Goal: Transaction & Acquisition: Purchase product/service

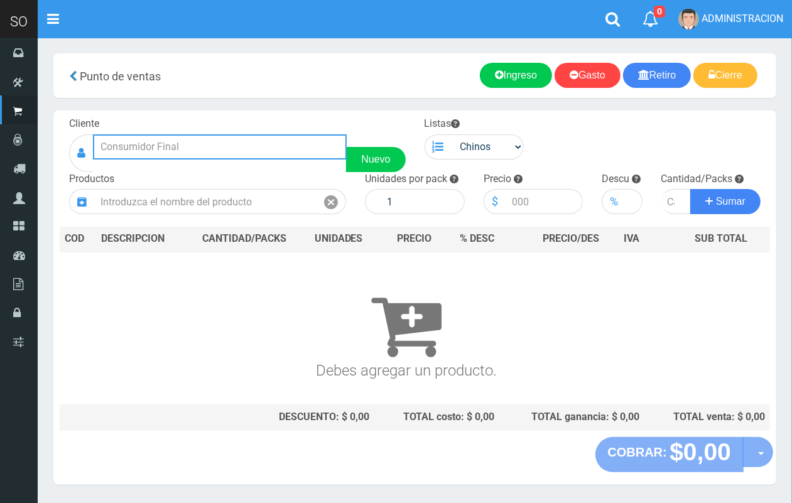
click at [215, 139] on input "text" at bounding box center [220, 146] width 254 height 25
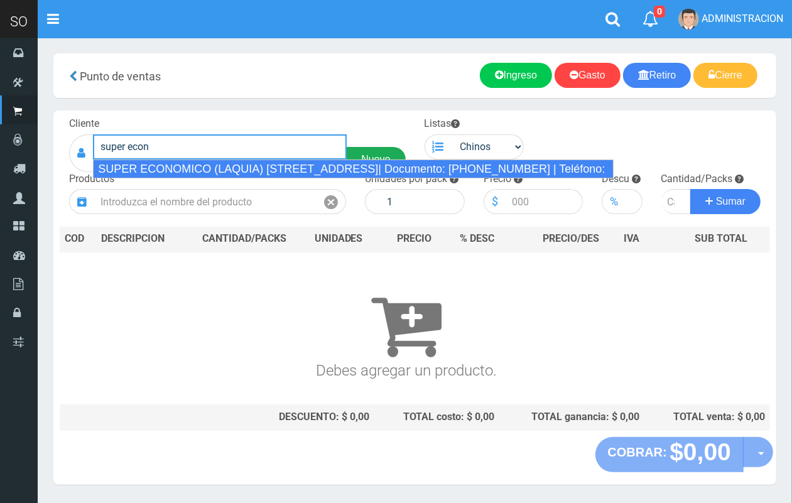
drag, startPoint x: 253, startPoint y: 160, endPoint x: 347, endPoint y: 148, distance: 95.0
click at [254, 160] on div "SUPER ECONOMICO (LAQUIA) CALLE 2 Y 43 (MERCEDES)| Documento: 2123156468 | Teléf…" at bounding box center [353, 168] width 520 height 19
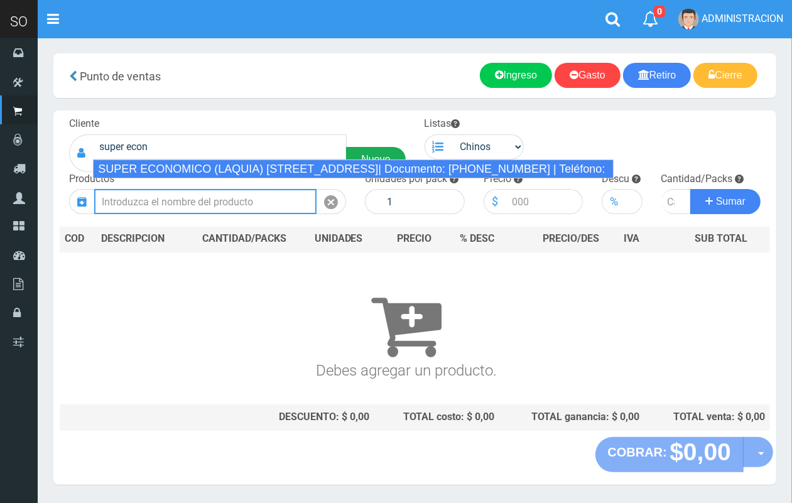
type input "SUPER ECONOMICO (LAQUIA) CALLE 2 Y 43 (MERCEDES)| Documento: 2123156468 | Teléf…"
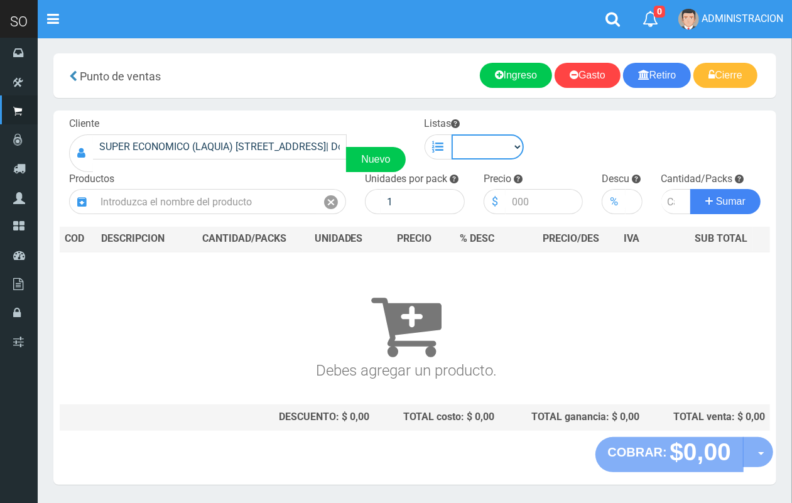
click at [461, 136] on select "Chinos . ." at bounding box center [487, 146] width 73 height 25
select select "1"
click at [451, 134] on select "Chinos . ." at bounding box center [487, 146] width 73 height 25
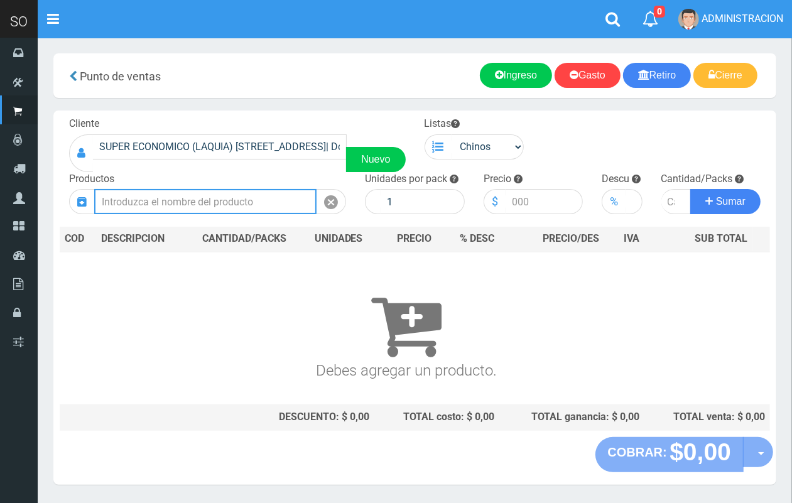
click at [213, 206] on input "text" at bounding box center [205, 201] width 222 height 25
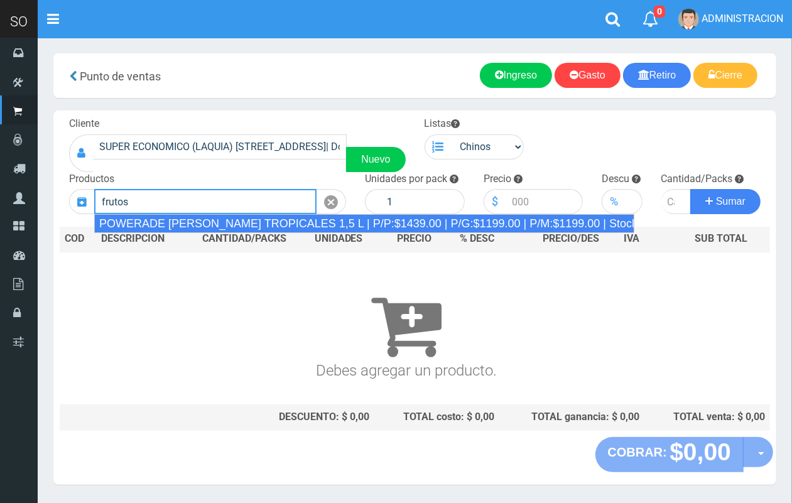
click at [276, 218] on div "POWERADE FRUTOS TROPICALES 1,5 L | P/P:$1439.00 | P/G:$1199.00 | P/M:$1199.00 |…" at bounding box center [364, 223] width 540 height 19
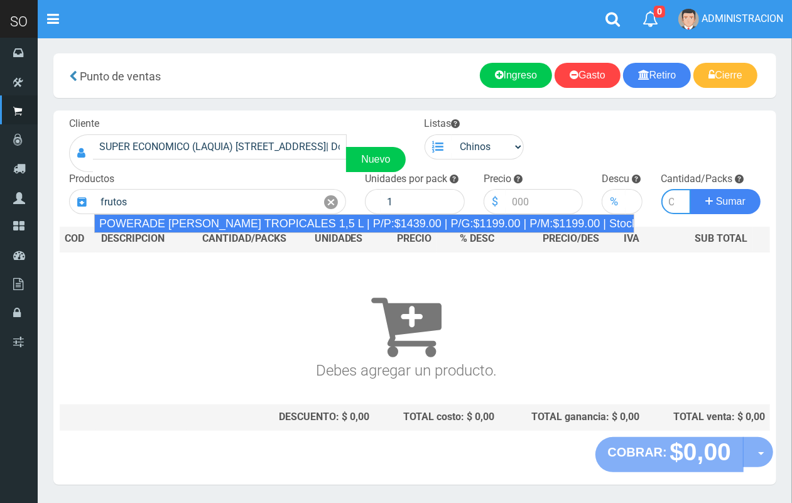
type input "POWERADE FRUTOS TROPICALES 1,5 L | P/P:$1439.00 | P/G:$1199.00 | P/M:$1199.00 |…"
type input "4"
type input "1439.00"
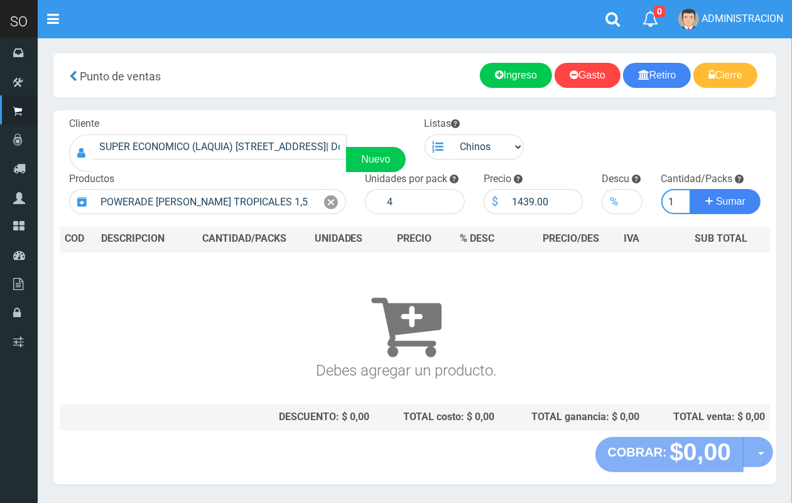
scroll to position [0, 1]
type input "1"
click at [690, 189] on button "Sumar" at bounding box center [725, 201] width 70 height 25
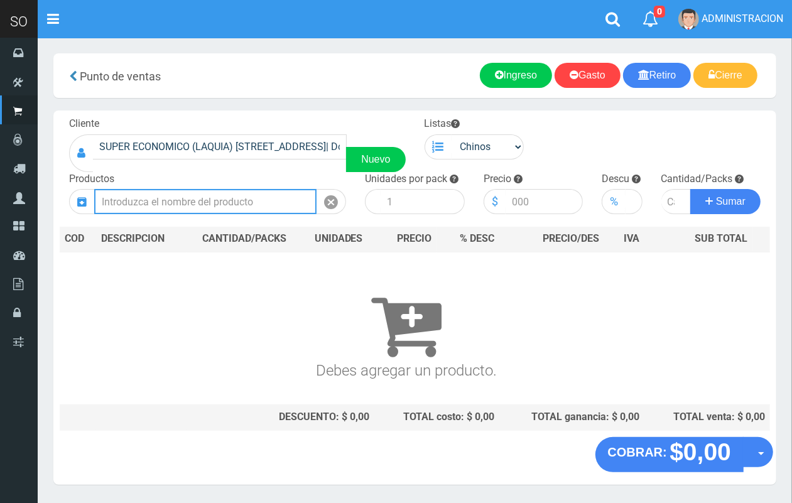
scroll to position [0, 0]
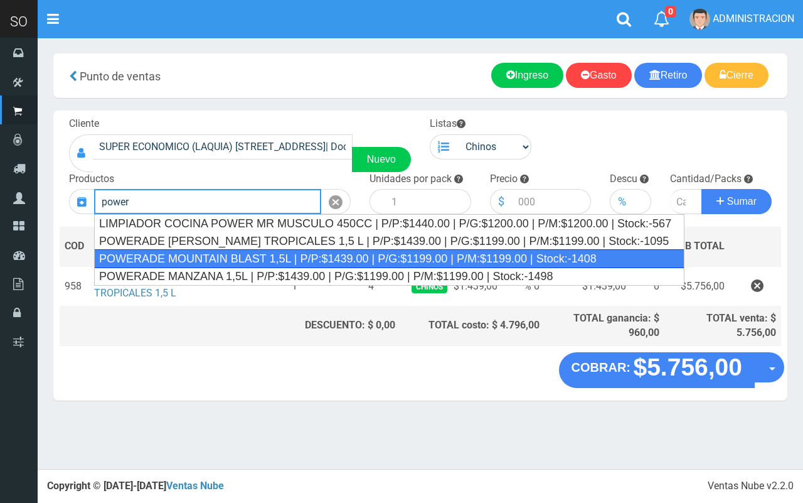
click at [294, 259] on div "POWERADE MOUNTAIN BLAST 1,5L | P/P:$1439.00 | P/G:$1199.00 | P/M:$1199.00 | Sto…" at bounding box center [389, 258] width 591 height 19
type input "POWERADE MOUNTAIN BLAST 1,5L | P/P:$1439.00 | P/G:$1199.00 | P/M:$1199.00 | Sto…"
type input "4"
type input "1439.00"
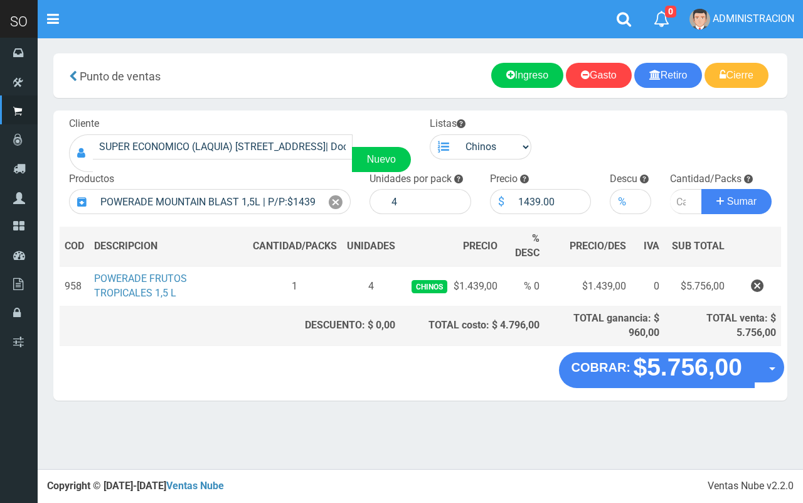
click at [756, 286] on icon "button" at bounding box center [757, 286] width 13 height 22
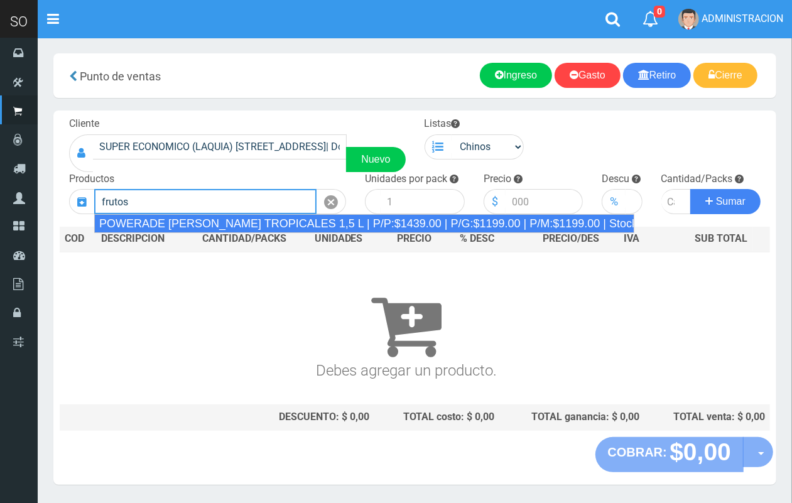
click at [262, 223] on div "POWERADE FRUTOS TROPICALES 1,5 L | P/P:$1439.00 | P/G:$1199.00 | P/M:$1199.00 |…" at bounding box center [364, 223] width 540 height 19
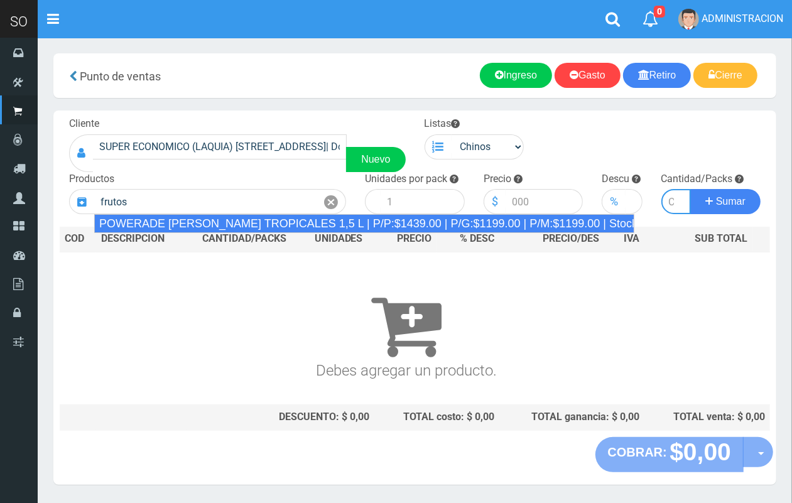
type input "POWERADE FRUTOS TROPICALES 1,5 L | P/P:$1439.00 | P/G:$1199.00 | P/M:$1199.00 |…"
type input "4"
type input "1439.00"
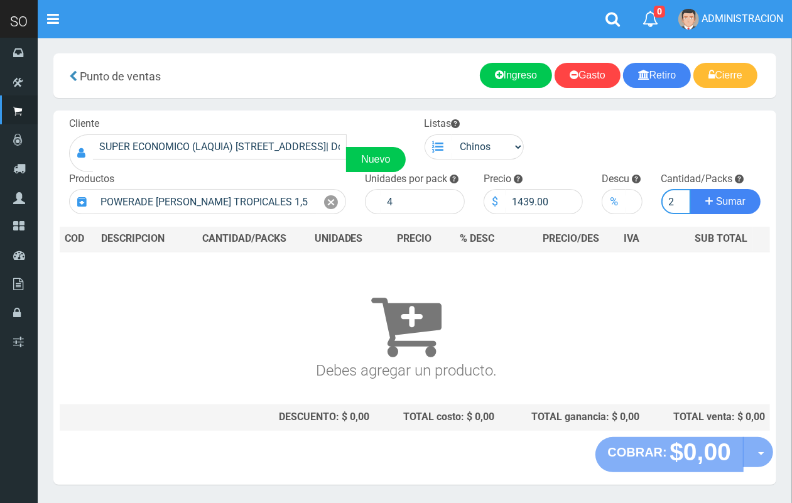
scroll to position [0, 1]
type input "2"
click at [690, 189] on button "Sumar" at bounding box center [725, 201] width 70 height 25
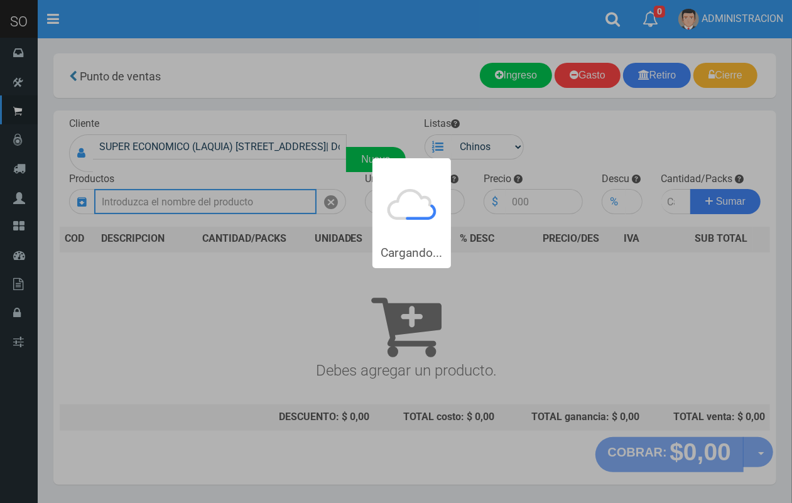
scroll to position [0, 0]
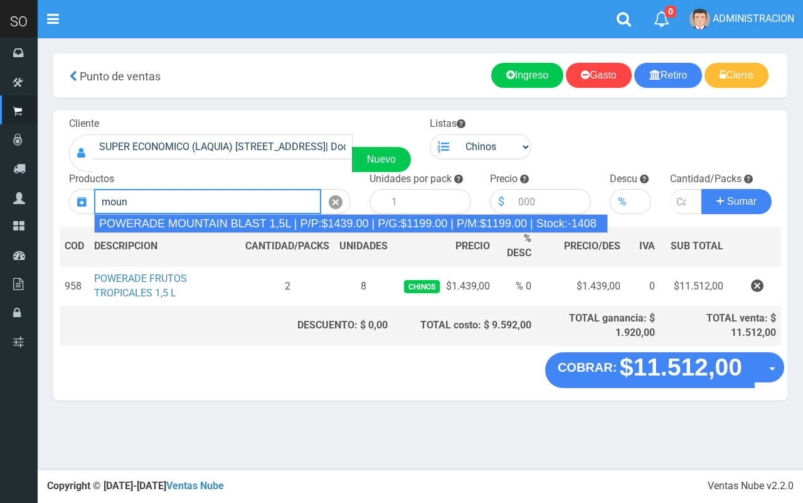
click at [278, 220] on div "POWERADE MOUNTAIN BLAST 1,5L | P/P:$1439.00 | P/G:$1199.00 | P/M:$1199.00 | Sto…" at bounding box center [351, 223] width 514 height 19
type input "POWERADE MOUNTAIN BLAST 1,5L | P/P:$1439.00 | P/G:$1199.00 | P/M:$1199.00 | Sto…"
type input "4"
type input "1439.00"
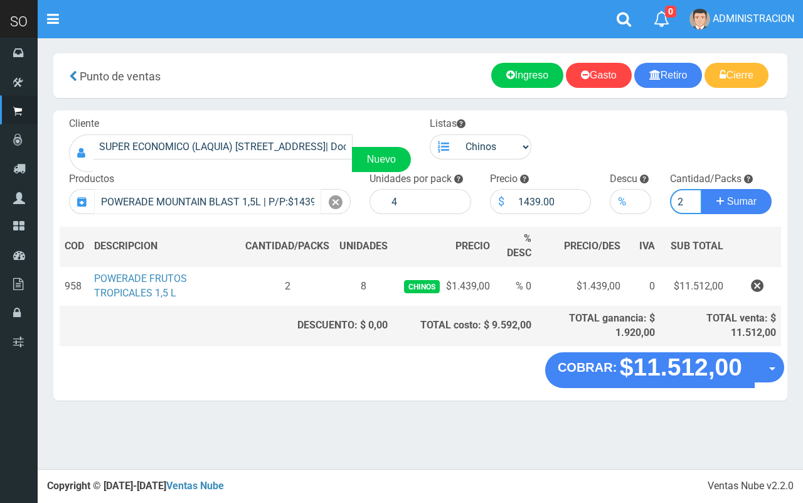
type input "2"
click at [702, 189] on button "Sumar" at bounding box center [737, 201] width 70 height 25
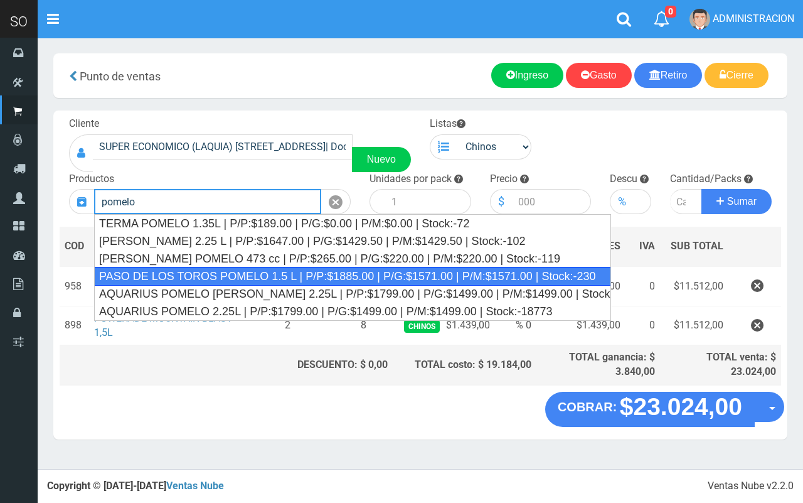
click at [303, 276] on div "PASO DE LOS TOROS POMELO 1.5 L | P/P:$1885.00 | P/G:$1571.00 | P/M:$1571.00 | S…" at bounding box center [352, 276] width 517 height 19
type input "PASO DE LOS TOROS POMELO 1.5 L | P/P:$1885.00 | P/G:$1571.00 | P/M:$1571.00 | S…"
type input "6"
type input "1885.00"
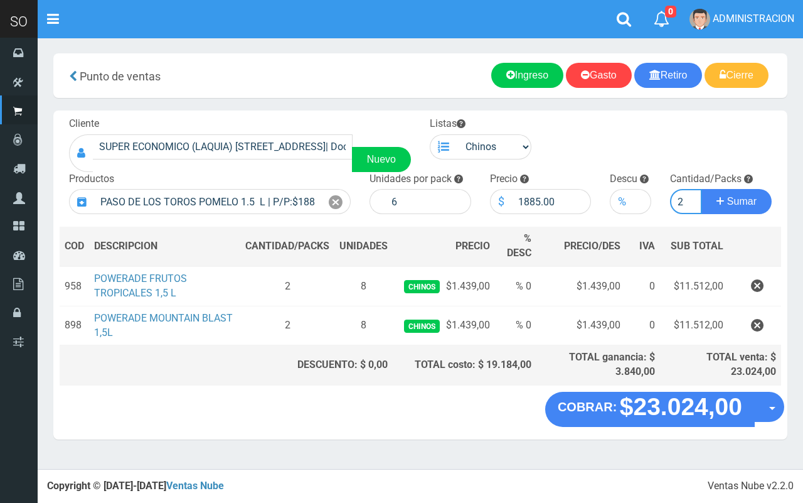
type input "2"
click at [702, 189] on button "Sumar" at bounding box center [737, 201] width 70 height 25
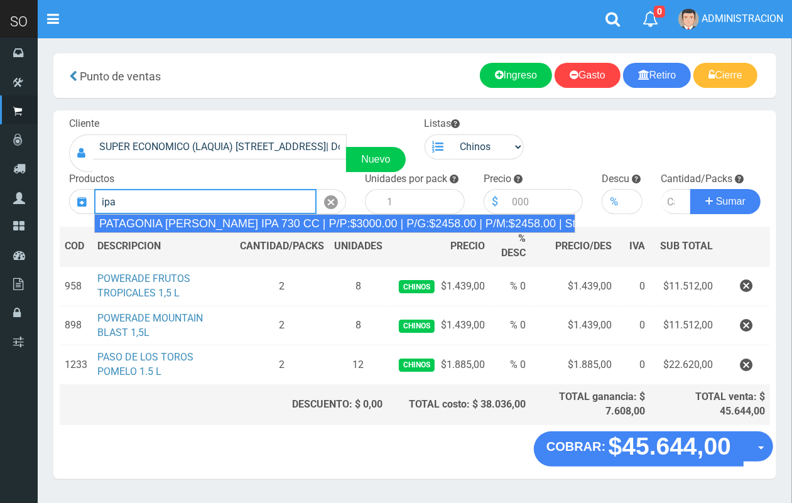
click at [270, 226] on div "PATAGONIA VERA IPA 730 CC | P/P:$3000.00 | P/G:$2458.00 | P/M:$2458.00 | Stock:…" at bounding box center [334, 223] width 481 height 19
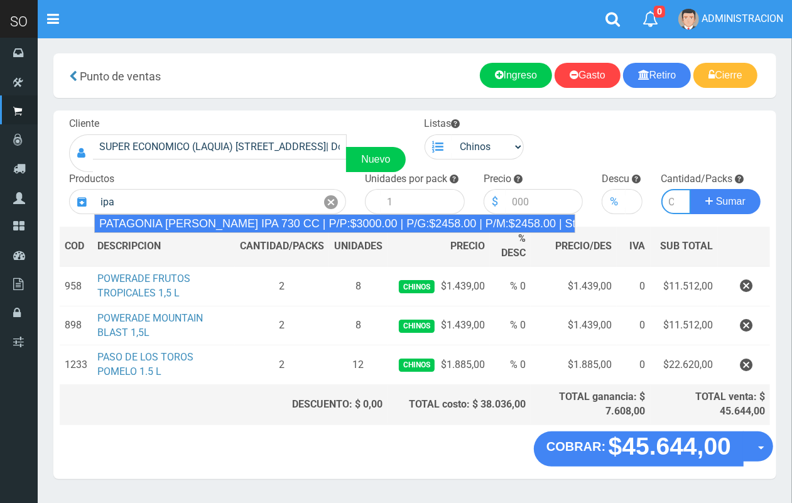
type input "PATAGONIA VERA IPA 730 CC | P/P:$3000.00 | P/G:$2458.00 | P/M:$2458.00 | Stock:…"
type input "6"
type input "3000.00"
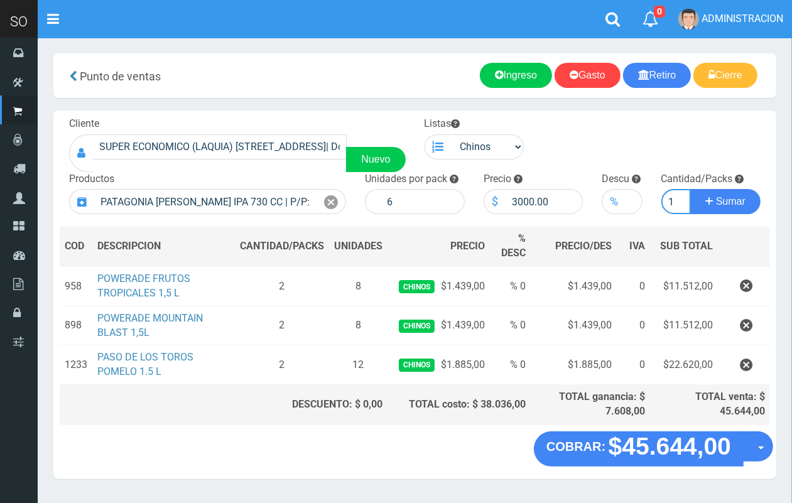
scroll to position [0, 1]
type input "1"
click at [690, 189] on button "Sumar" at bounding box center [725, 201] width 70 height 25
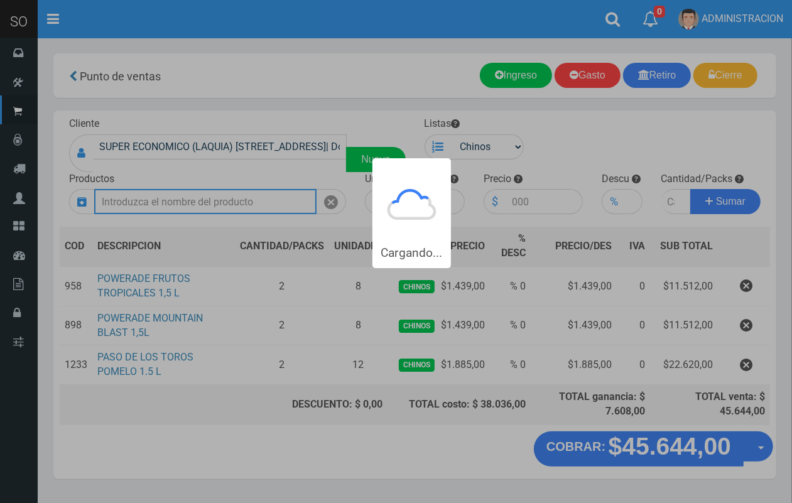
scroll to position [0, 0]
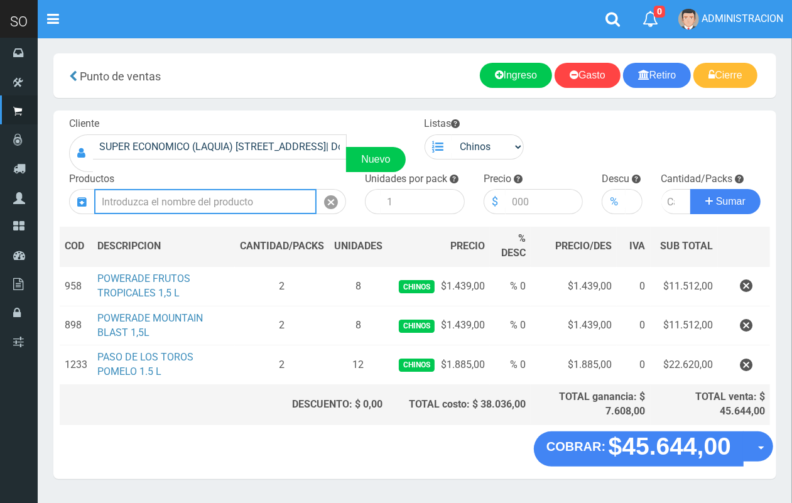
type input "p"
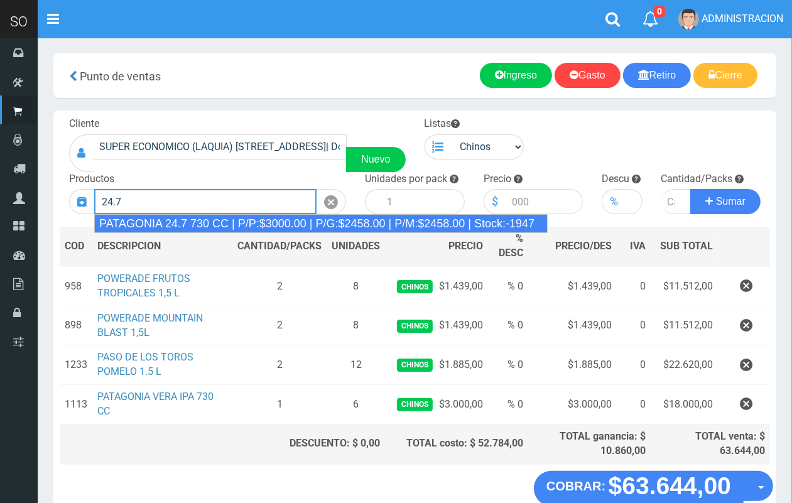
click at [270, 223] on div "PATAGONIA 24.7 730 CC | P/P:$3000.00 | P/G:$2458.00 | P/M:$2458.00 | Stock:-1947" at bounding box center [320, 223] width 453 height 19
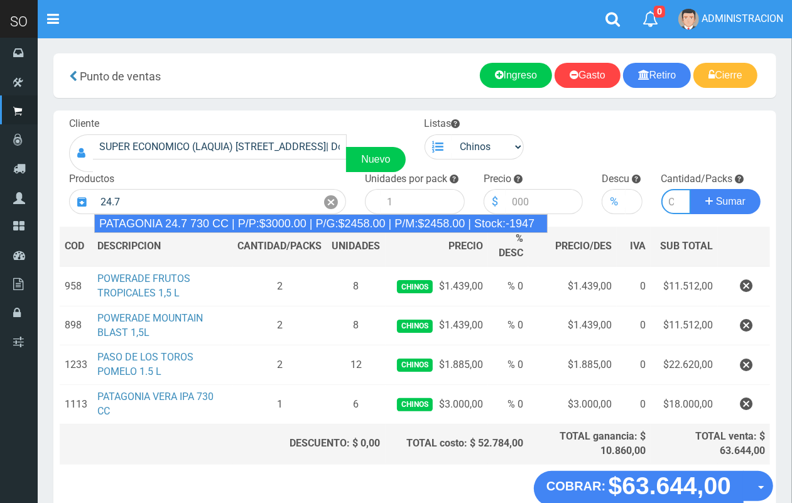
type input "PATAGONIA 24.7 730 CC | P/P:$3000.00 | P/G:$2458.00 | P/M:$2458.00 | Stock:-1947"
type input "6"
type input "3000.00"
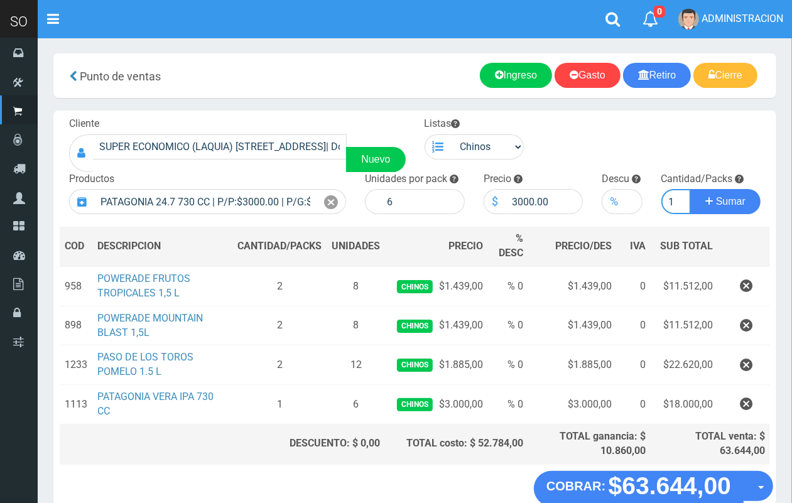
scroll to position [0, 1]
type input "1"
click at [690, 189] on button "Sumar" at bounding box center [725, 201] width 70 height 25
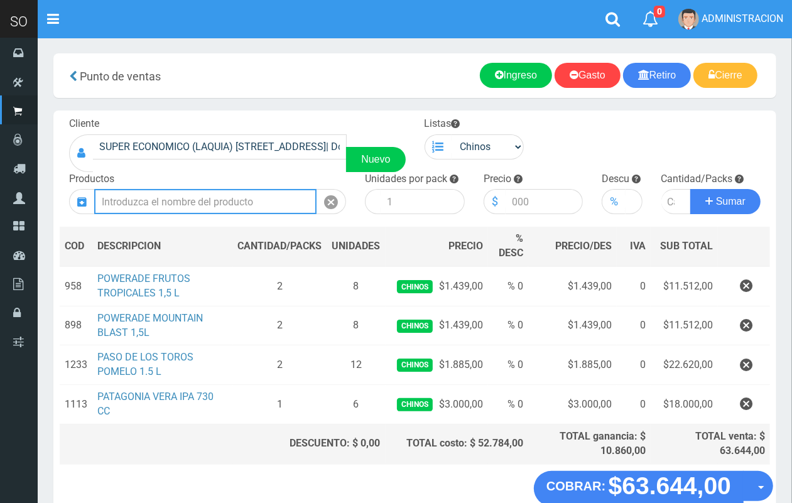
scroll to position [0, 0]
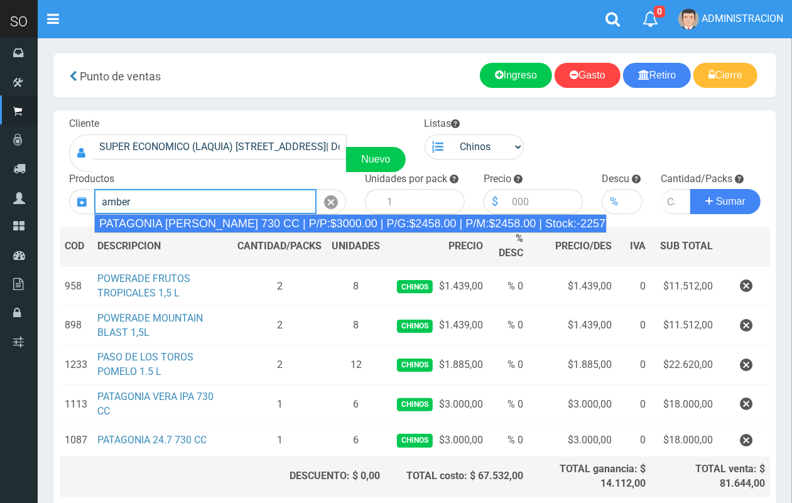
click at [273, 221] on div "PATAGONIA AMBER LAGER 730 CC | P/P:$3000.00 | P/G:$2458.00 | P/M:$2458.00 | Sto…" at bounding box center [350, 223] width 512 height 19
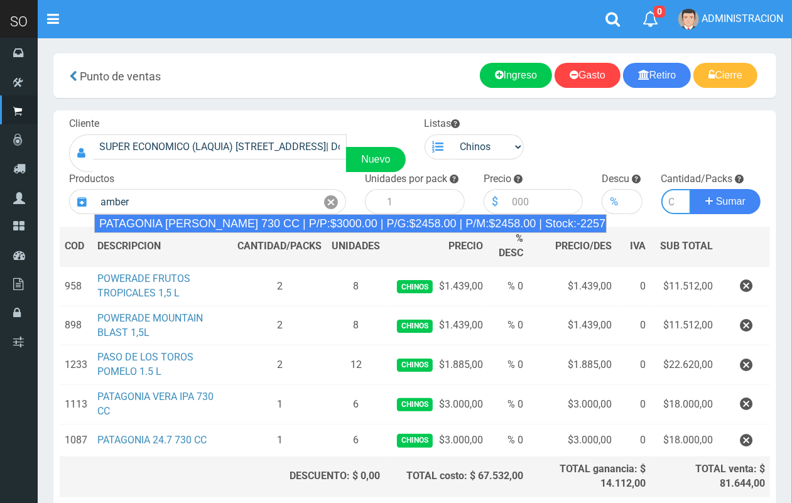
type input "PATAGONIA AMBER LAGER 730 CC | P/P:$3000.00 | P/G:$2458.00 | P/M:$2458.00 | Sto…"
type input "6"
type input "3000.00"
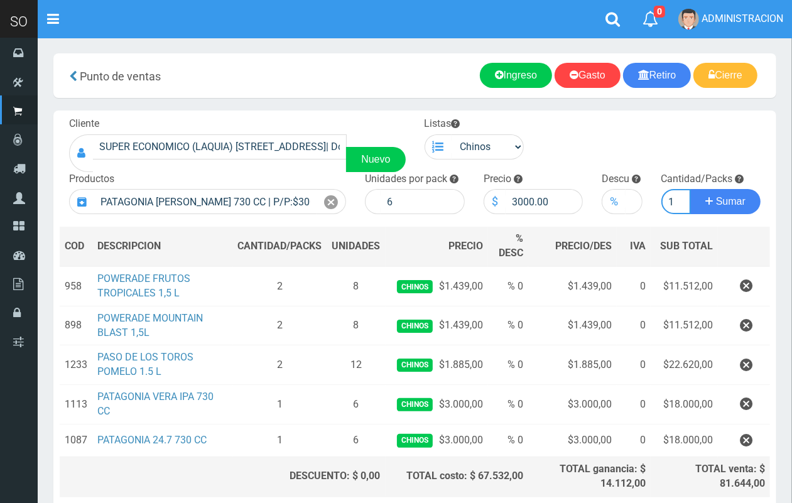
scroll to position [0, 1]
type input "1"
click at [690, 189] on button "Sumar" at bounding box center [725, 201] width 70 height 25
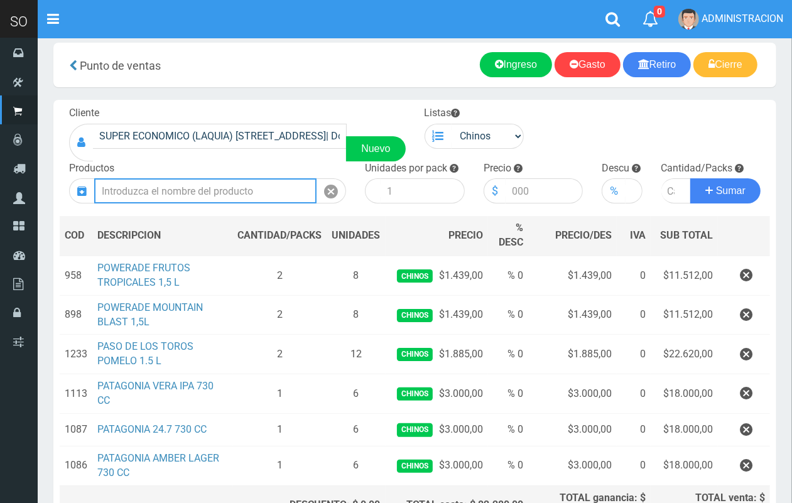
scroll to position [144, 0]
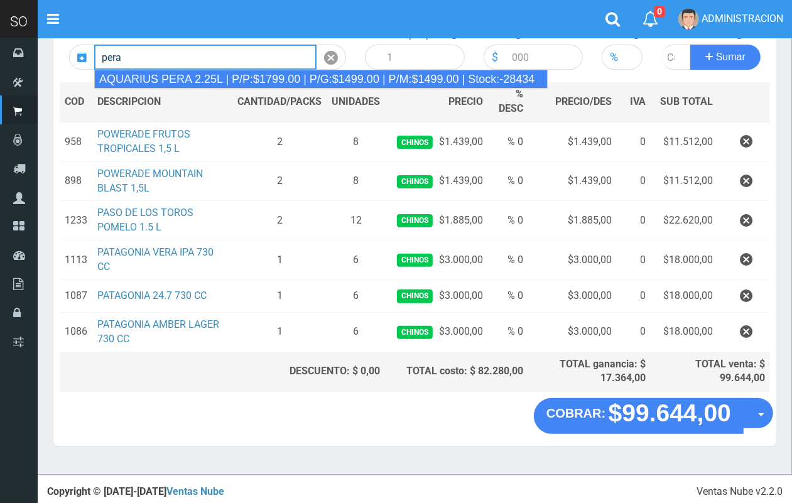
click at [217, 83] on div "AQUARIUS PERA 2.25L | P/P:$1799.00 | P/G:$1499.00 | P/M:$1499.00 | Stock:-28434" at bounding box center [320, 79] width 453 height 19
type input "AQUARIUS PERA 2.25L | P/P:$1799.00 | P/G:$1499.00 | P/M:$1499.00 | Stock:-28434"
type input "6"
type input "1799.00"
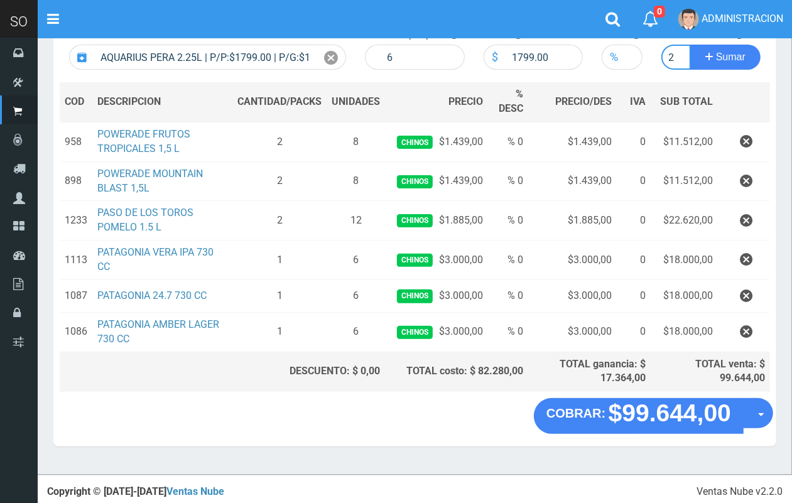
scroll to position [0, 1]
type input "2"
click at [690, 45] on button "Sumar" at bounding box center [725, 57] width 70 height 25
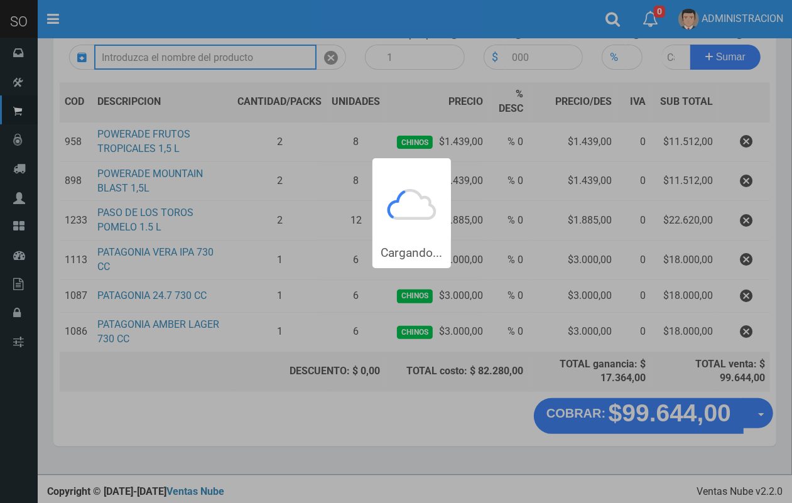
scroll to position [0, 0]
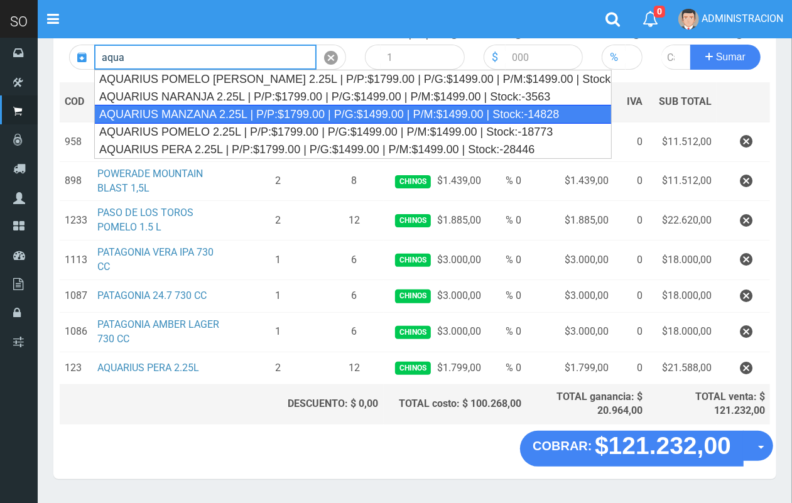
click at [244, 111] on div "AQUARIUS MANZANA 2.25L | P/P:$1799.00 | P/G:$1499.00 | P/M:$1499.00 | Stock:-14…" at bounding box center [352, 114] width 517 height 19
type input "AQUARIUS MANZANA 2.25L | P/P:$1799.00 | P/G:$1499.00 | P/M:$1499.00 | Stock:-14…"
type input "6"
type input "1799.00"
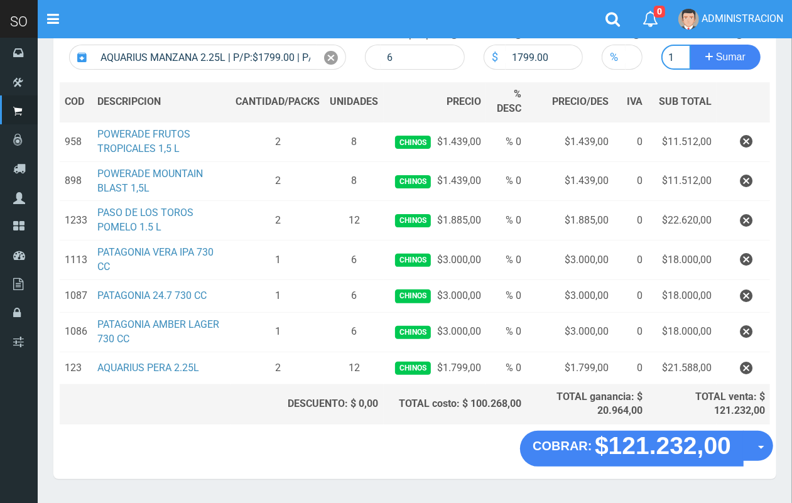
scroll to position [0, 1]
type input "1"
click at [690, 45] on button "Sumar" at bounding box center [725, 57] width 70 height 25
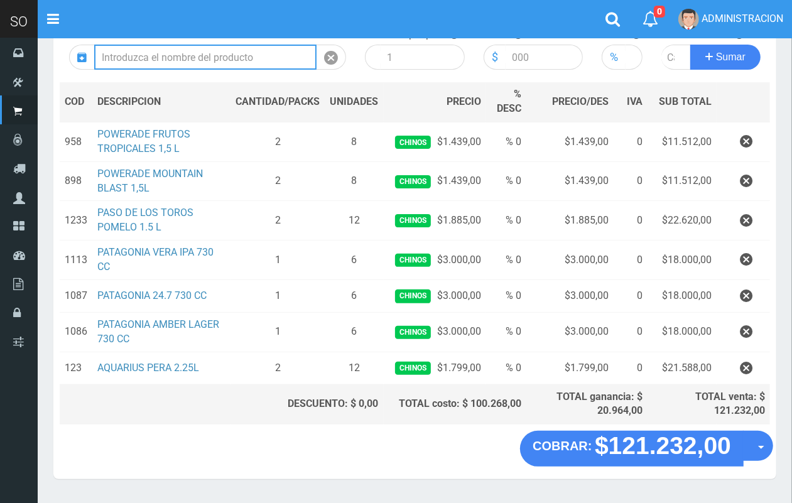
scroll to position [0, 0]
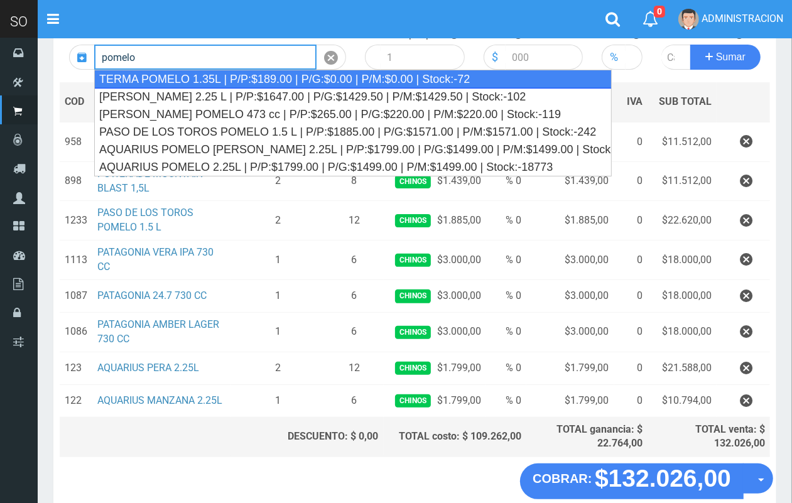
click at [579, 78] on div "TERMA POMELO 1.35L | P/P:$189.00 | P/G:$0.00 | P/M:$0.00 | Stock:-72" at bounding box center [352, 79] width 517 height 19
type input "TERMA POMELO 1.35L | P/P:$189.00 | P/G:$0.00 | P/M:$0.00 | Stock:-72"
type input "12"
type input "189.00"
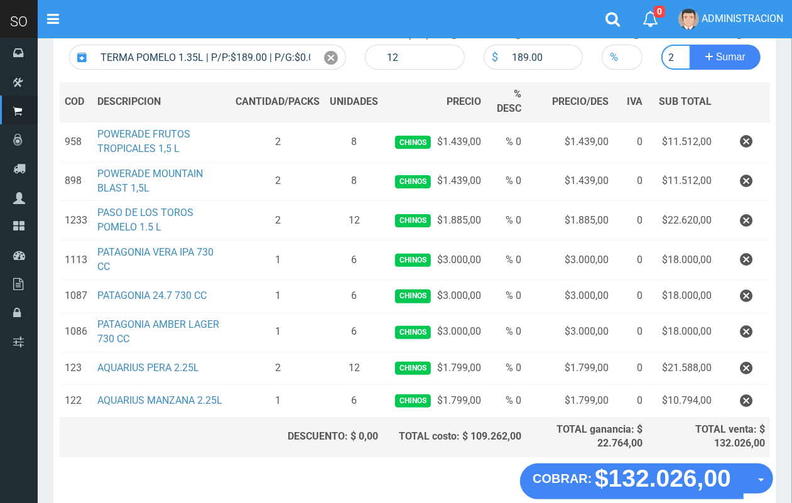
scroll to position [0, 1]
type input "2"
click at [690, 45] on button "Sumar" at bounding box center [725, 57] width 70 height 25
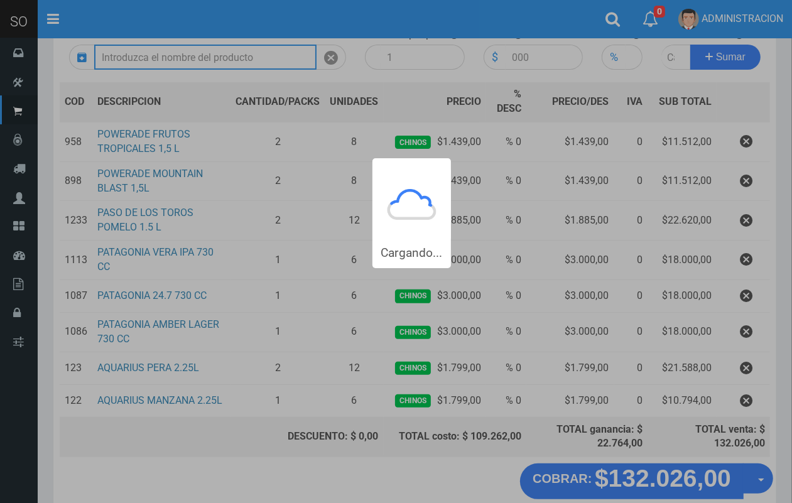
scroll to position [0, 0]
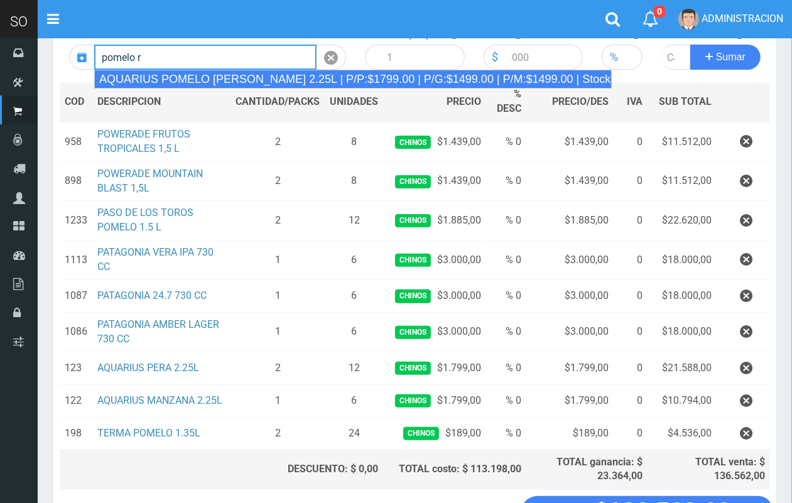
click at [506, 79] on div "AQUARIUS POMELO ROSADO 2.25L | P/P:$1799.00 | P/G:$1499.00 | P/M:$1499.00 | Sto…" at bounding box center [352, 79] width 517 height 19
type input "AQUARIUS POMELO ROSADO 2.25L | P/P:$1799.00 | P/G:$1499.00 | P/M:$1499.00 | Sto…"
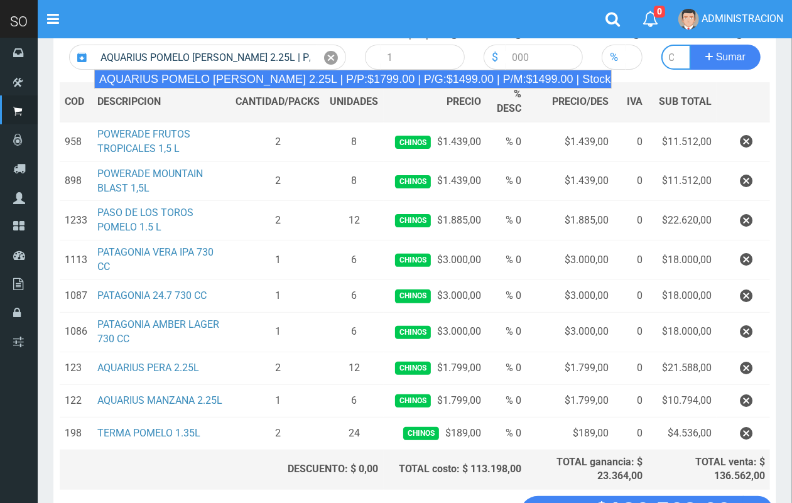
type input "6"
type input "1799.00"
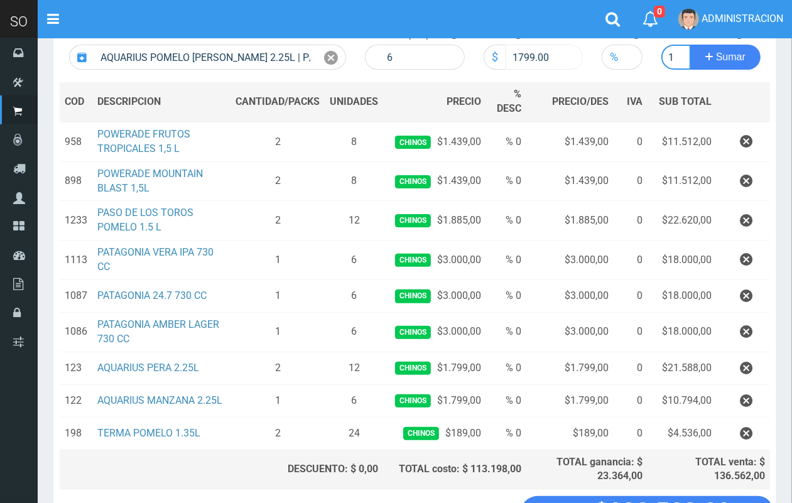
scroll to position [0, 1]
type input "1"
click at [690, 45] on button "Sumar" at bounding box center [725, 57] width 70 height 25
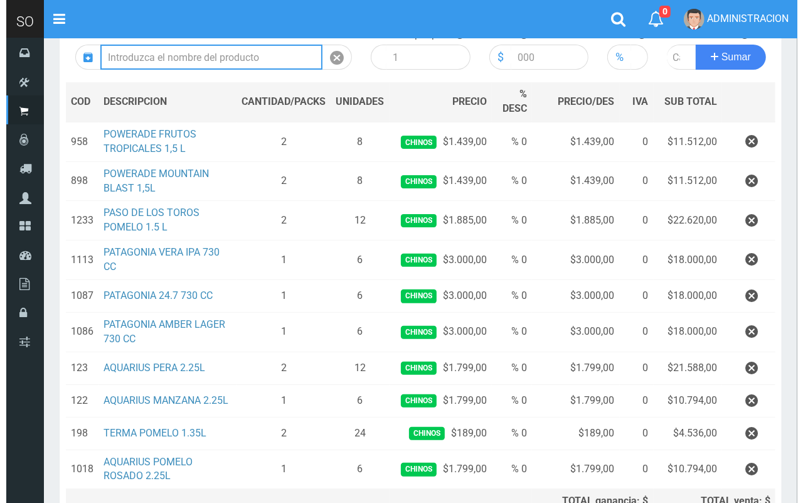
scroll to position [270, 0]
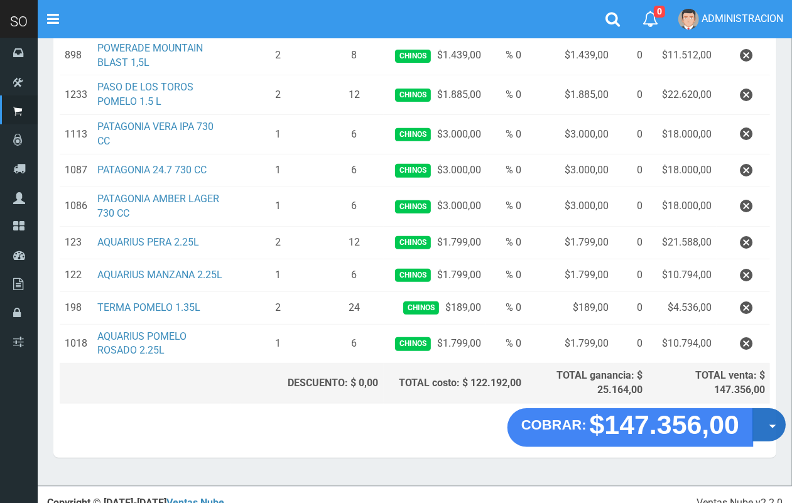
click at [760, 431] on button "Opciones" at bounding box center [768, 424] width 33 height 33
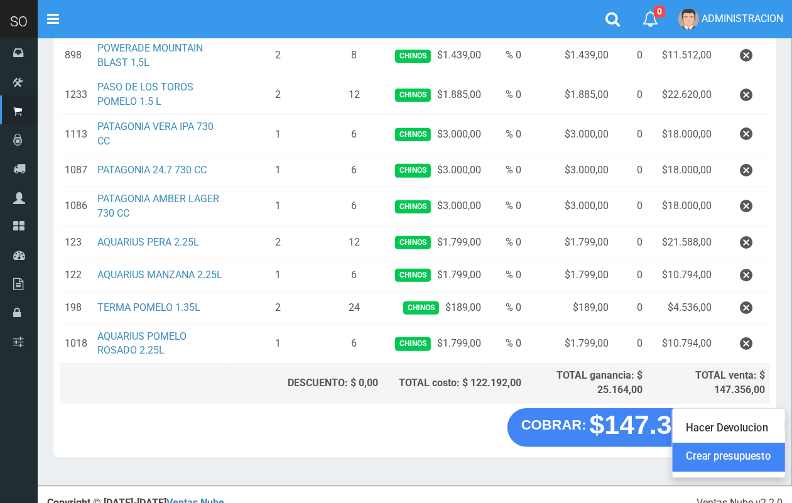
click at [760, 458] on link "Crear presupuesto" at bounding box center [728, 457] width 112 height 29
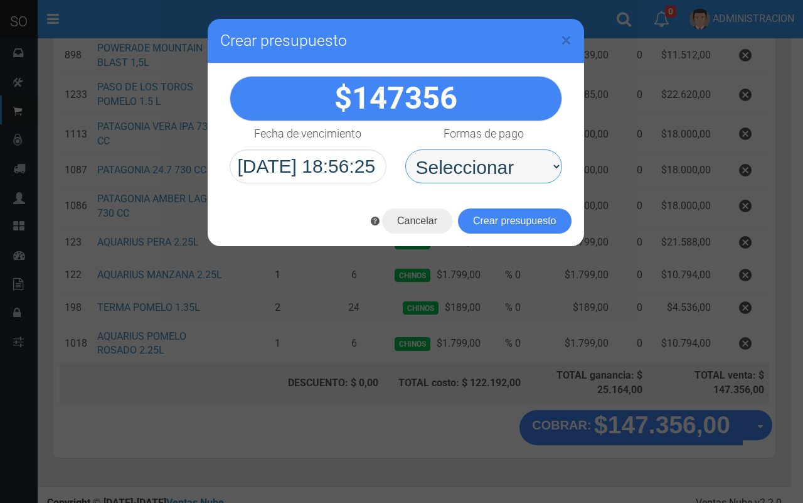
drag, startPoint x: 522, startPoint y: 170, endPoint x: 521, endPoint y: 181, distance: 10.7
click at [522, 170] on select "Seleccionar Efectivo Tarjeta de Crédito Depósito Débito" at bounding box center [483, 166] width 157 height 34
select select "Efectivo"
click at [405, 149] on select "Seleccionar Efectivo Tarjeta de Crédito Depósito Débito" at bounding box center [483, 166] width 157 height 34
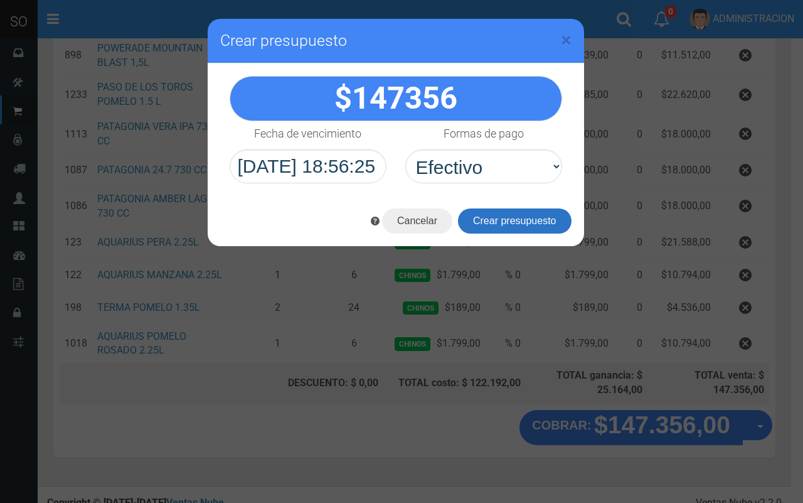
click at [540, 222] on button "Crear presupuesto" at bounding box center [515, 220] width 114 height 25
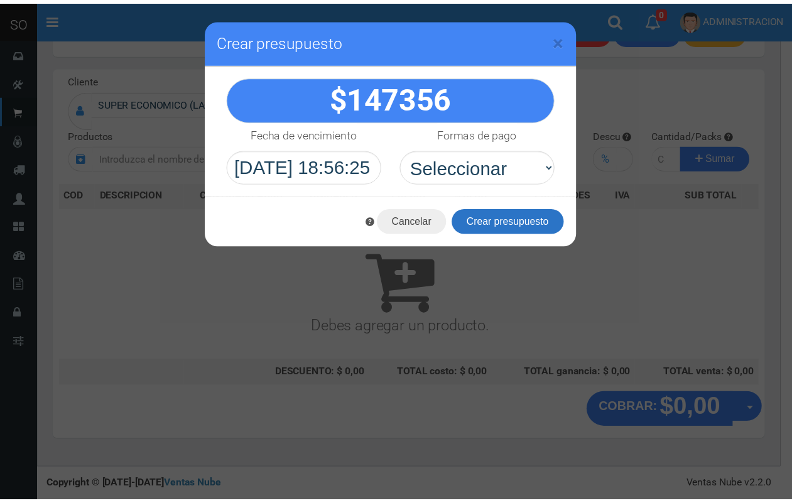
scroll to position [0, 0]
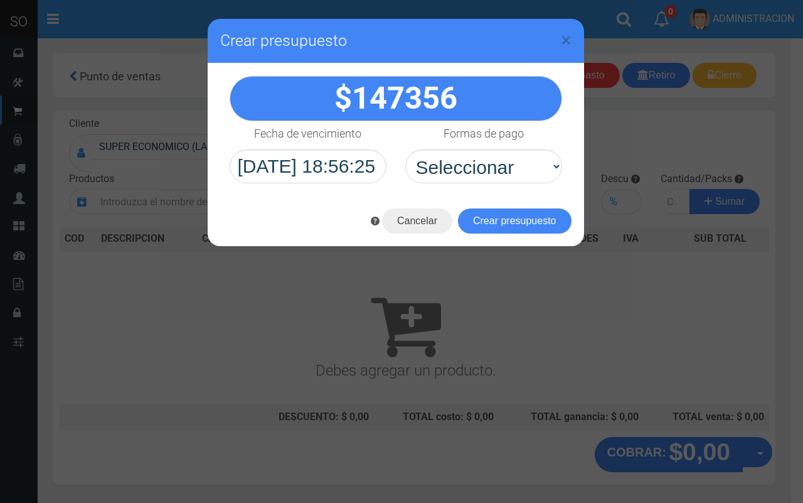
click at [577, 30] on div "× Crear presupuesto" at bounding box center [396, 41] width 377 height 45
click at [572, 38] on div "× Crear presupuesto" at bounding box center [396, 41] width 377 height 45
click at [568, 38] on span "×" at bounding box center [566, 40] width 11 height 24
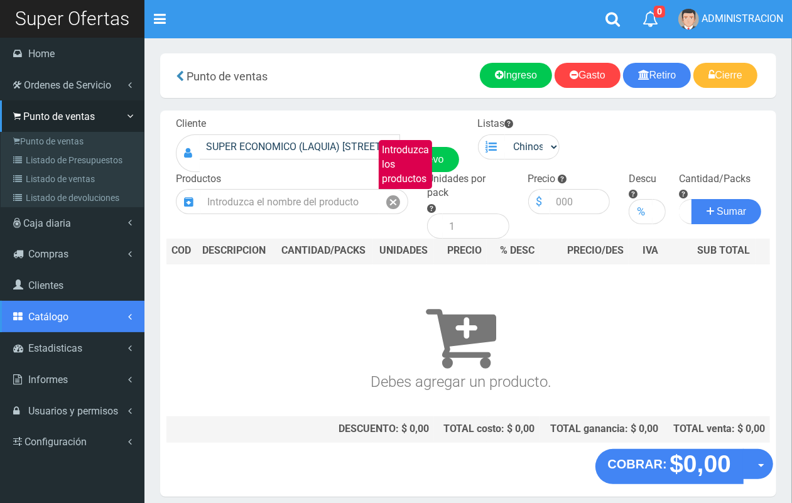
click at [56, 322] on span "Catálogo" at bounding box center [48, 317] width 40 height 12
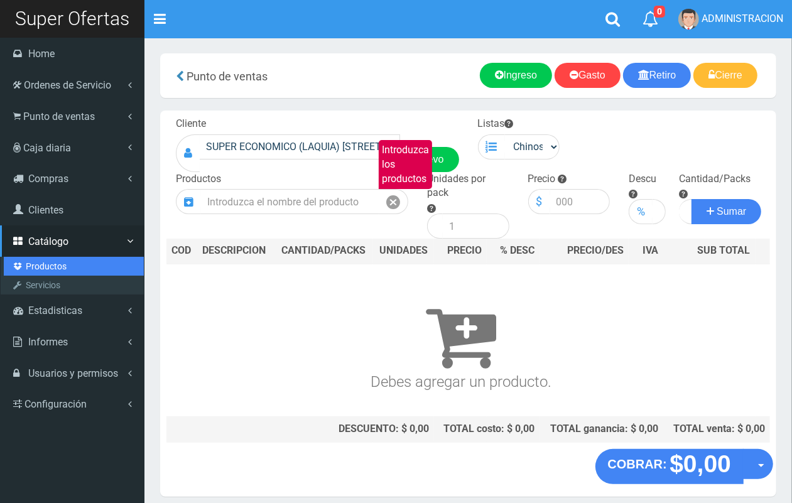
click at [60, 262] on link "Productos" at bounding box center [74, 266] width 140 height 19
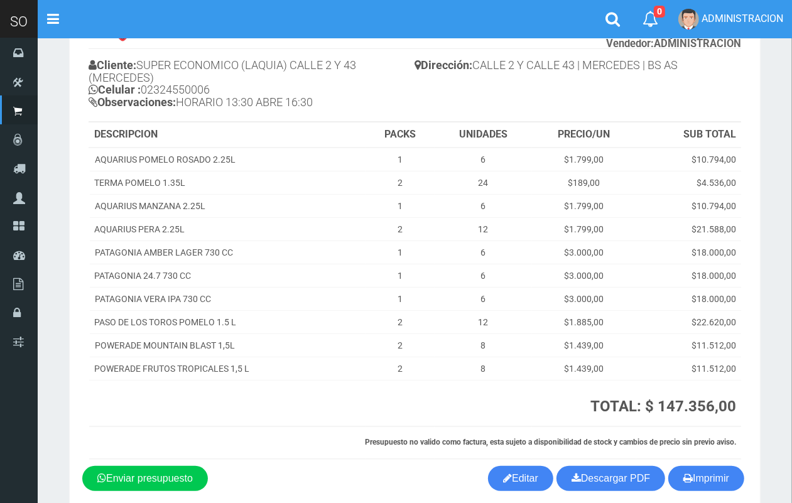
scroll to position [142, 0]
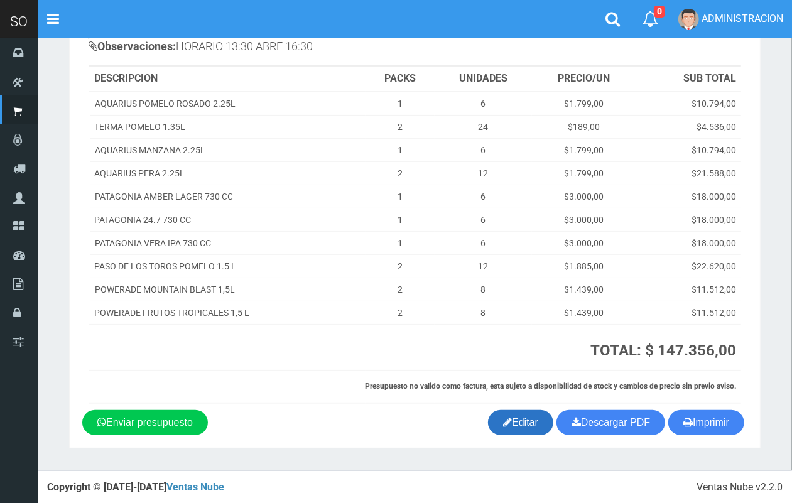
click at [510, 424] on link "Editar" at bounding box center [520, 422] width 65 height 25
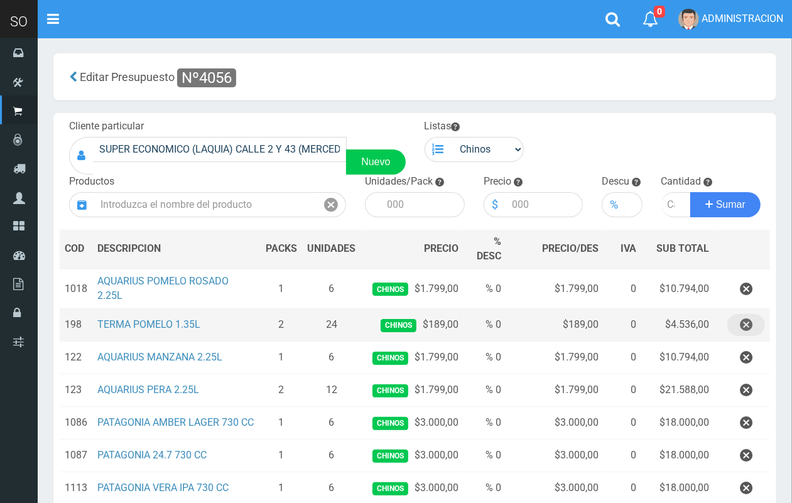
click at [746, 321] on icon "button" at bounding box center [745, 325] width 13 height 22
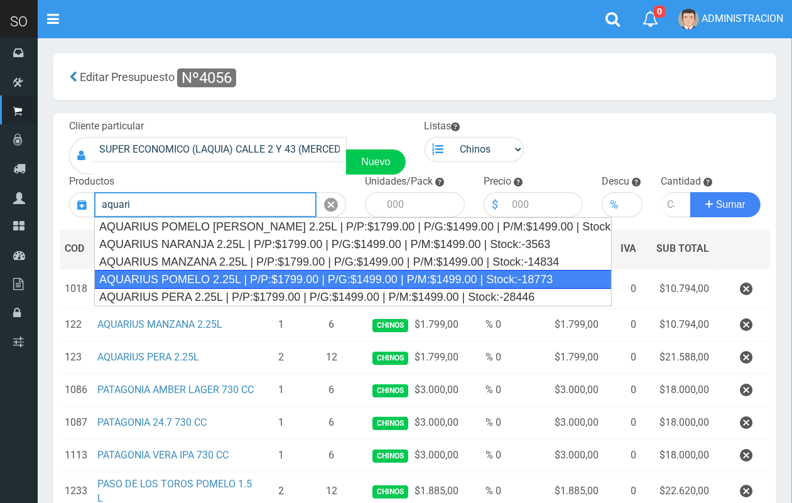
click at [281, 282] on div "AQUARIUS POMELO 2.25L | P/P:$1799.00 | P/G:$1499.00 | P/M:$1499.00 | Stock:-187…" at bounding box center [352, 279] width 517 height 19
type input "AQUARIUS POMELO 2.25L | P/P:$1799.00 | P/G:$1499.00 | P/M:$1499.00 | Stock:-187…"
type input "6"
type input "1799.00"
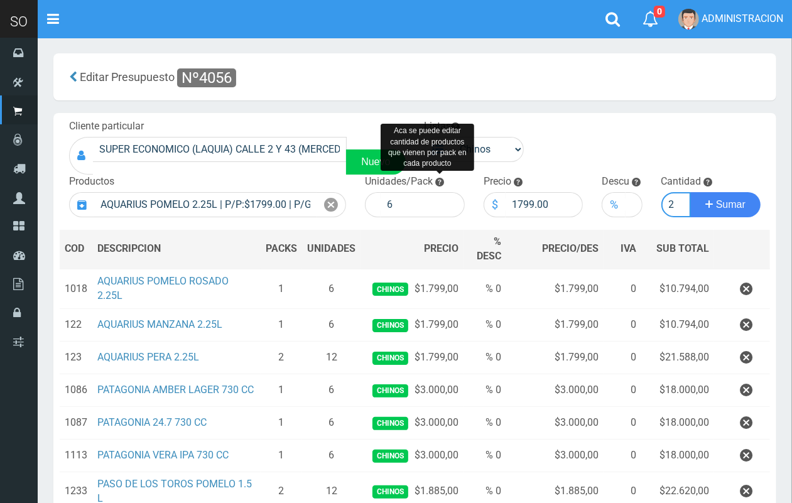
scroll to position [0, 1]
type input "2"
click at [690, 192] on button "Sumar" at bounding box center [725, 204] width 70 height 25
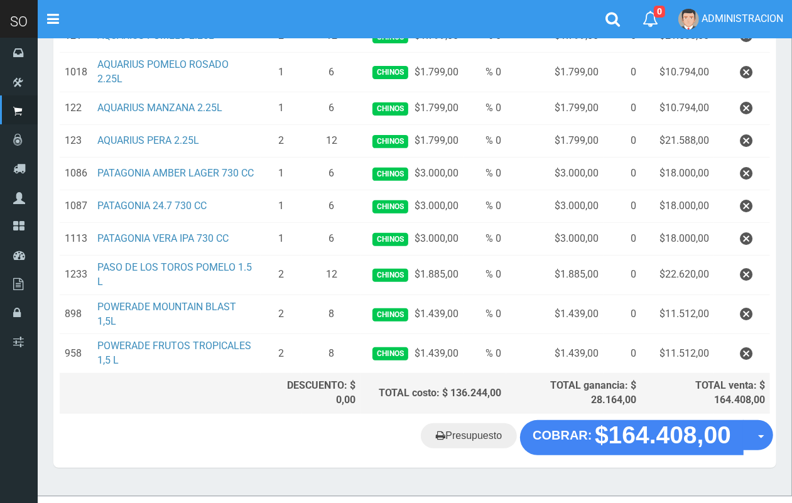
scroll to position [255, 0]
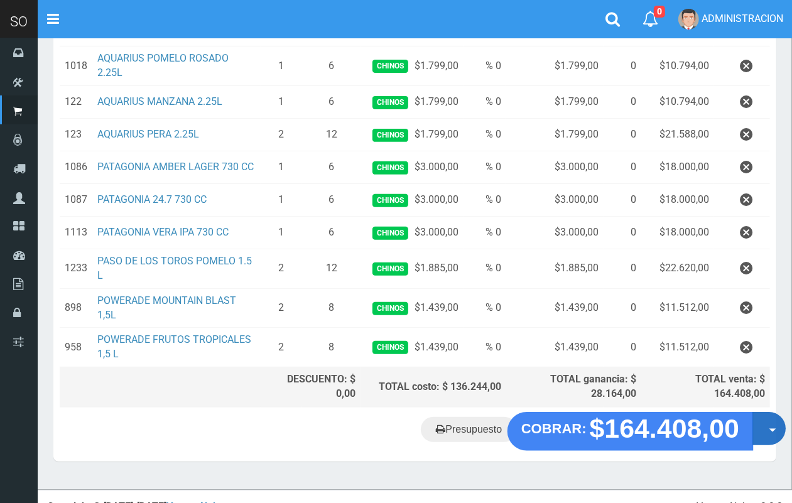
drag, startPoint x: 770, startPoint y: 440, endPoint x: 773, endPoint y: 456, distance: 15.9
click at [772, 441] on button "Opciones" at bounding box center [768, 428] width 33 height 33
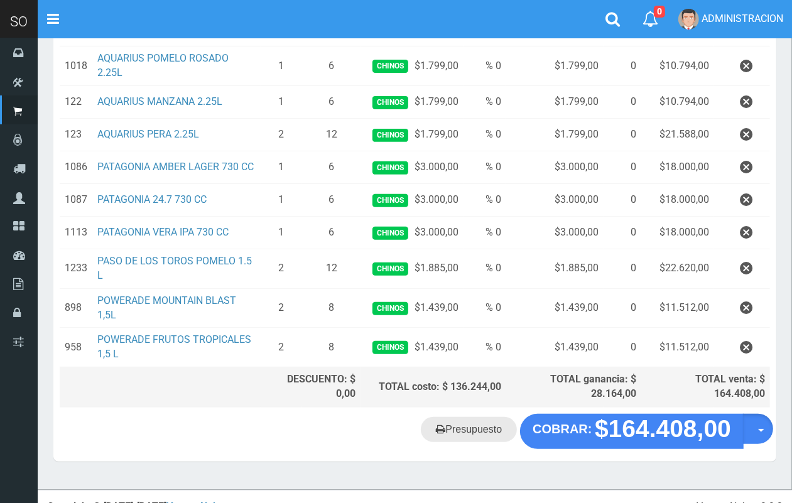
click at [468, 441] on link "Presupuesto" at bounding box center [469, 429] width 96 height 25
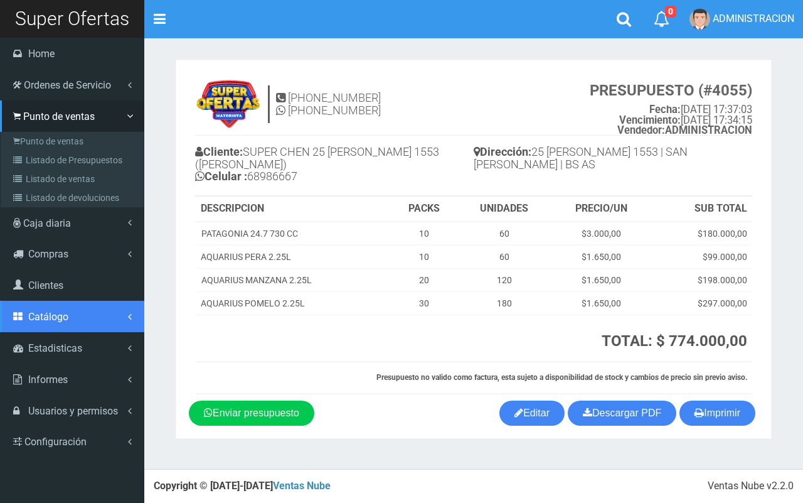
click at [63, 311] on span "Catálogo" at bounding box center [48, 317] width 40 height 12
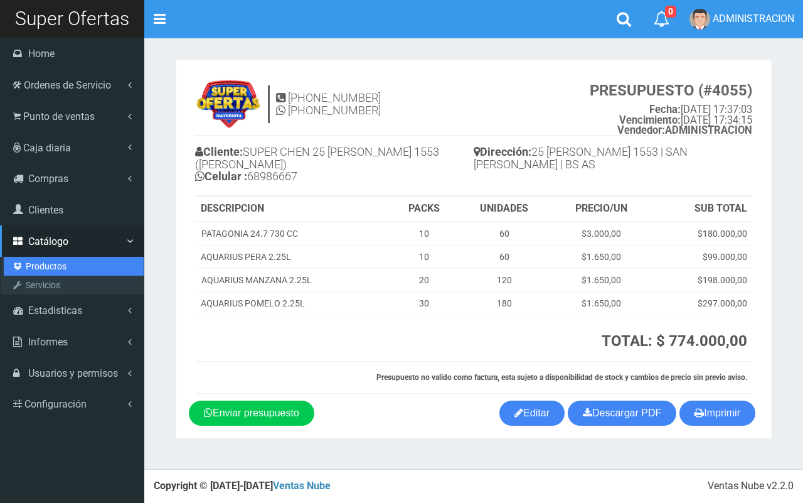
click at [51, 258] on link "Productos" at bounding box center [74, 266] width 140 height 19
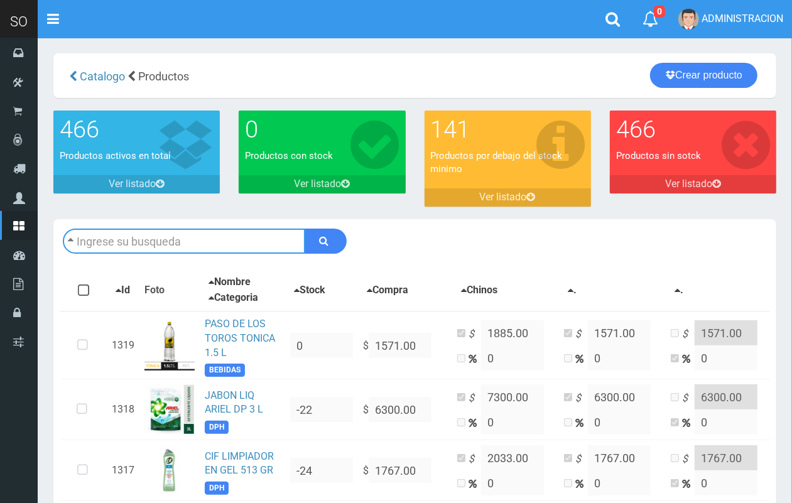
click at [178, 242] on input "text" at bounding box center [184, 240] width 242 height 25
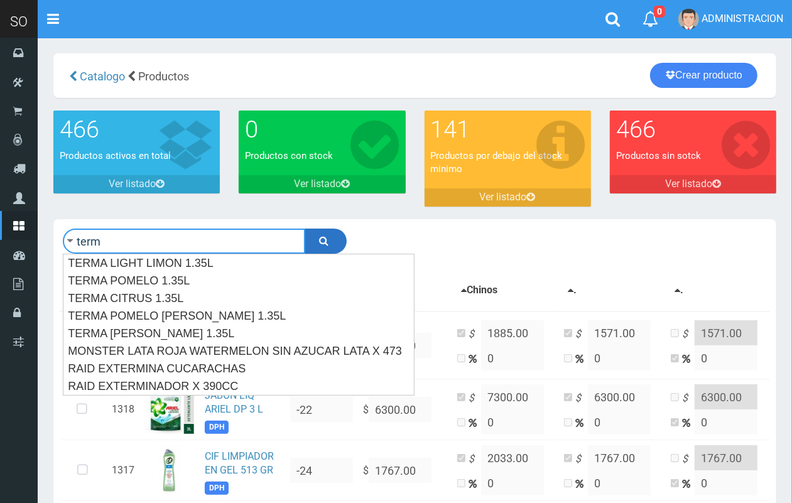
type input "term"
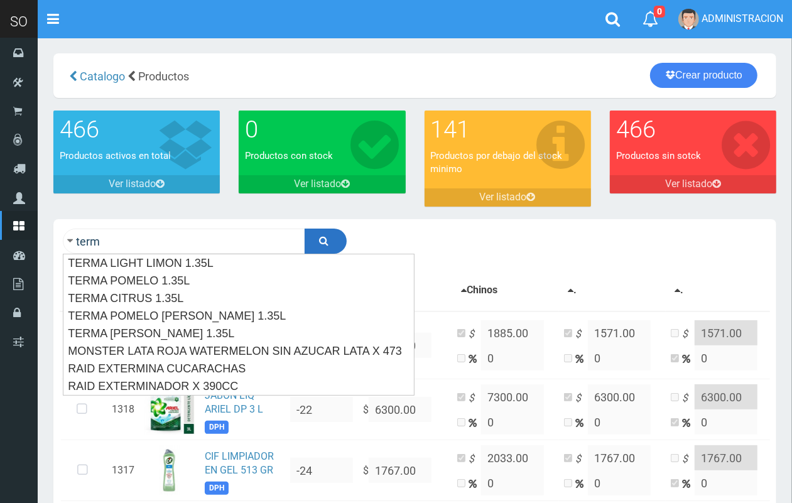
click at [331, 242] on button "submit" at bounding box center [325, 240] width 42 height 25
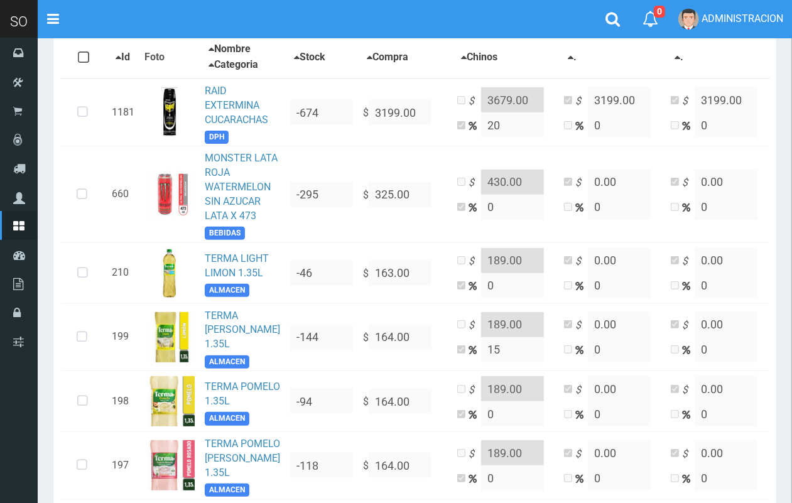
scroll to position [255, 0]
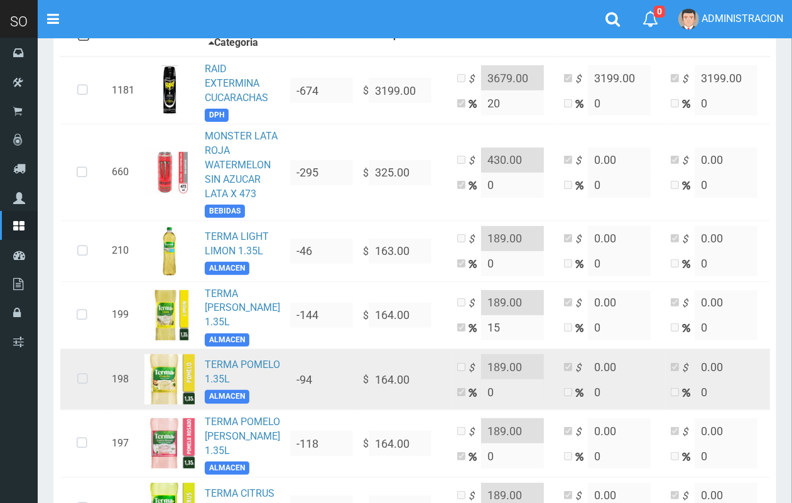
click at [220, 365] on td "TERMA POMELO 1.35L ALMACEN" at bounding box center [242, 379] width 85 height 61
click at [230, 362] on link "TERMA POMELO 1.35L" at bounding box center [242, 371] width 75 height 26
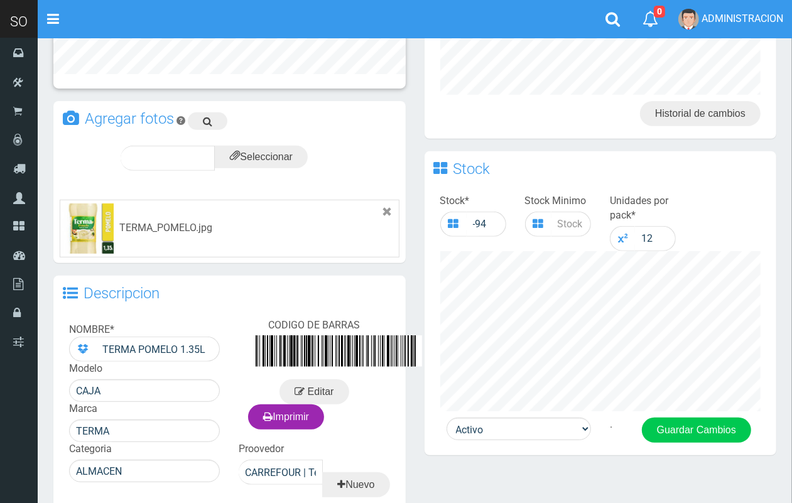
scroll to position [355, 0]
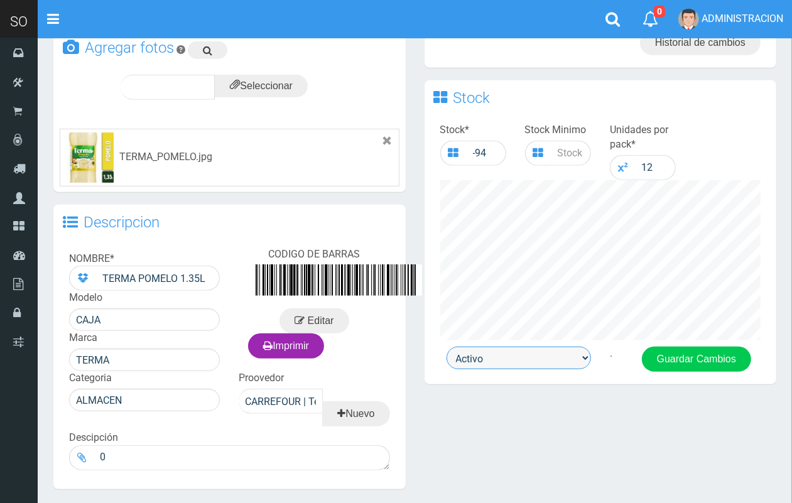
drag, startPoint x: 517, startPoint y: 353, endPoint x: 516, endPoint y: 365, distance: 11.3
click at [516, 353] on select "Activo Inactivo" at bounding box center [518, 357] width 144 height 23
select select "0"
click at [446, 346] on select "Activo Inactivo" at bounding box center [518, 357] width 144 height 23
click at [680, 347] on button "Guardar Cambios" at bounding box center [696, 358] width 109 height 25
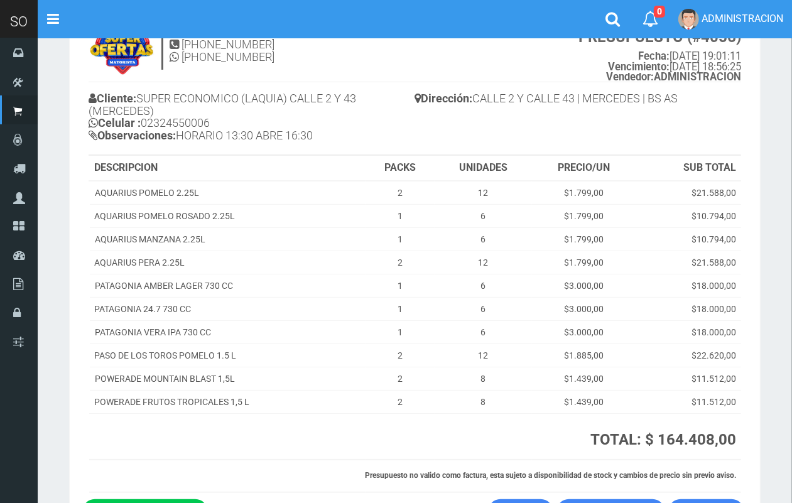
scroll to position [60, 0]
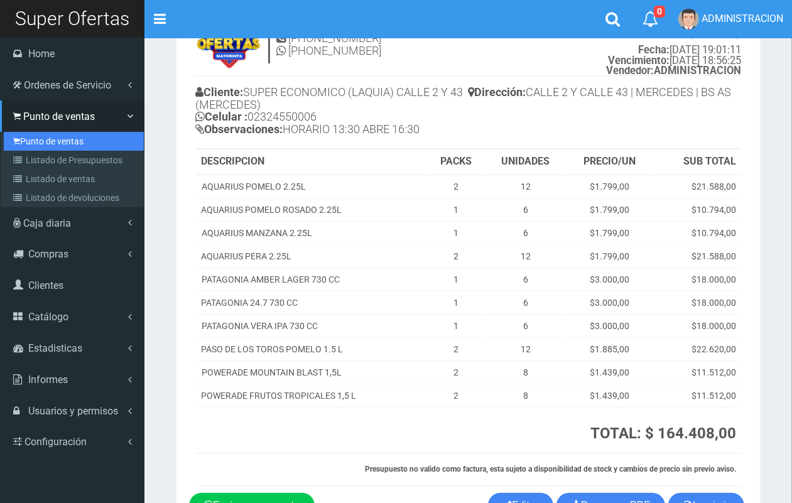
click at [33, 140] on link "Punto de ventas" at bounding box center [74, 141] width 140 height 19
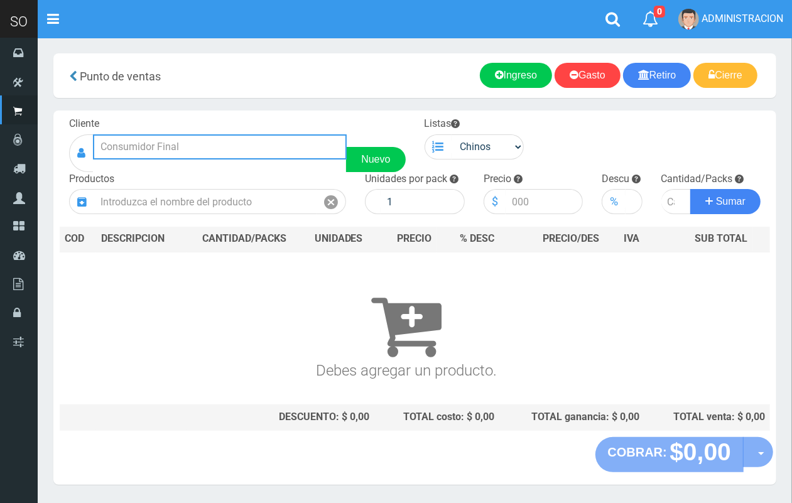
drag, startPoint x: 242, startPoint y: 153, endPoint x: 242, endPoint y: 145, distance: 7.5
click at [242, 152] on input "text" at bounding box center [220, 146] width 254 height 25
type input "a"
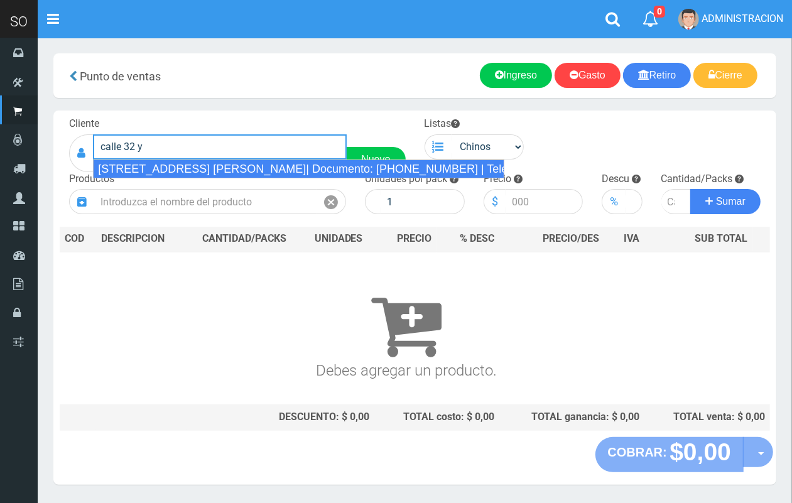
drag, startPoint x: 308, startPoint y: 168, endPoint x: 501, endPoint y: 127, distance: 197.1
click at [309, 168] on div "[STREET_ADDRESS] [PERSON_NAME]| Documento: [PHONE_NUMBER] | Teléfono:" at bounding box center [298, 168] width 411 height 19
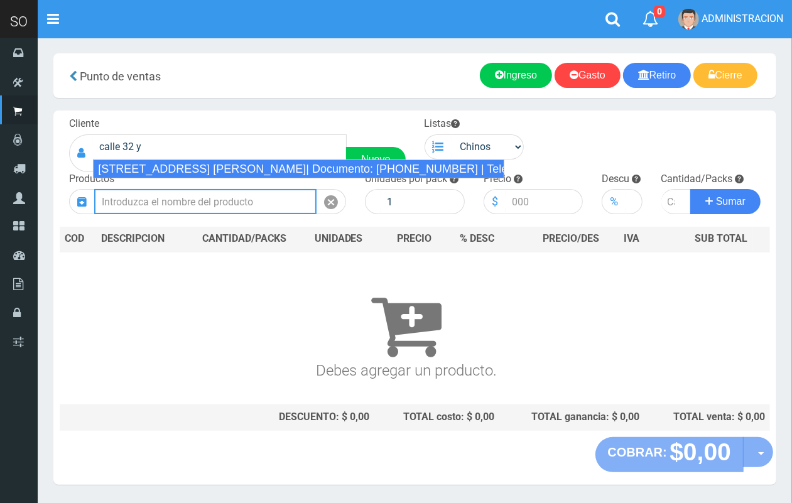
type input "[STREET_ADDRESS] [PERSON_NAME]| Documento: [PHONE_NUMBER] | Teléfono:"
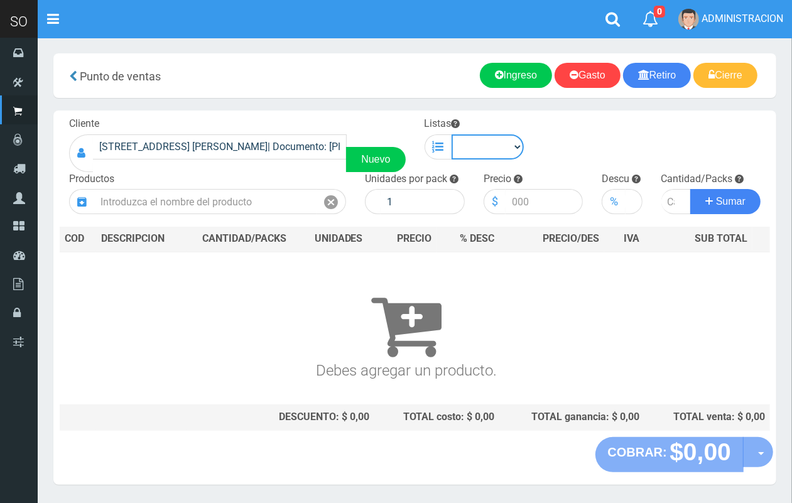
click at [493, 146] on select "Chinos . ." at bounding box center [487, 146] width 73 height 25
select select "1"
click at [451, 134] on select "Chinos . ." at bounding box center [487, 146] width 73 height 25
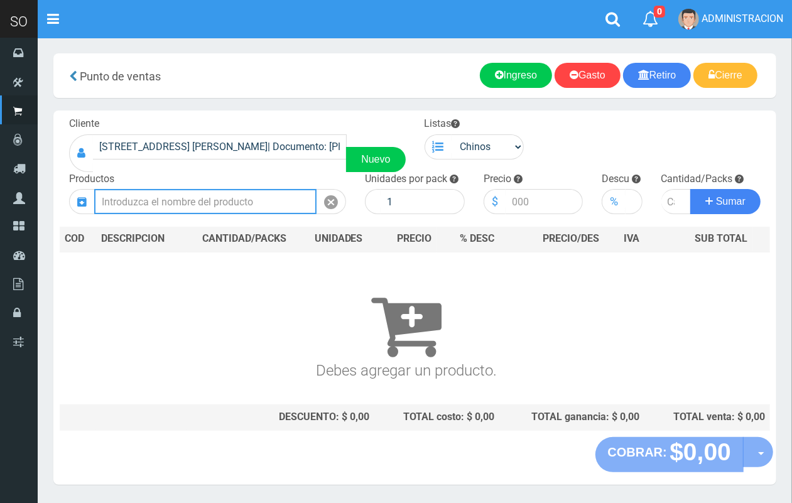
click at [287, 198] on input "text" at bounding box center [205, 201] width 222 height 25
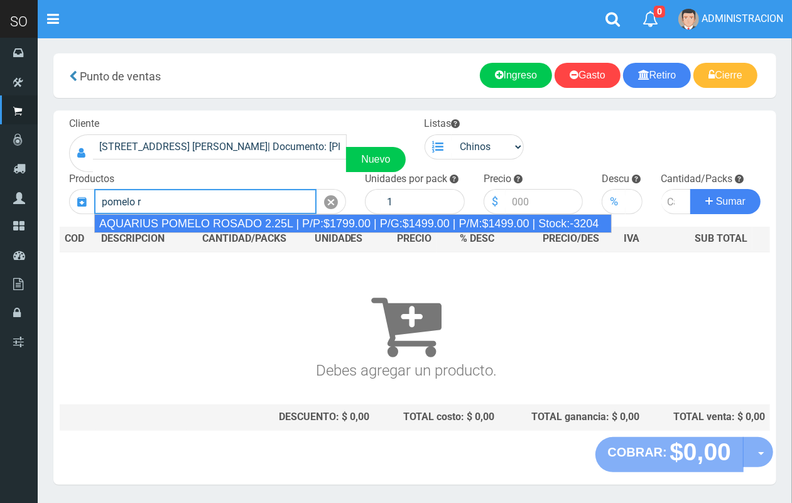
click at [259, 223] on div "AQUARIUS POMELO ROSADO 2.25L | P/P:$1799.00 | P/G:$1499.00 | P/M:$1499.00 | Sto…" at bounding box center [352, 223] width 517 height 19
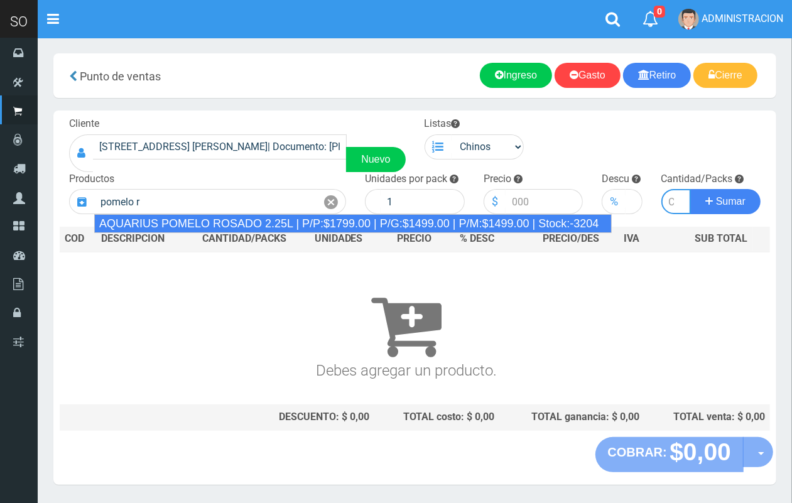
type input "AQUARIUS POMELO ROSADO 2.25L | P/P:$1799.00 | P/G:$1499.00 | P/M:$1499.00 | Sto…"
type input "6"
type input "1799.00"
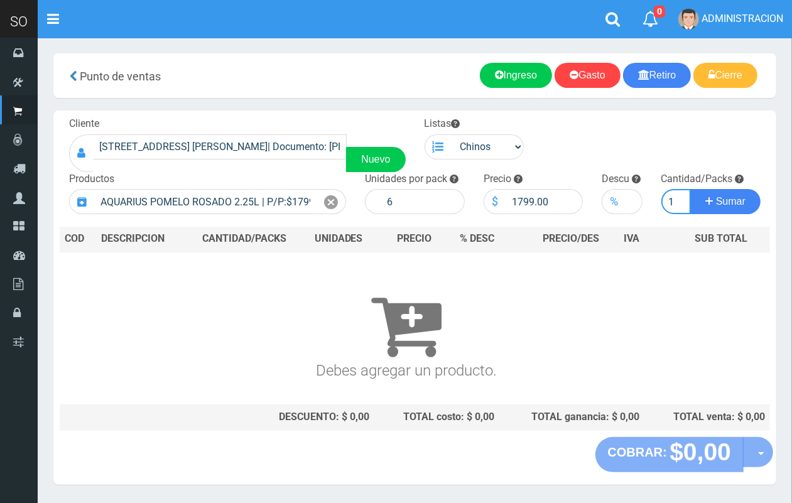
scroll to position [0, 1]
type input "1"
click at [690, 189] on button "Sumar" at bounding box center [725, 201] width 70 height 25
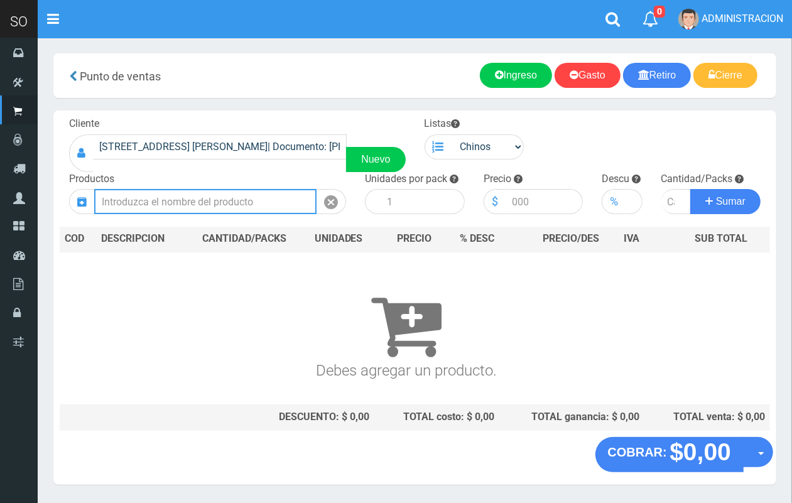
scroll to position [0, 0]
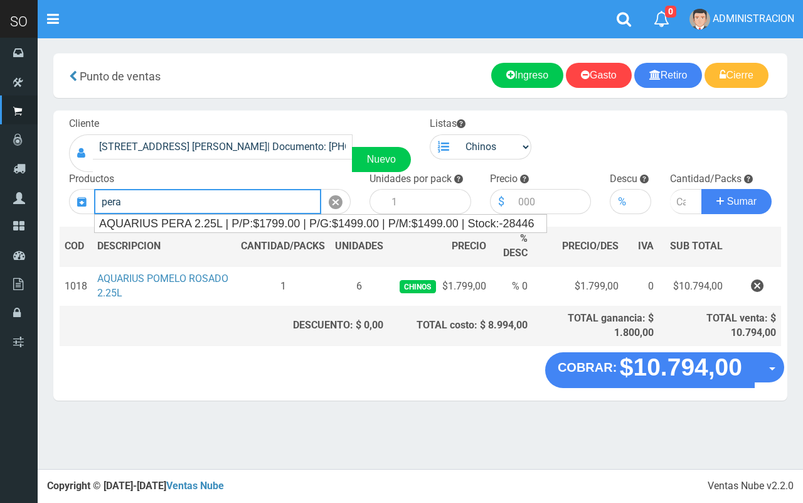
click at [316, 223] on div "AQUARIUS PERA 2.25L | P/P:$1799.00 | P/G:$1499.00 | P/M:$1499.00 | Stock:-28446" at bounding box center [321, 224] width 452 height 18
type input "AQUARIUS PERA 2.25L | P/P:$1799.00 | P/G:$1499.00 | P/M:$1499.00 | Stock:-28446"
type input "6"
type input "1799.00"
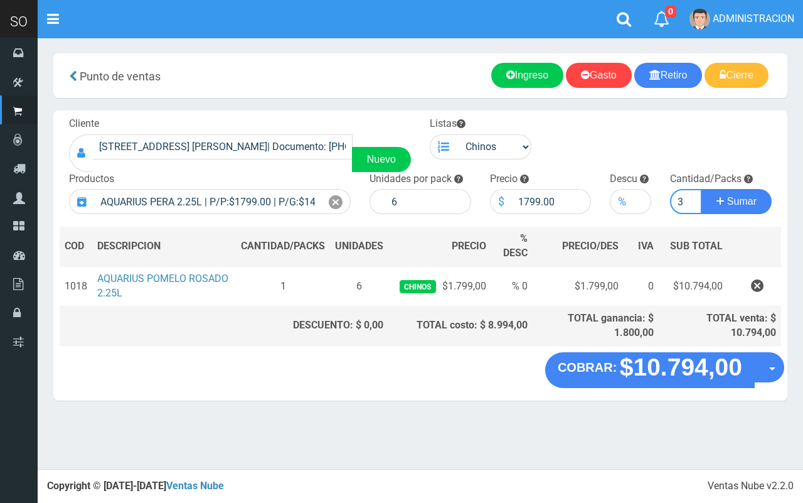
type input "3"
click at [702, 189] on button "Sumar" at bounding box center [737, 201] width 70 height 25
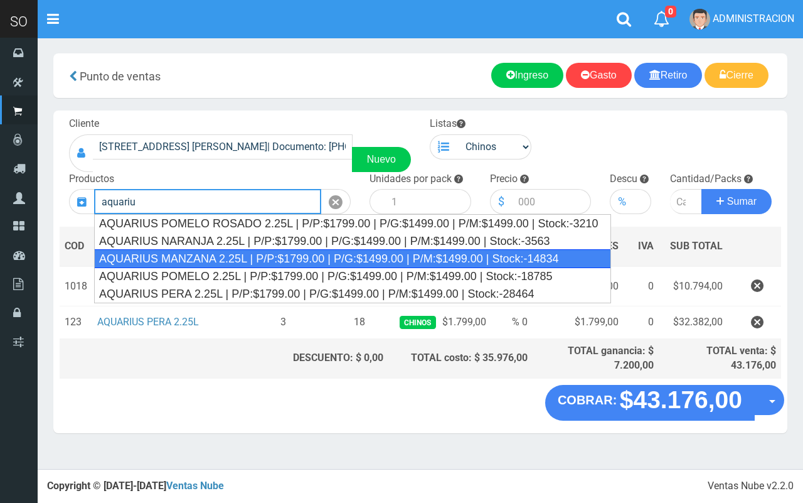
click at [262, 257] on div "AQUARIUS MANZANA 2.25L | P/P:$1799.00 | P/G:$1499.00 | P/M:$1499.00 | Stock:-14…" at bounding box center [352, 258] width 517 height 19
type input "AQUARIUS MANZANA 2.25L | P/P:$1799.00 | P/G:$1499.00 | P/M:$1499.00 | Stock:-14…"
type input "6"
type input "1799.00"
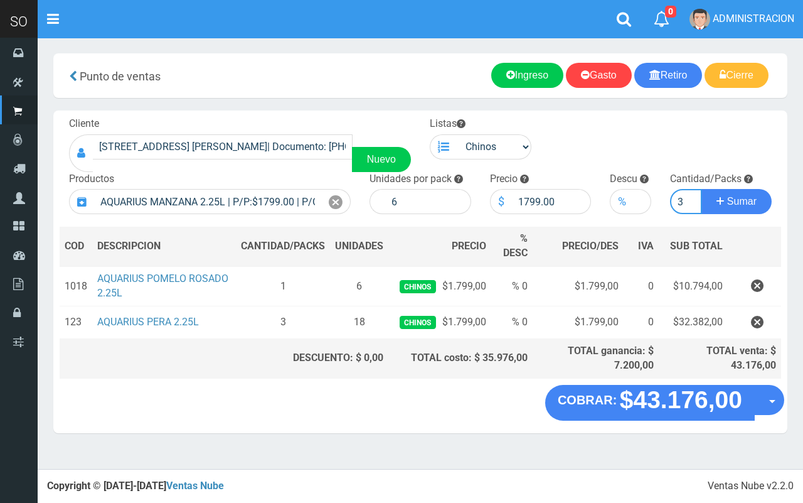
type input "3"
click at [702, 189] on button "Sumar" at bounding box center [737, 201] width 70 height 25
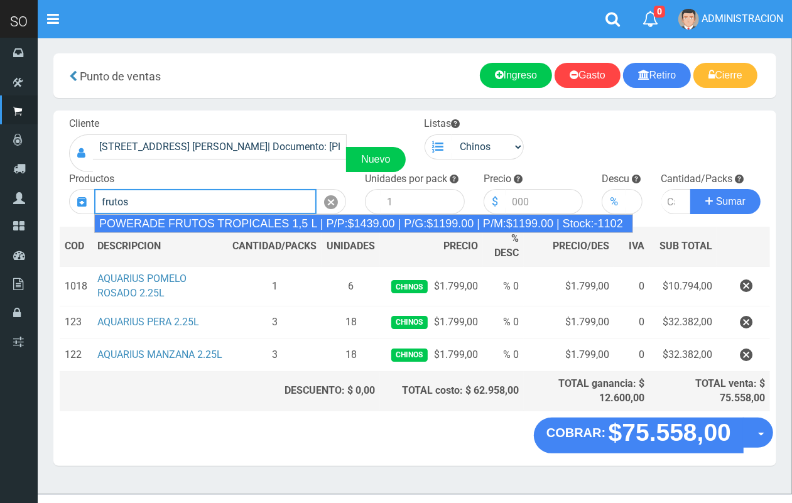
click at [294, 223] on div "POWERADE FRUTOS TROPICALES 1,5 L | P/P:$1439.00 | P/G:$1199.00 | P/M:$1199.00 |…" at bounding box center [363, 223] width 539 height 19
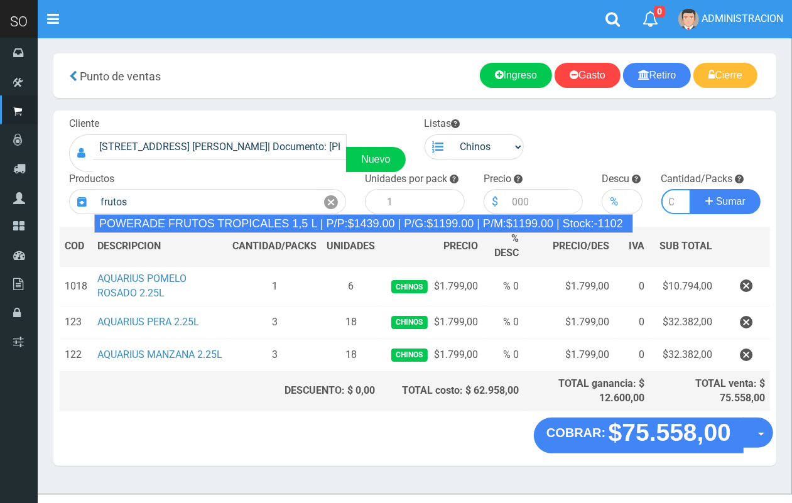
type input "POWERADE FRUTOS TROPICALES 1,5 L | P/P:$1439.00 | P/G:$1199.00 | P/M:$1199.00 |…"
type input "4"
type input "1439.00"
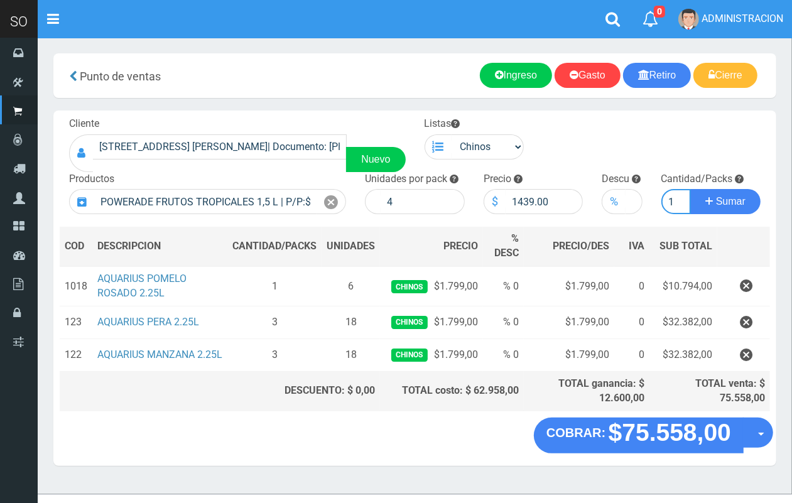
scroll to position [0, 1]
type input "1"
click at [690, 189] on button "Sumar" at bounding box center [725, 201] width 70 height 25
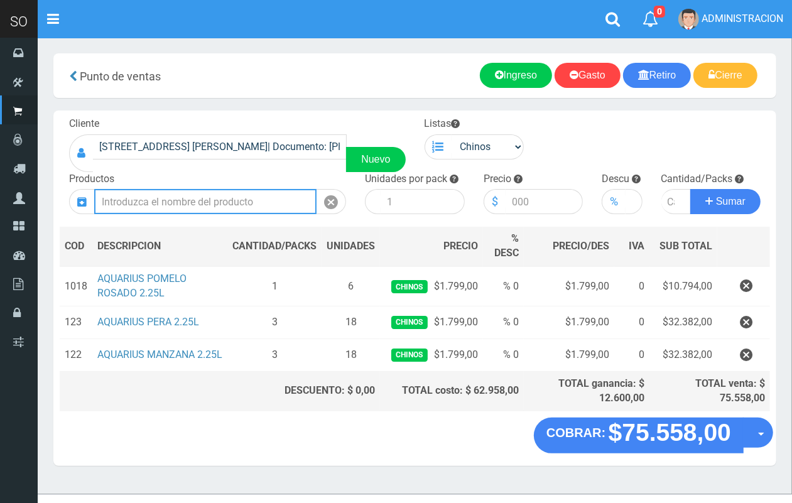
scroll to position [0, 0]
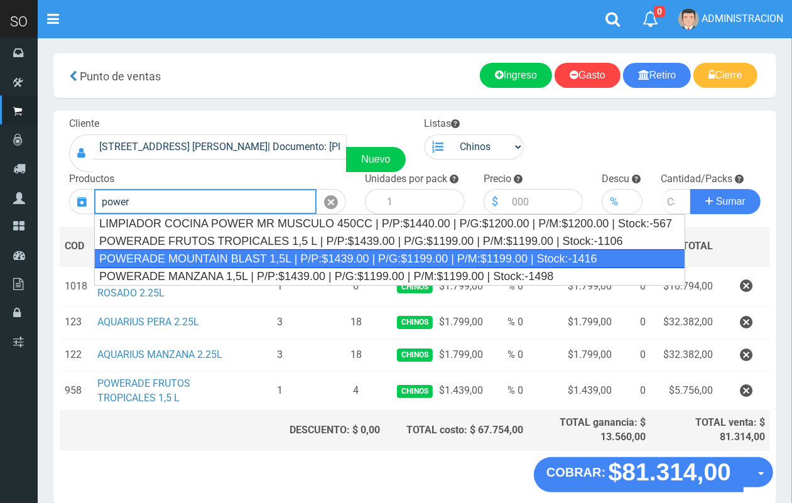
click at [287, 255] on div "POWERADE MOUNTAIN BLAST 1,5L | P/P:$1439.00 | P/G:$1199.00 | P/M:$1199.00 | Sto…" at bounding box center [389, 258] width 591 height 19
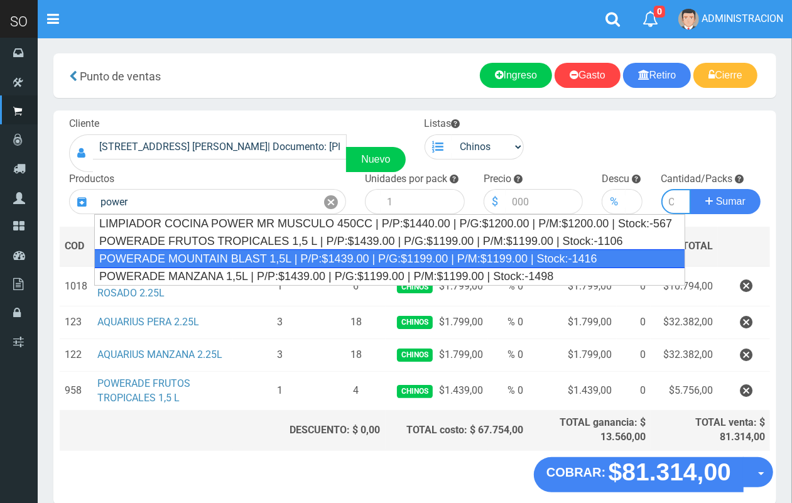
type input "POWERADE MOUNTAIN BLAST 1,5L | P/P:$1439.00 | P/G:$1199.00 | P/M:$1199.00 | Sto…"
type input "4"
type input "1439.00"
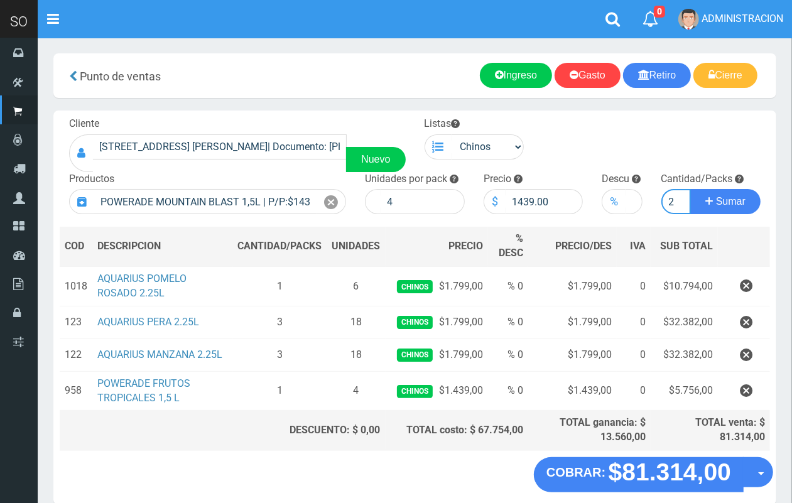
scroll to position [0, 1]
type input "2"
click at [690, 189] on button "Sumar" at bounding box center [725, 201] width 70 height 25
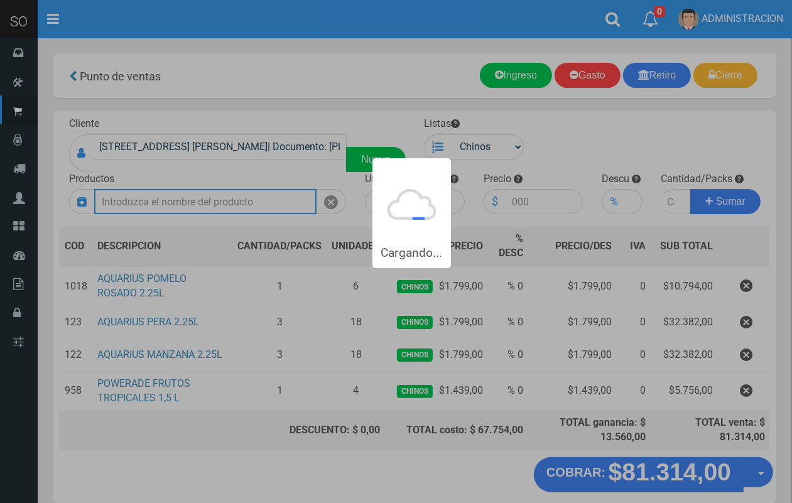
scroll to position [0, 0]
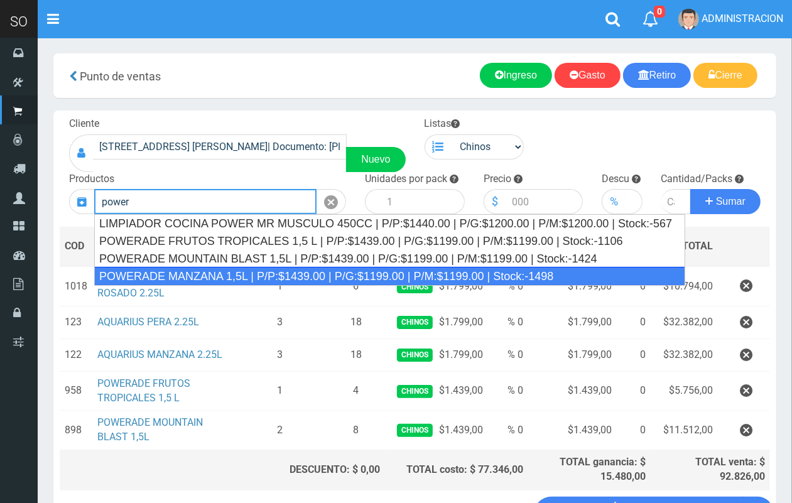
click at [262, 268] on div "POWERADE MANZANA 1,5L | P/P:$1439.00 | P/G:$1199.00 | P/M:$1199.00 | Stock:-1498" at bounding box center [389, 276] width 591 height 19
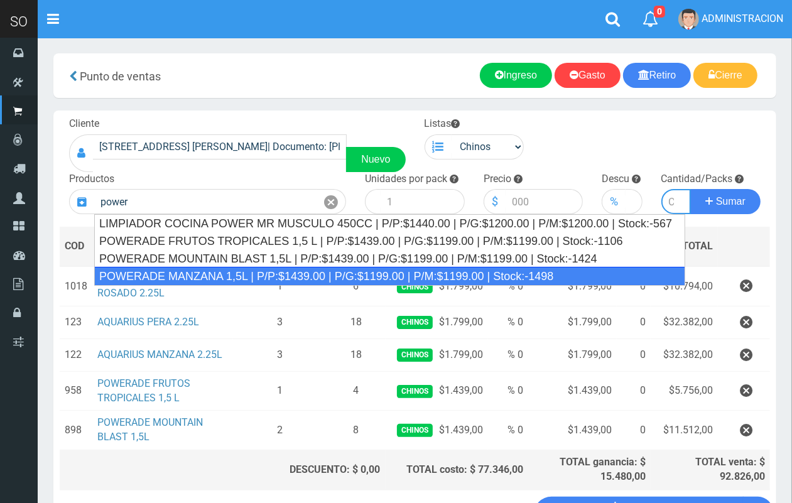
type input "POWERADE MANZANA 1,5L | P/P:$1439.00 | P/G:$1199.00 | P/M:$1199.00 | Stock:-1498"
type input "4"
type input "1439.00"
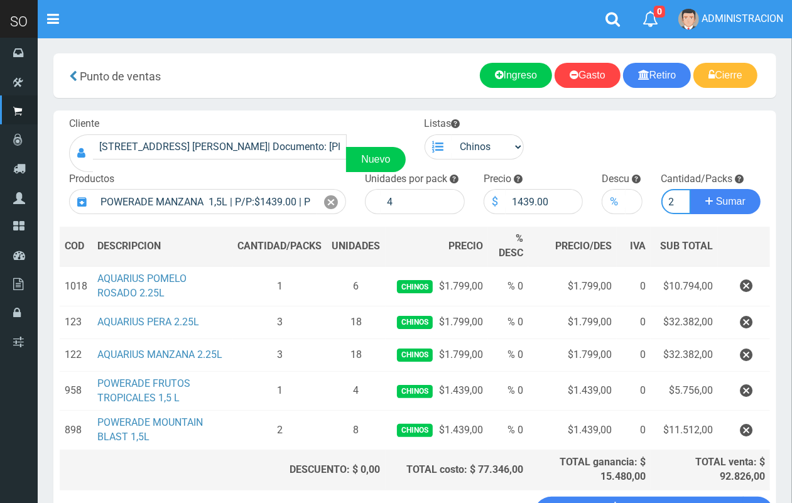
scroll to position [0, 1]
type input "2"
click at [690, 189] on button "Sumar" at bounding box center [725, 201] width 70 height 25
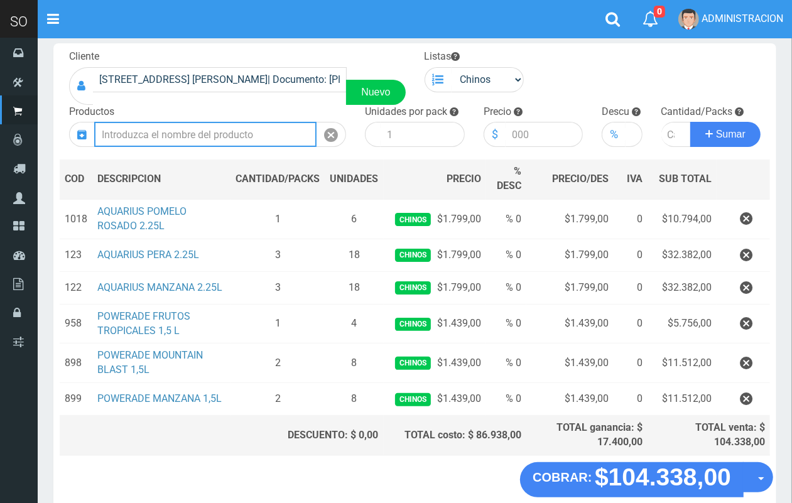
scroll to position [131, 0]
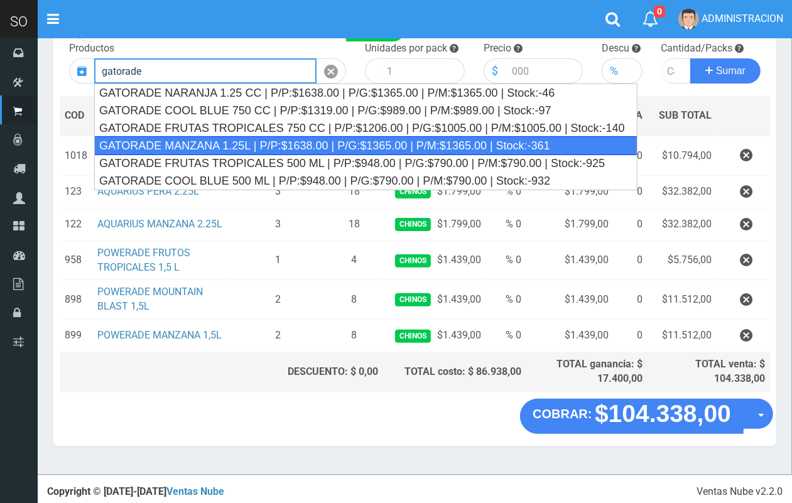
click at [306, 146] on div "GATORADE MANZANA 1.25L | P/P:$1638.00 | P/G:$1365.00 | P/M:$1365.00 | Stock:-361" at bounding box center [365, 145] width 543 height 19
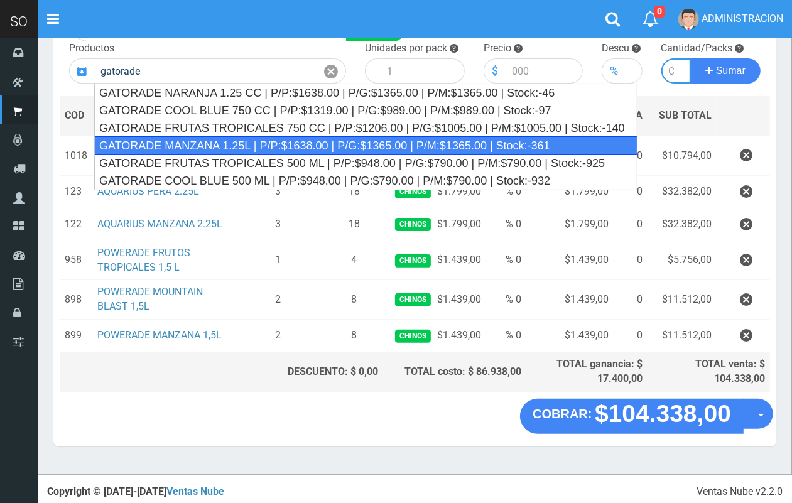
type input "GATORADE MANZANA 1.25L | P/P:$1638.00 | P/G:$1365.00 | P/M:$1365.00 | Stock:-361"
type input "6"
type input "1638.00"
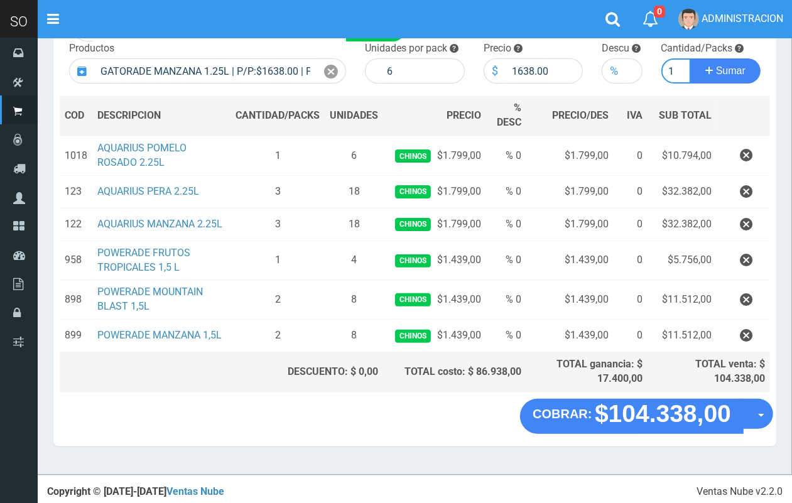
scroll to position [0, 1]
type input "1"
click at [690, 58] on button "Sumar" at bounding box center [725, 70] width 70 height 25
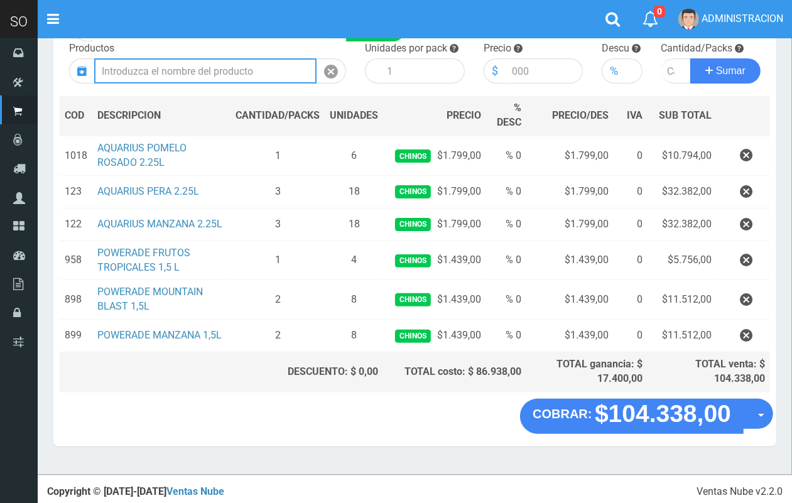
scroll to position [0, 0]
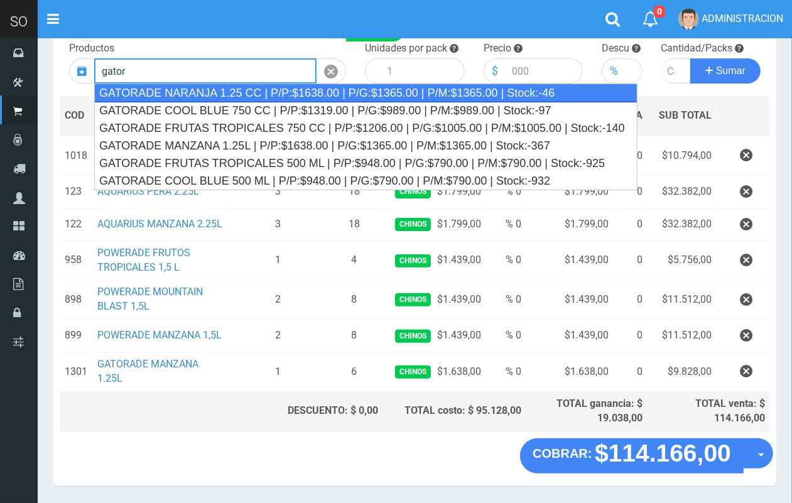
click at [463, 92] on div "GATORADE NARANJA 1.25 CC | P/P:$1638.00 | P/G:$1365.00 | P/M:$1365.00 | Stock:-…" at bounding box center [365, 92] width 543 height 19
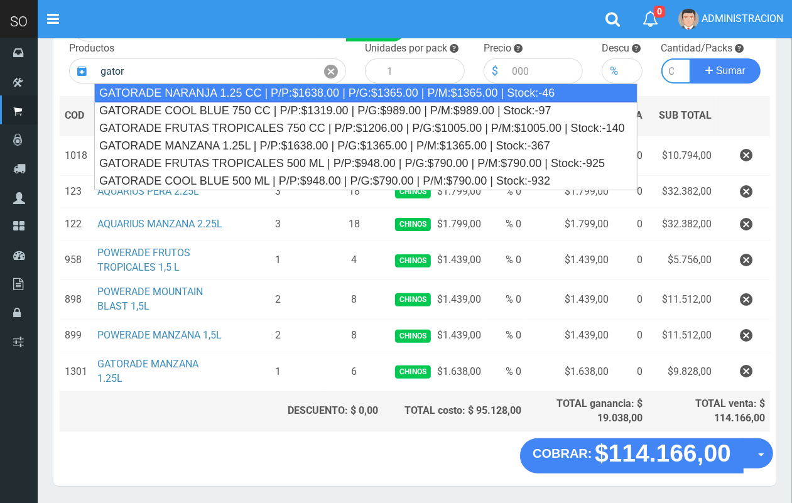
type input "GATORADE NARANJA 1.25 CC | P/P:$1638.00 | P/G:$1365.00 | P/M:$1365.00 | Stock:-…"
type input "6"
type input "1638.00"
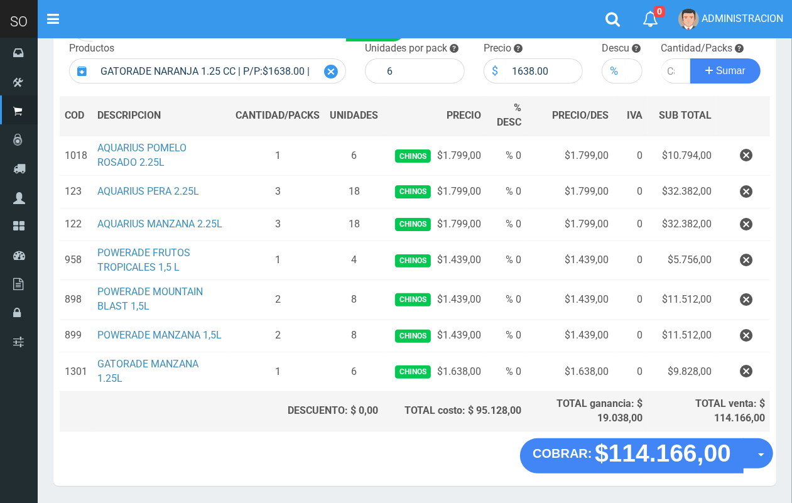
click at [336, 65] on icon at bounding box center [331, 72] width 14 height 18
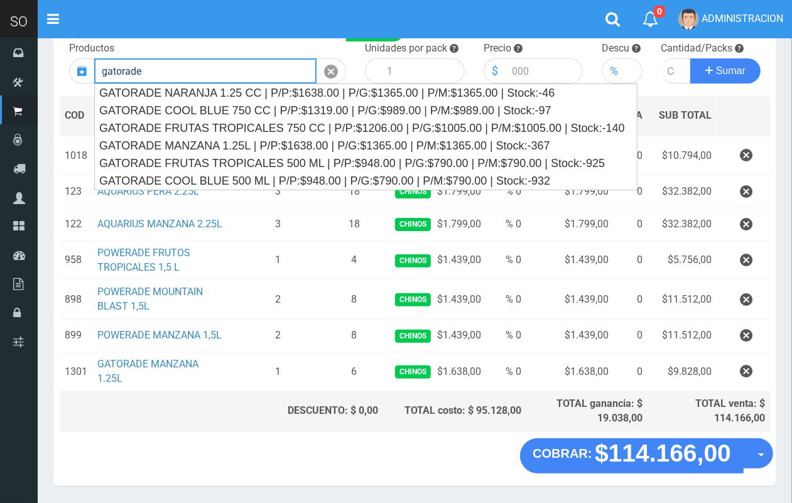
drag, startPoint x: 176, startPoint y: 71, endPoint x: 95, endPoint y: 60, distance: 81.1
click at [95, 60] on input "gatorade" at bounding box center [205, 70] width 222 height 25
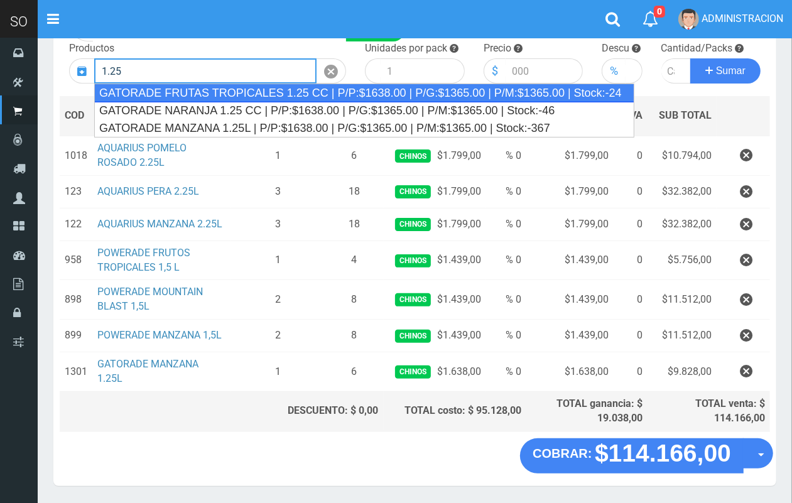
click at [167, 93] on div "GATORADE FRUTAS TROPICALES 1.25 CC | P/P:$1638.00 | P/G:$1365.00 | P/M:$1365.00…" at bounding box center [364, 92] width 540 height 19
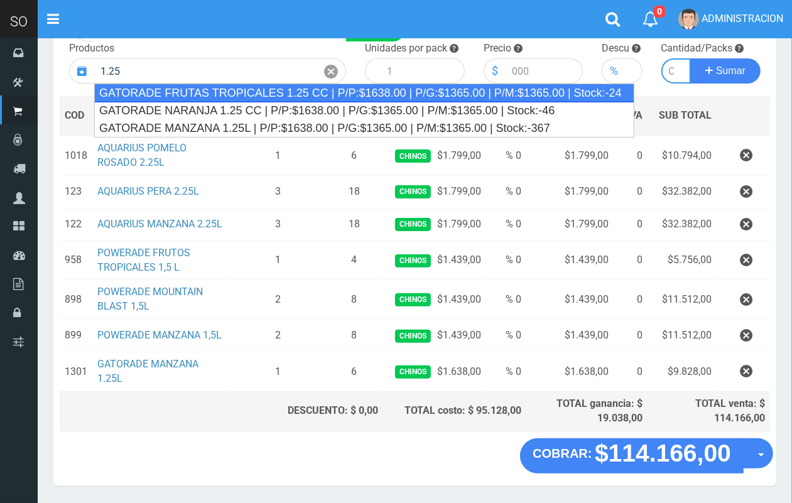
type input "GATORADE FRUTAS TROPICALES 1.25 CC | P/P:$1638.00 | P/G:$1365.00 | P/M:$1365.00…"
type input "6"
type input "1638.00"
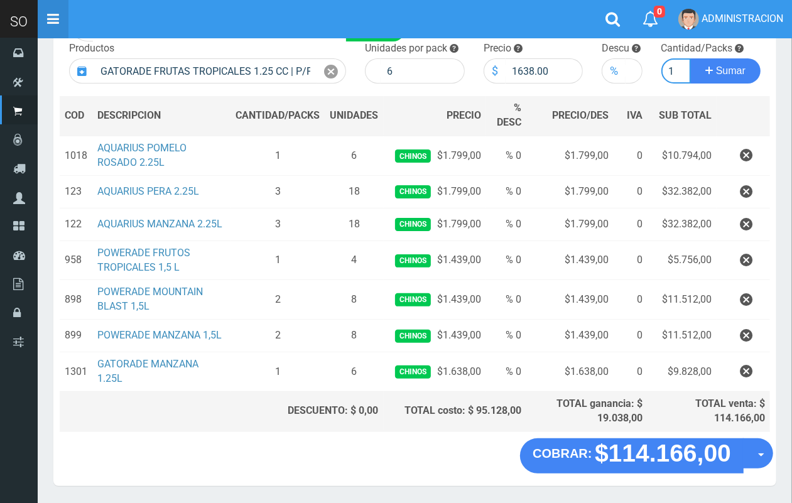
scroll to position [0, 1]
type input "1"
click at [690, 58] on button "Sumar" at bounding box center [725, 70] width 70 height 25
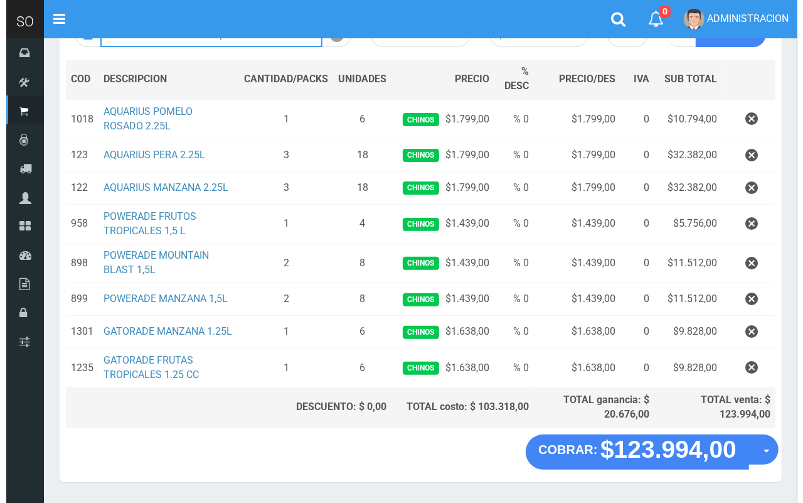
scroll to position [203, 0]
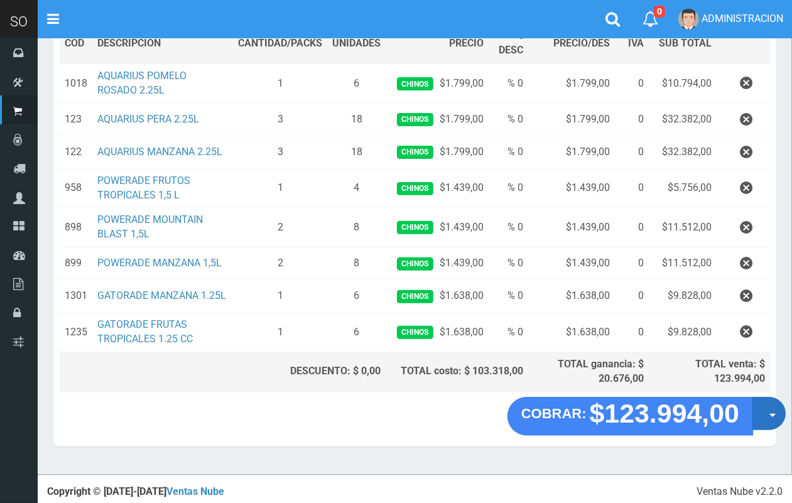
click at [772, 417] on button "Opciones" at bounding box center [768, 413] width 33 height 33
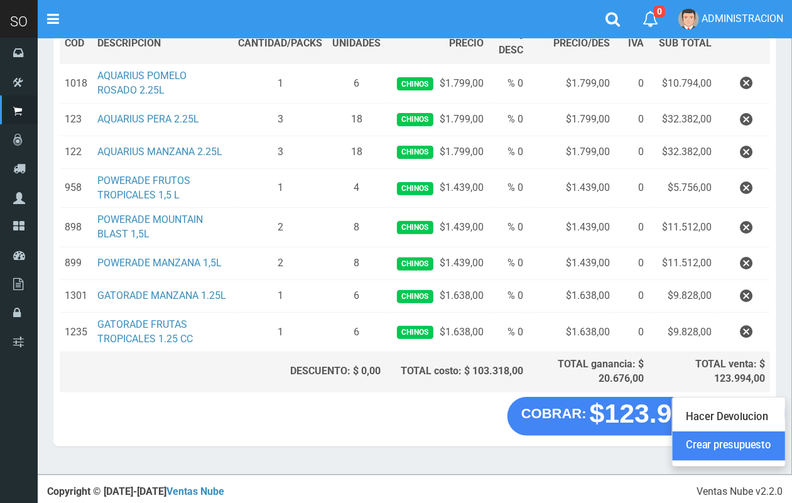
click at [771, 435] on link "Crear presupuesto" at bounding box center [728, 445] width 112 height 29
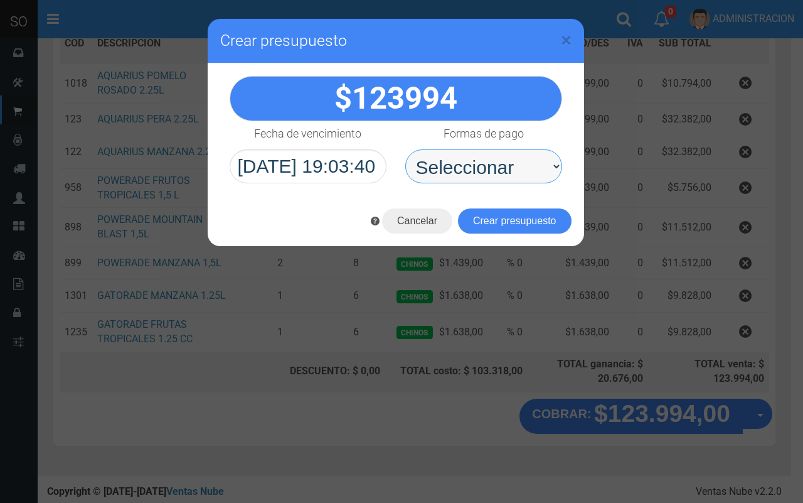
click at [449, 168] on select "Seleccionar Efectivo Tarjeta de Crédito Depósito Débito" at bounding box center [483, 166] width 157 height 34
select select "Efectivo"
click at [405, 149] on select "Seleccionar Efectivo Tarjeta de Crédito Depósito Débito" at bounding box center [483, 166] width 157 height 34
drag, startPoint x: 494, startPoint y: 217, endPoint x: 510, endPoint y: 217, distance: 16.3
click at [495, 215] on button "Crear presupuesto" at bounding box center [515, 220] width 114 height 25
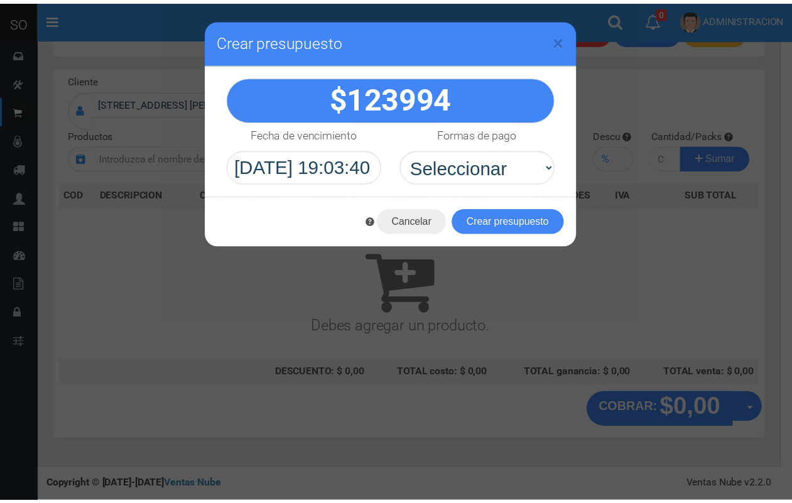
scroll to position [38, 0]
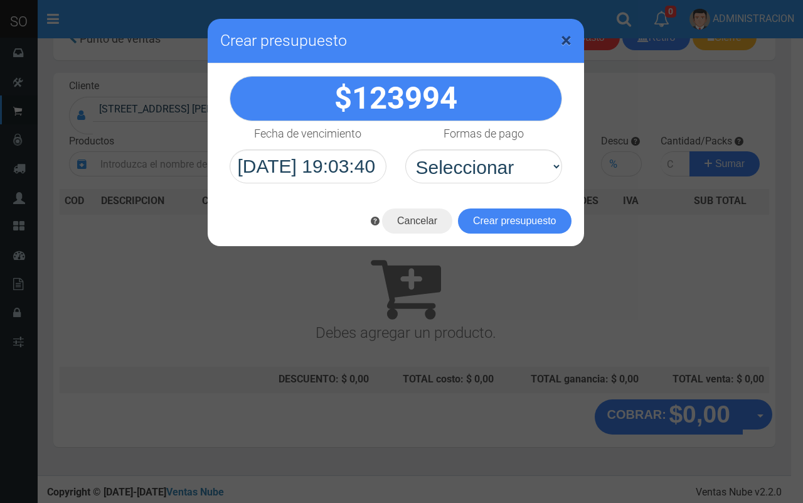
click at [570, 41] on span "×" at bounding box center [566, 40] width 11 height 24
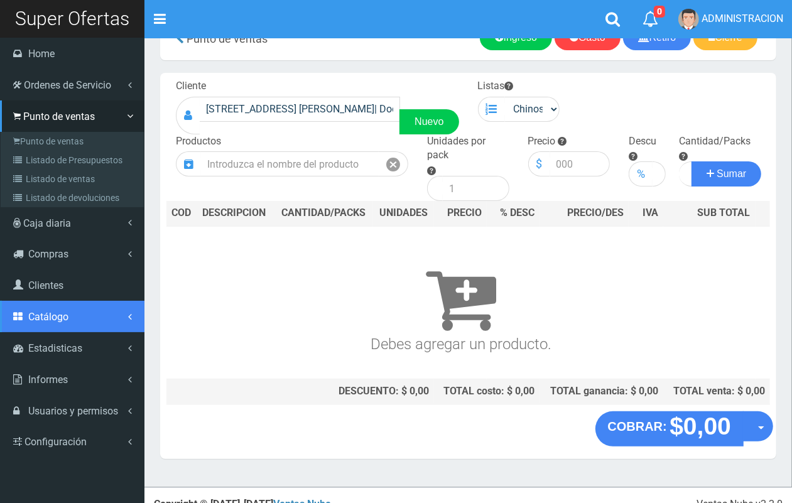
click at [63, 319] on span "Catálogo" at bounding box center [48, 317] width 40 height 12
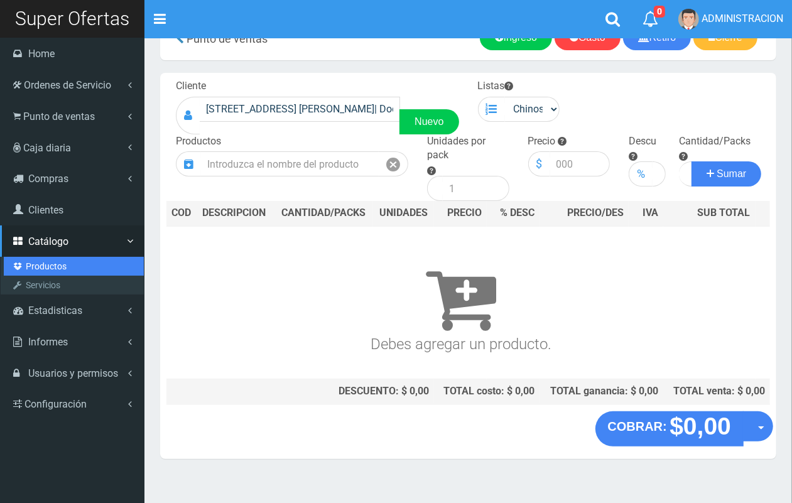
click at [56, 267] on link "Productos" at bounding box center [74, 266] width 140 height 19
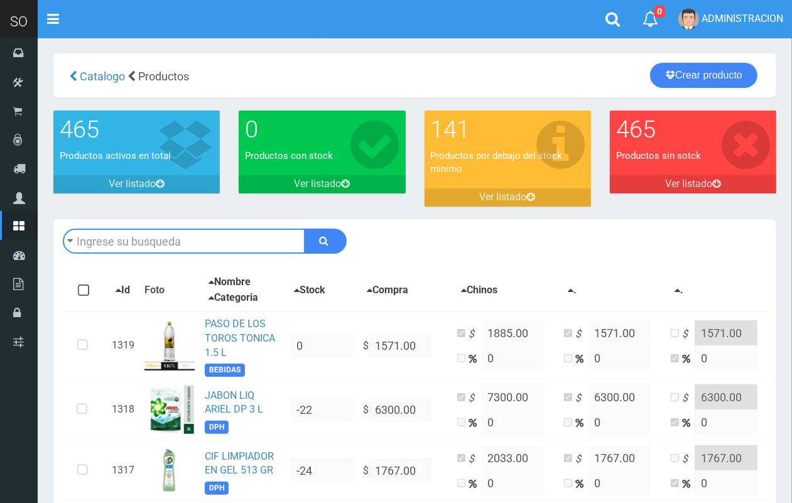
click at [124, 239] on input "text" at bounding box center [184, 240] width 242 height 25
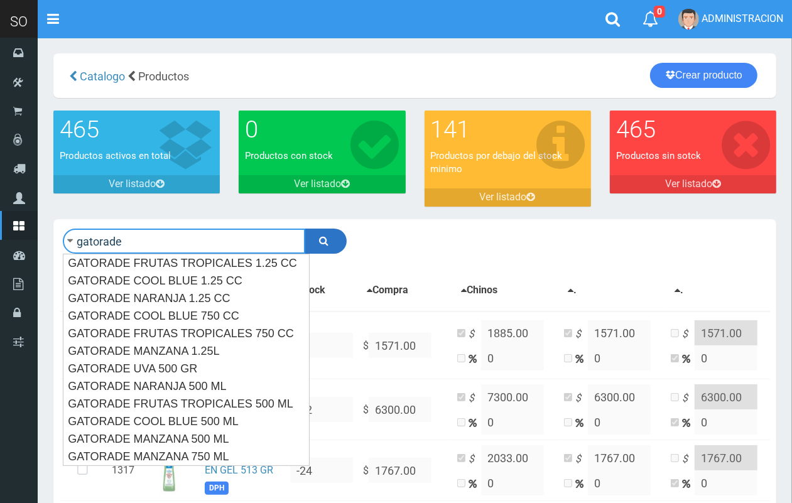
type input "gatorade"
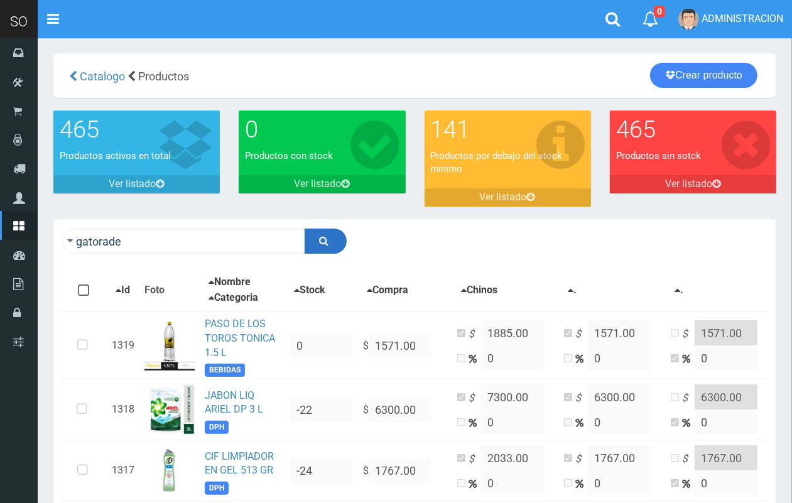
click at [321, 251] on button "submit" at bounding box center [325, 240] width 42 height 25
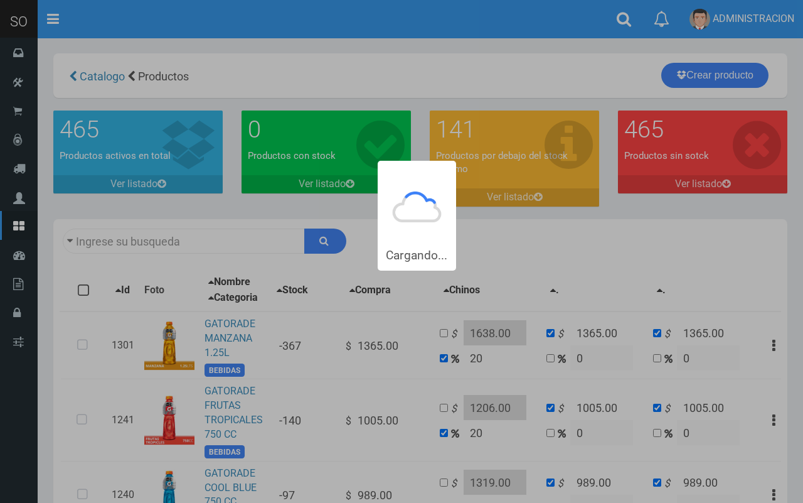
type input "gatorade"
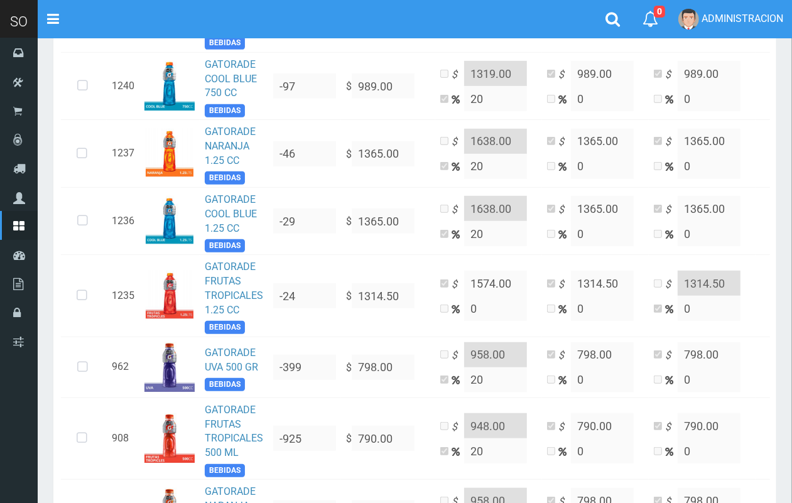
scroll to position [435, 0]
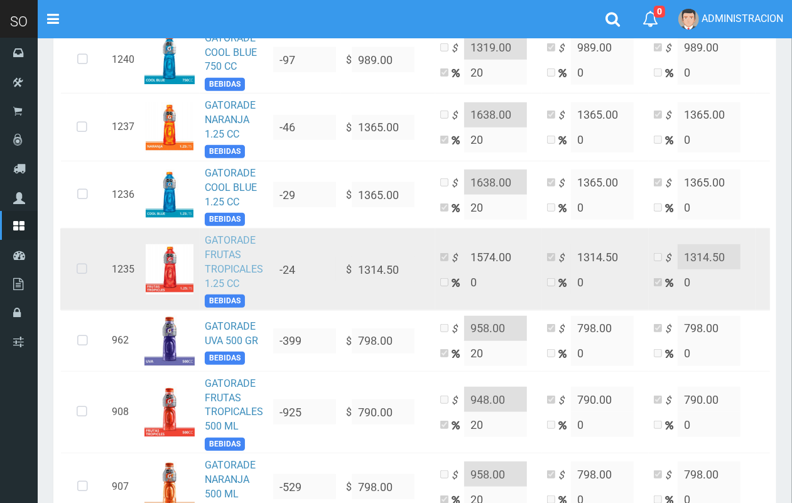
click at [229, 264] on link "GATORADE FRUTAS TROPICALES 1.25 CC" at bounding box center [234, 261] width 58 height 55
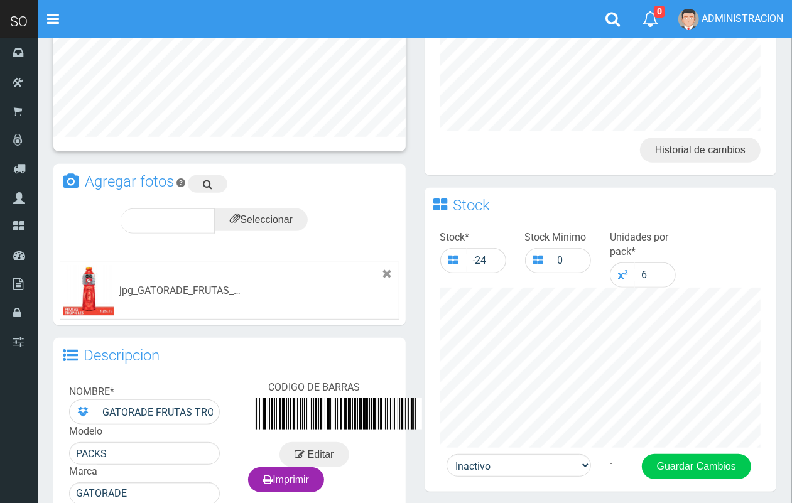
scroll to position [441, 0]
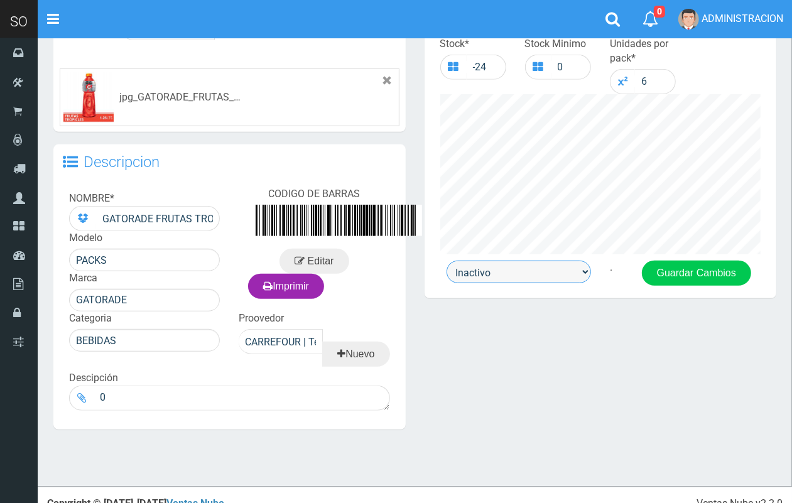
drag, startPoint x: 548, startPoint y: 271, endPoint x: 549, endPoint y: 279, distance: 8.9
click at [548, 271] on select "Activo Inactivo" at bounding box center [518, 271] width 144 height 23
select select "1"
click at [446, 260] on select "Activo Inactivo" at bounding box center [518, 271] width 144 height 23
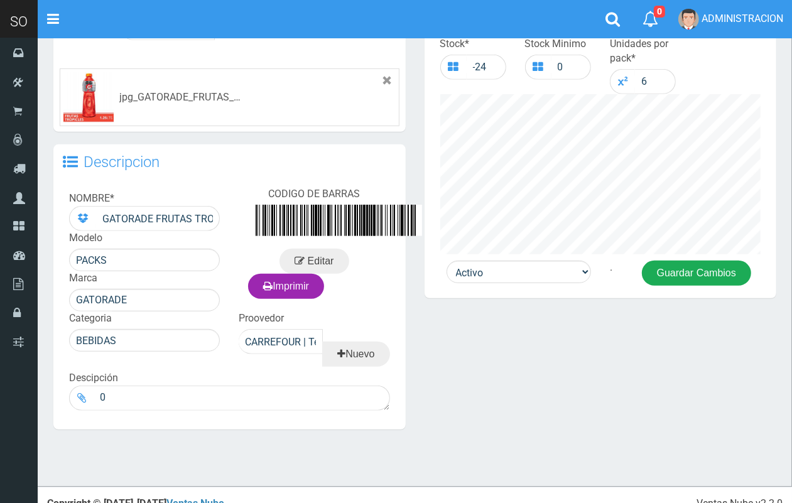
click at [661, 262] on button "Guardar Cambios" at bounding box center [696, 272] width 109 height 25
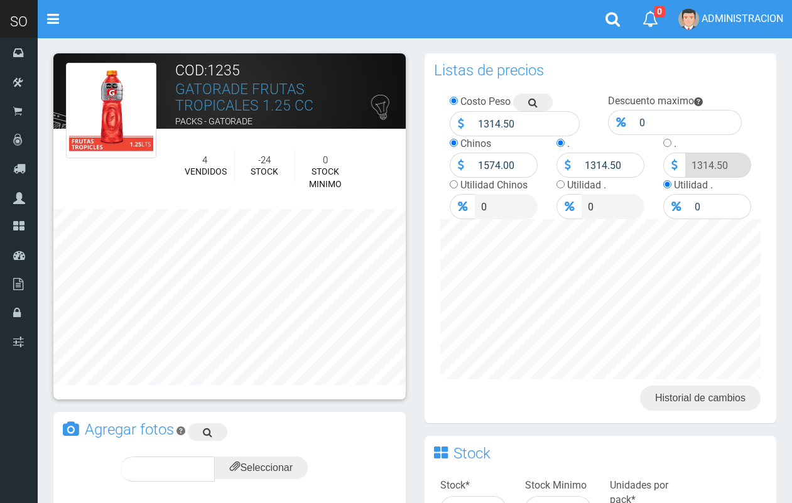
scroll to position [441, 0]
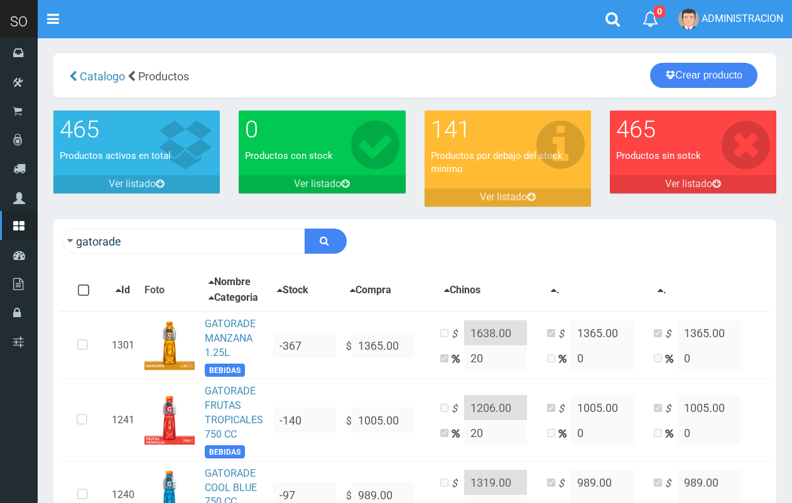
scroll to position [435, 0]
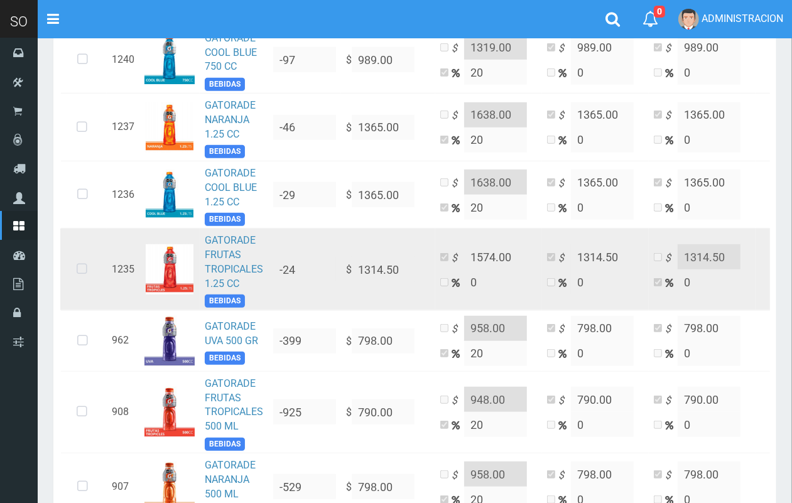
click at [79, 280] on icon at bounding box center [81, 269] width 33 height 41
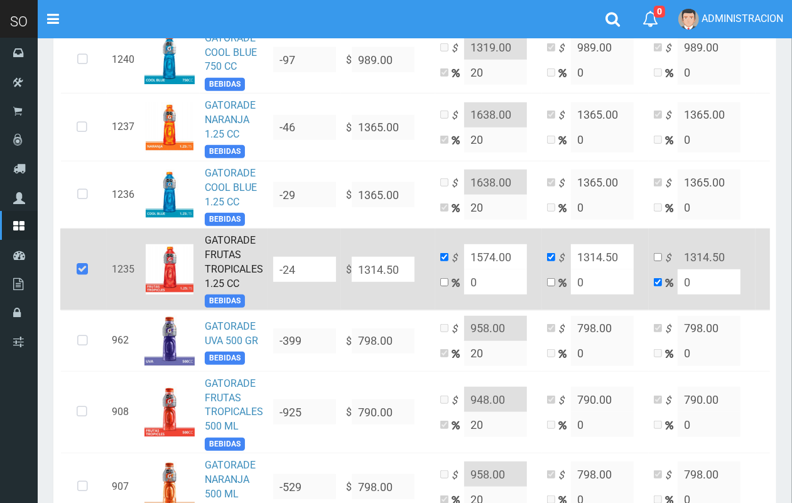
drag, startPoint x: 400, startPoint y: 274, endPoint x: 367, endPoint y: 260, distance: 35.4
click at [369, 265] on td "$ 1314.50" at bounding box center [388, 269] width 94 height 82
type input "136"
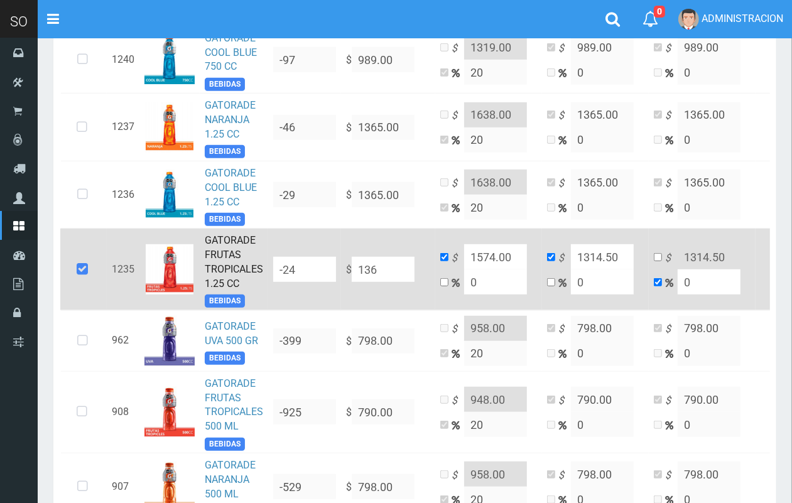
type input "136"
type input "1365"
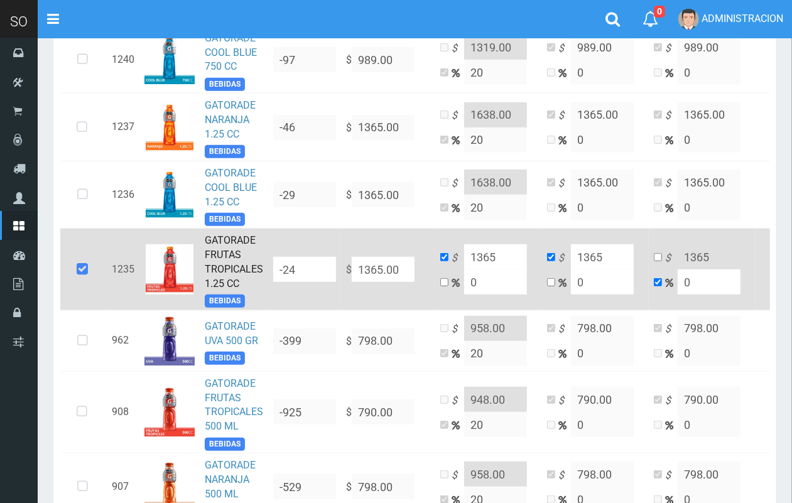
type input "1365.00"
click at [446, 286] on input "checkbox" at bounding box center [444, 282] width 8 height 8
checkbox input "true"
checkbox input "false"
drag, startPoint x: 478, startPoint y: 287, endPoint x: 466, endPoint y: 282, distance: 12.7
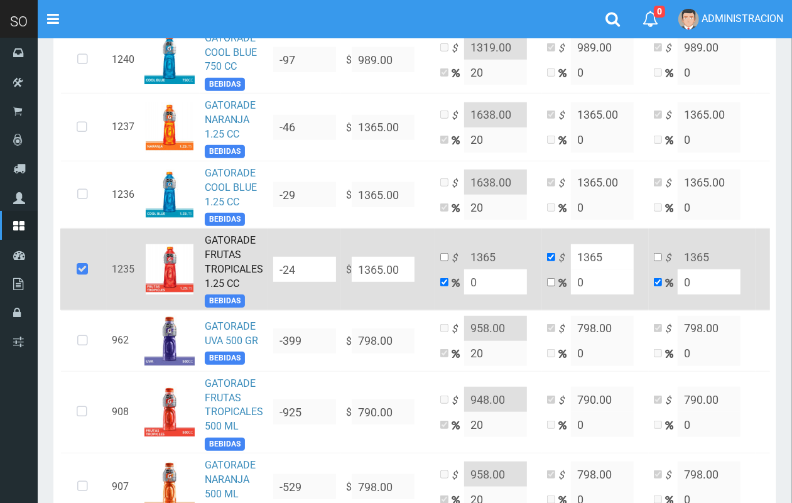
click at [468, 282] on input "0" at bounding box center [495, 281] width 63 height 25
type input "2"
type input "1392.3"
type input "20"
type input "1638"
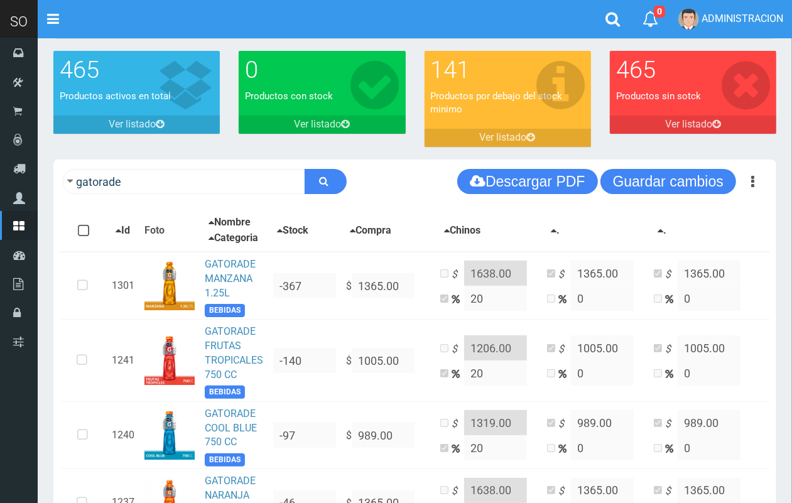
scroll to position [0, 0]
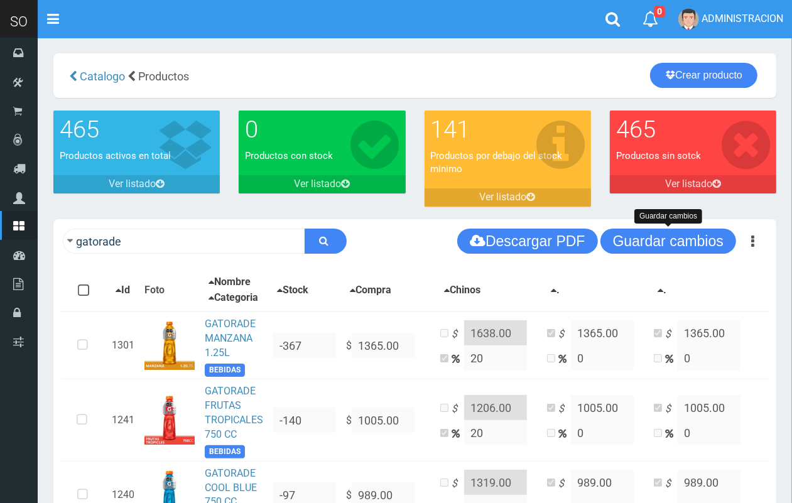
type input "20"
click at [694, 245] on button "Guardar cambios" at bounding box center [668, 240] width 136 height 25
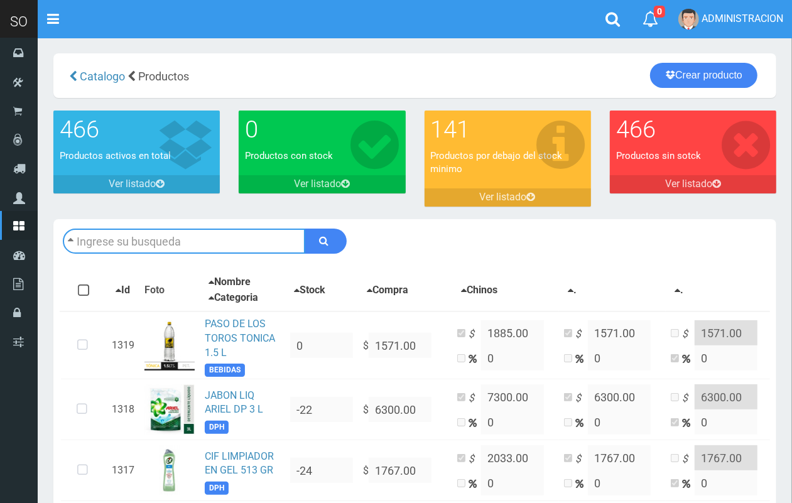
click at [114, 239] on input "text" at bounding box center [184, 240] width 242 height 25
type input "dove"
click at [304, 228] on button "submit" at bounding box center [325, 240] width 42 height 25
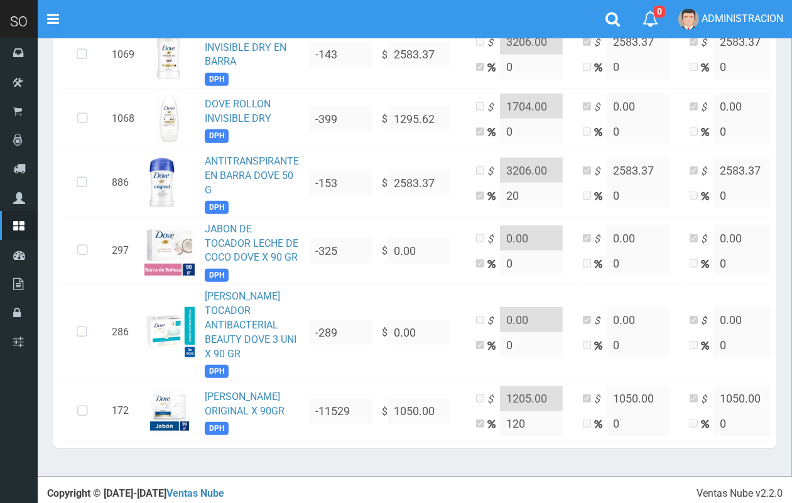
scroll to position [656, 0]
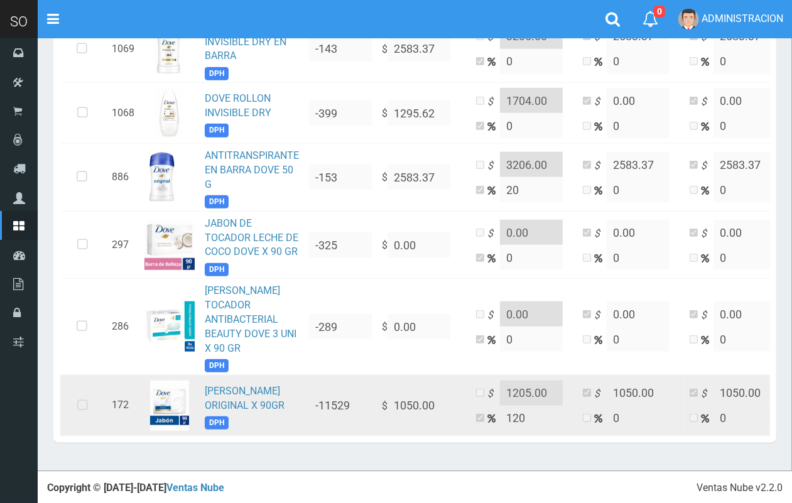
click at [87, 388] on icon at bounding box center [82, 405] width 33 height 41
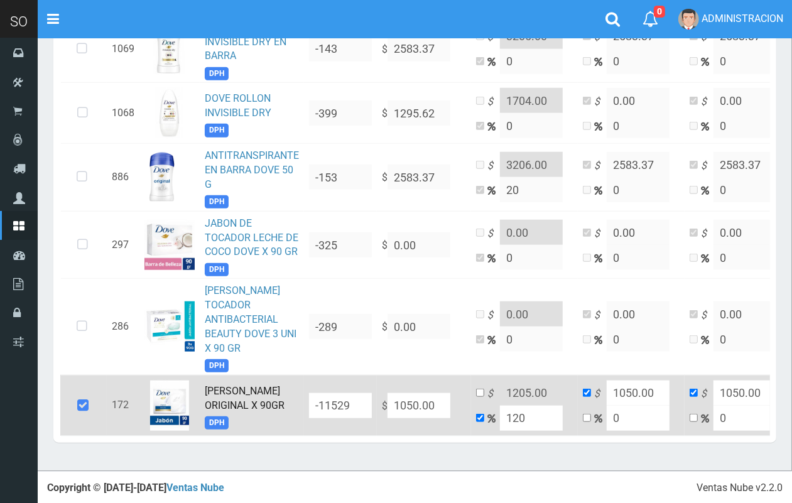
drag, startPoint x: 444, startPoint y: 389, endPoint x: 384, endPoint y: 392, distance: 60.3
click at [384, 392] on td "$ 1050.00" at bounding box center [424, 405] width 94 height 61
type input "NaN"
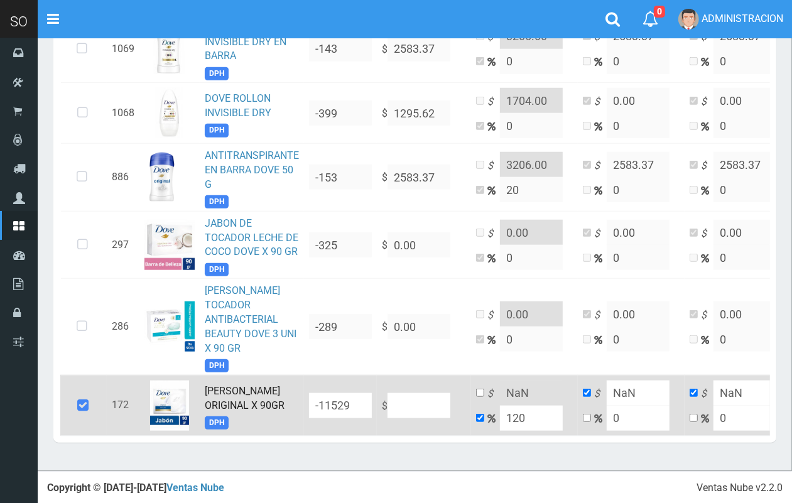
type input "1"
type input "2.2"
type input "1"
type input "12"
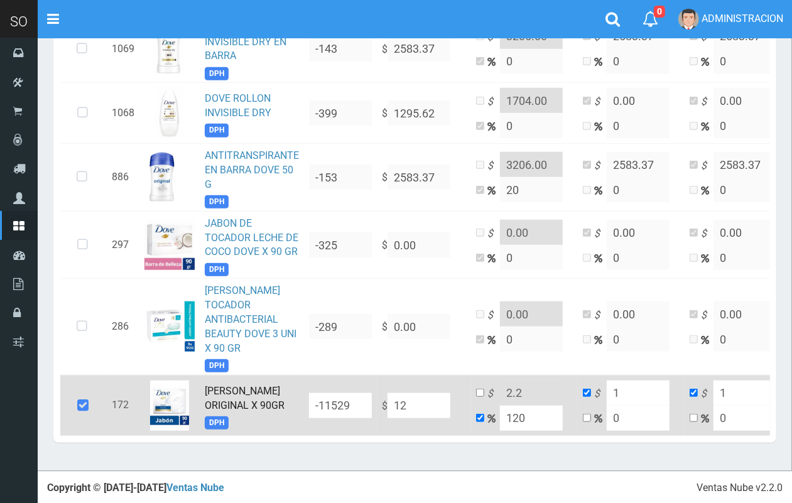
type input "26.4"
type input "12"
type input "1"
type input "2.2"
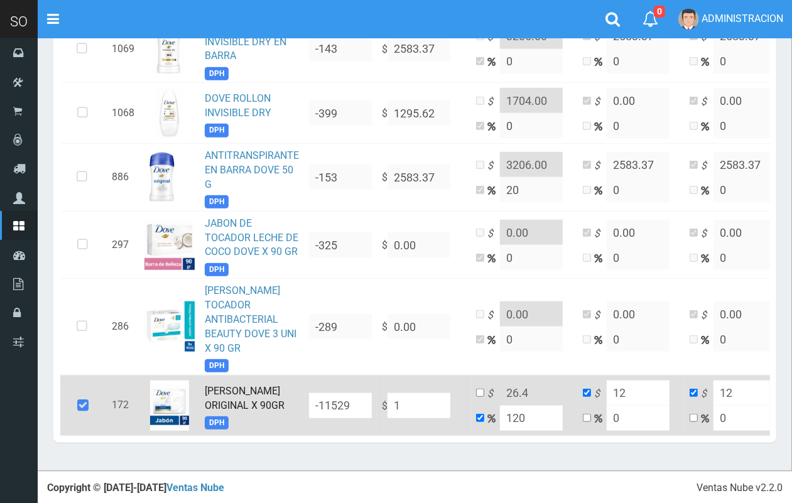
type input "1"
type input "17"
type input "37.4"
type input "17"
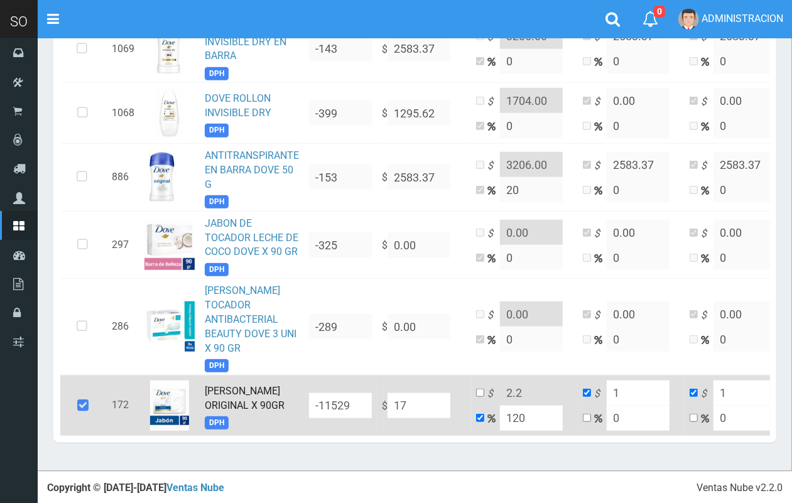
type input "17"
type input "179"
type input "393.8"
type input "179"
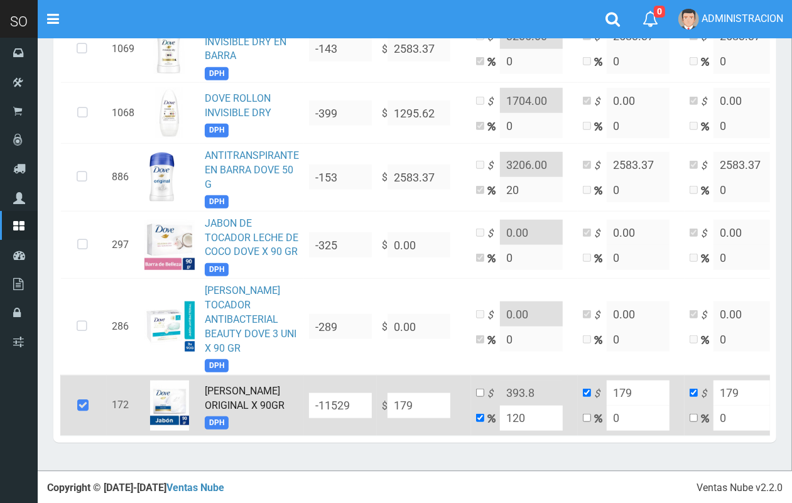
type input "1799"
type input "3957.8"
type input "1799"
type input "179"
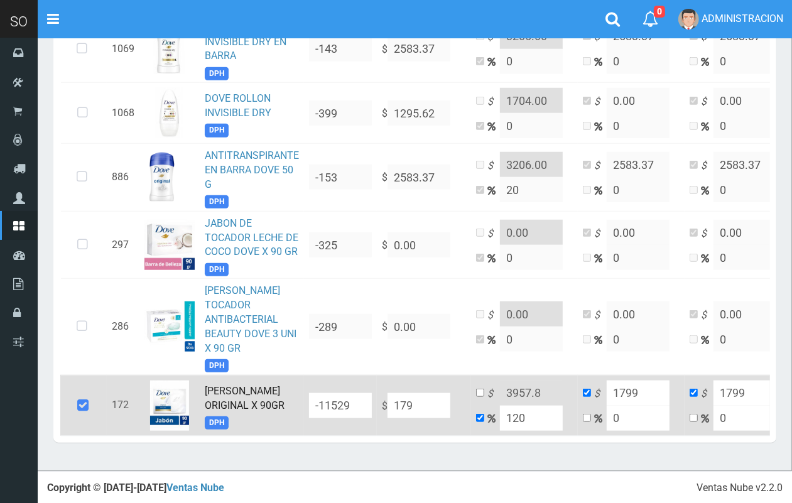
type input "393.8"
type input "179"
type input "17"
type input "37.4"
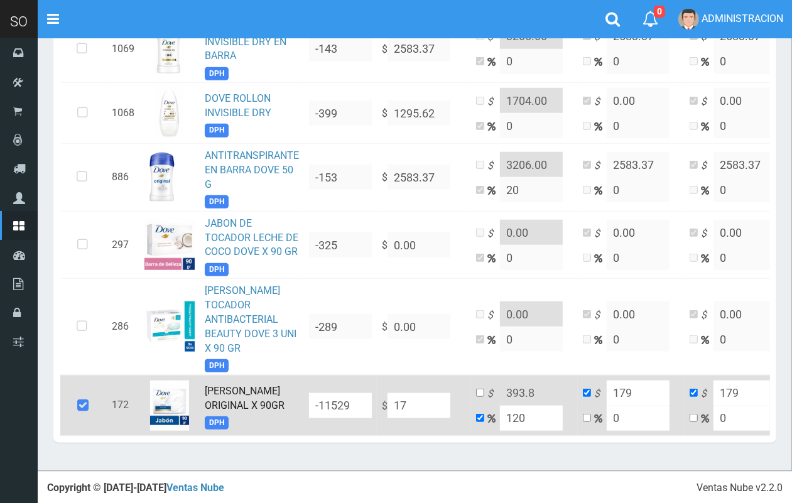
type input "17"
type input "1"
type input "2.2"
type input "1"
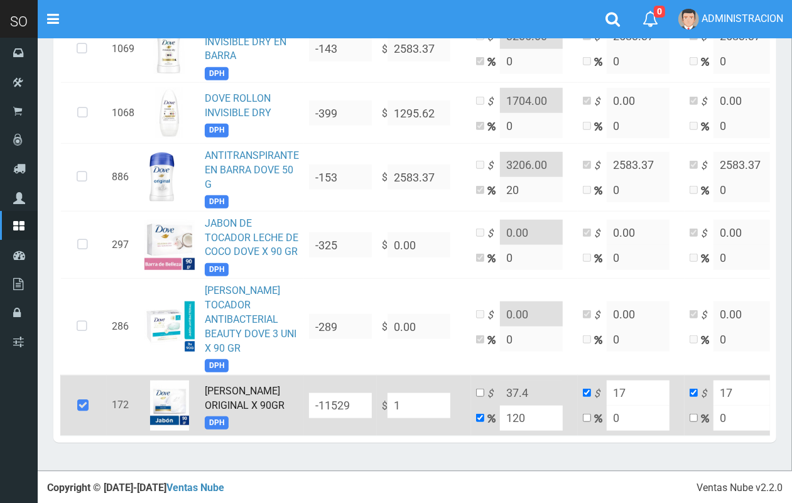
type input "1"
type input "11"
type input "24.2"
type input "11"
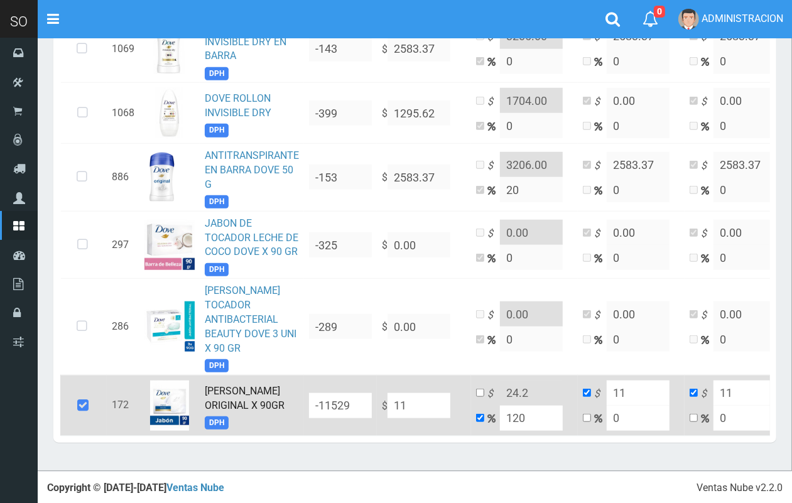
type input "119"
type input "261.8"
type input "119"
type input "1199"
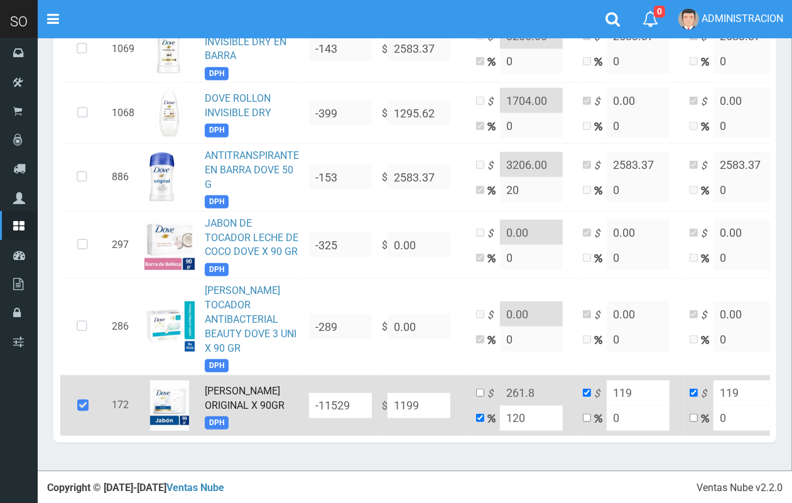
type input "2637.8"
type input "1199"
type input "1199.00"
drag, startPoint x: 546, startPoint y: 412, endPoint x: 487, endPoint y: 422, distance: 59.9
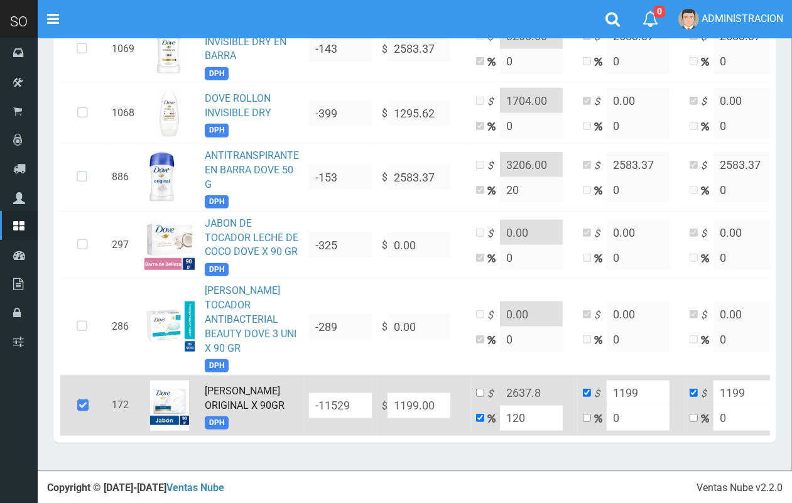
click at [487, 422] on div "Con stock Sin Stock Stock Minimo Todos Ninguno Id ." at bounding box center [415, 24] width 710 height 822
type input "2"
type input "1222.98"
type input "20"
type input "1438.8"
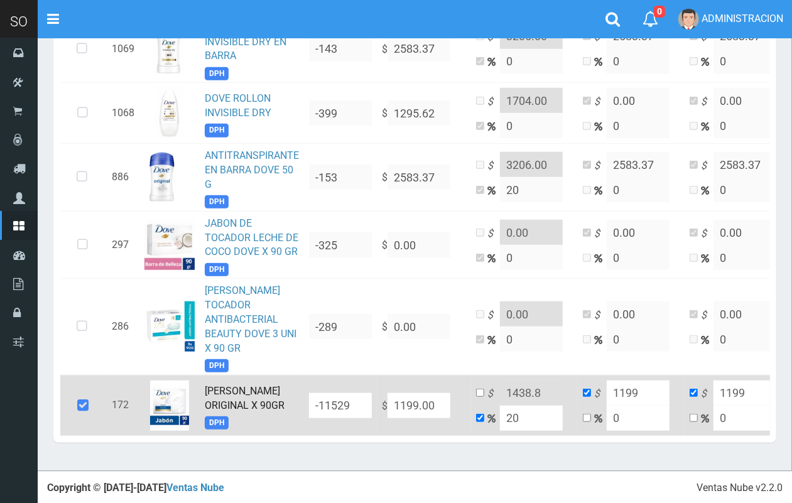
type input "20"
click at [479, 389] on input "checkbox" at bounding box center [480, 393] width 8 height 8
checkbox input "true"
checkbox input "false"
drag, startPoint x: 550, startPoint y: 371, endPoint x: 525, endPoint y: 366, distance: 25.0
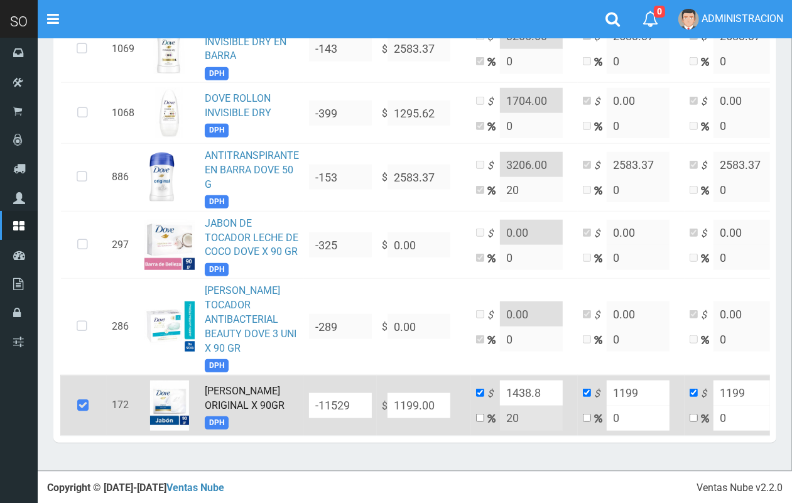
click at [525, 380] on input "1438.8" at bounding box center [531, 392] width 63 height 25
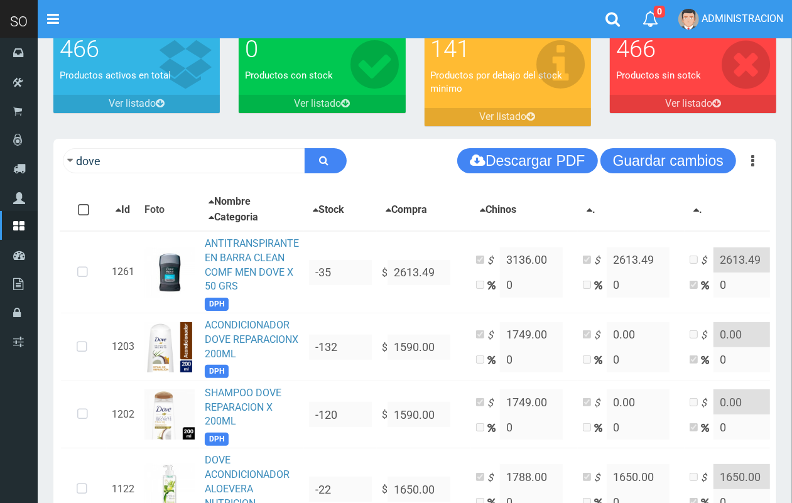
scroll to position [9, 0]
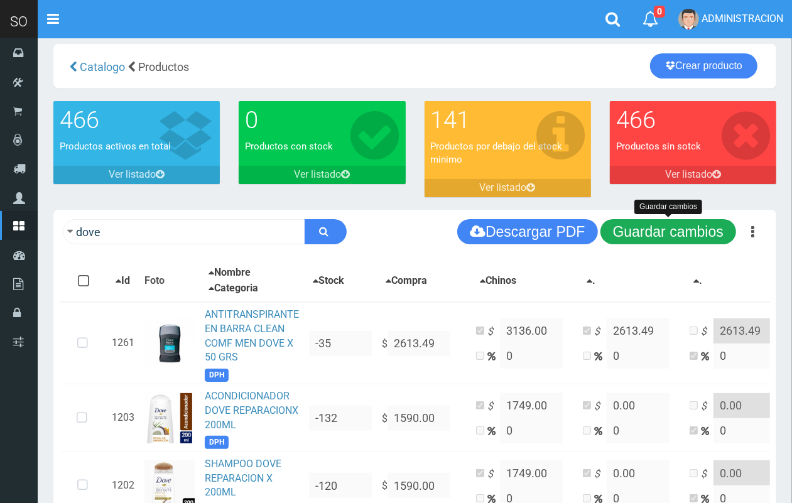
type input "1439.00"
click at [692, 231] on button "Guardar cambios" at bounding box center [668, 231] width 136 height 25
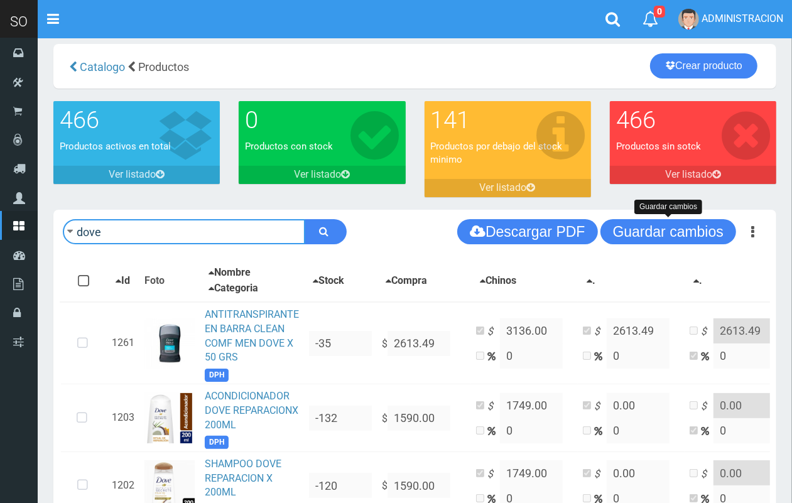
click at [224, 233] on input "dove" at bounding box center [184, 231] width 242 height 25
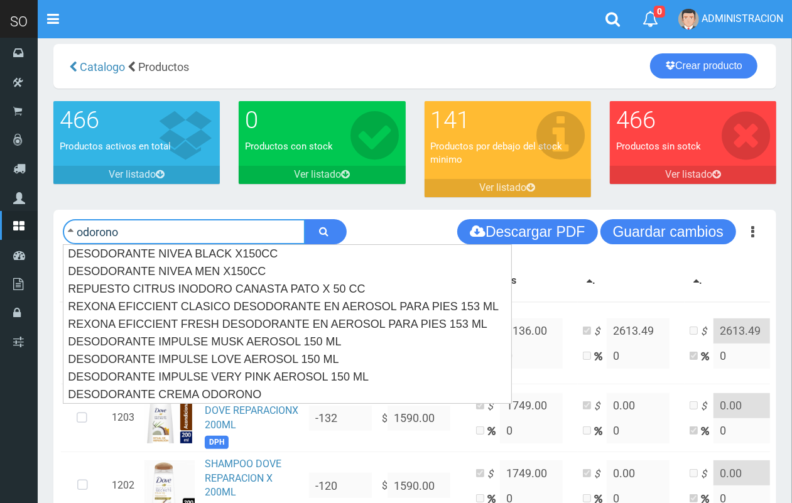
type input "odorono"
click at [304, 219] on button "submit" at bounding box center [325, 231] width 42 height 25
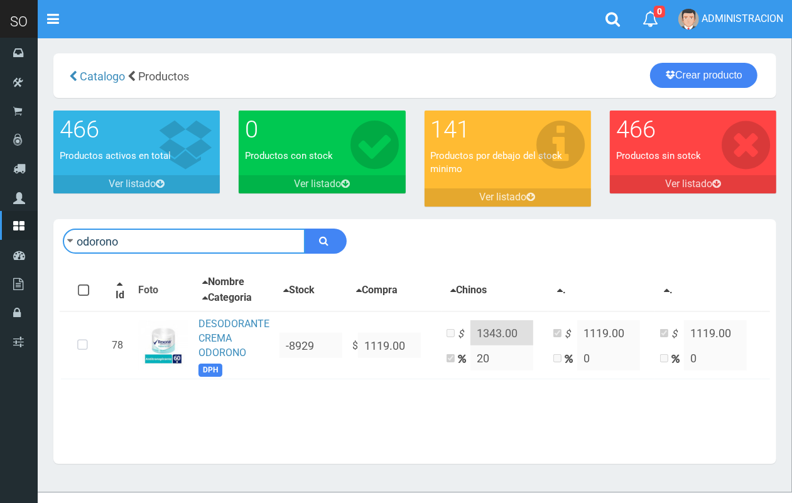
drag, startPoint x: 138, startPoint y: 235, endPoint x: 55, endPoint y: 235, distance: 83.5
click at [55, 235] on div "odorono Descargar PDF Guardar cambios Imprimir Seleccion 150" at bounding box center [414, 241] width 722 height 44
type input "dove"
click at [304, 228] on button "submit" at bounding box center [325, 240] width 42 height 25
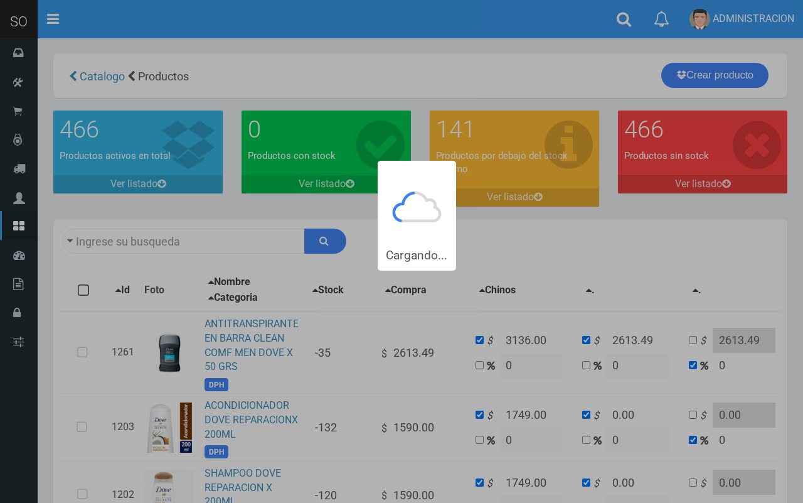
type input "dove"
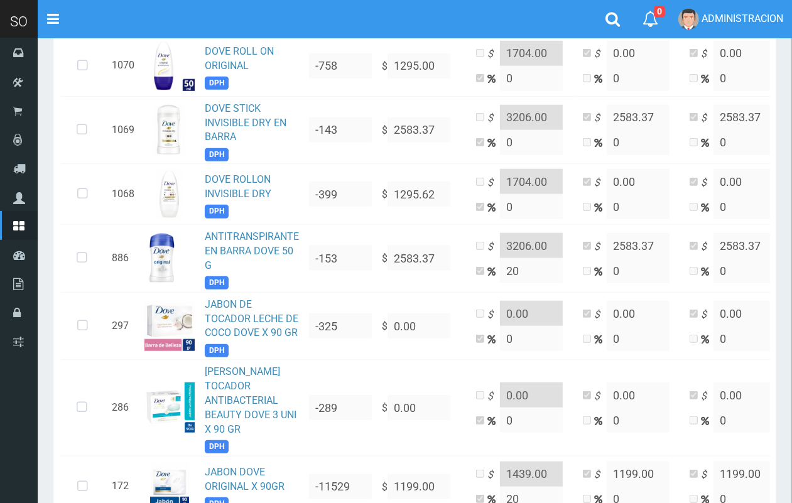
scroll to position [656, 0]
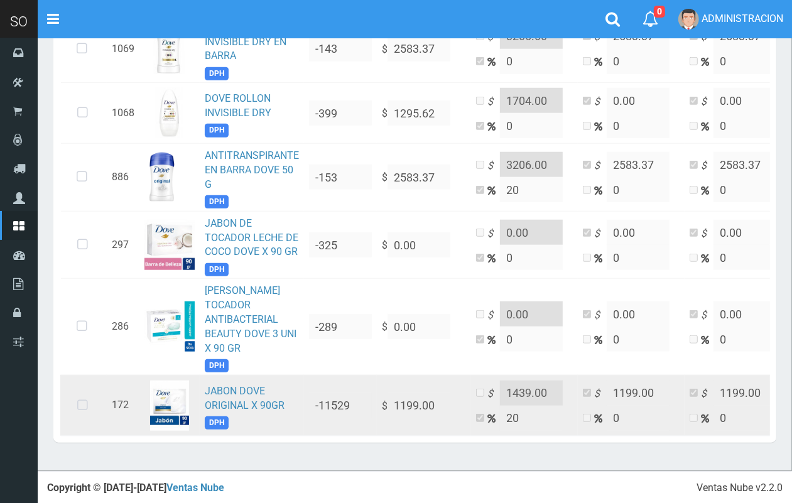
drag, startPoint x: 88, startPoint y: 389, endPoint x: 132, endPoint y: 389, distance: 44.6
click at [87, 389] on icon at bounding box center [82, 405] width 33 height 41
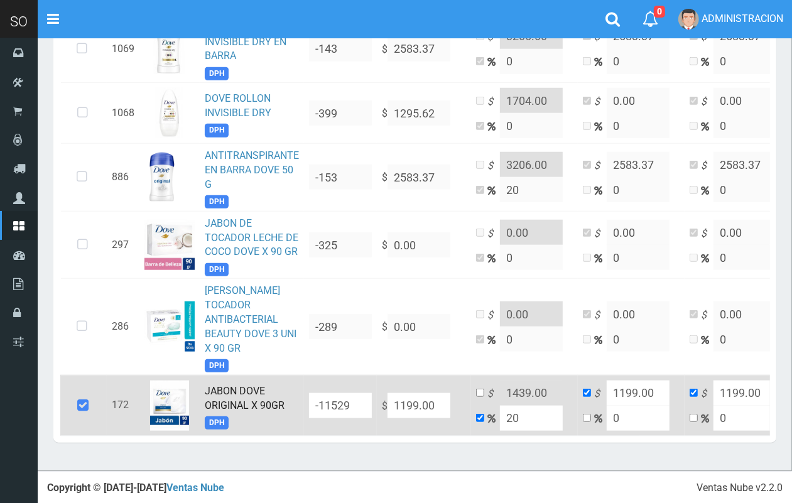
drag, startPoint x: 529, startPoint y: 404, endPoint x: 499, endPoint y: 404, distance: 30.1
click at [500, 405] on input "20" at bounding box center [531, 417] width 63 height 25
type input "1"
type input "1210.99"
type input "10"
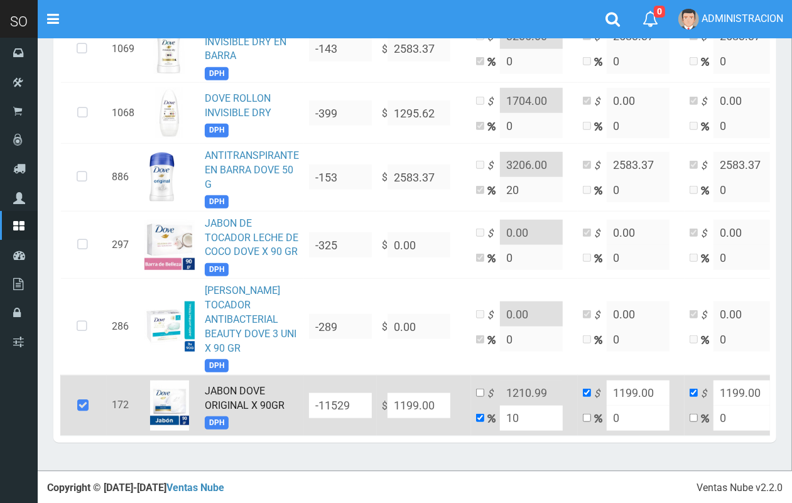
type input "1318.9"
type input "10"
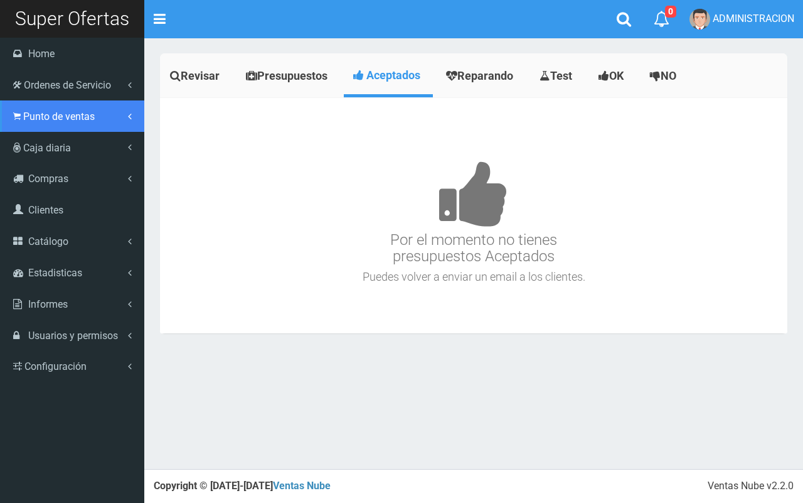
click at [14, 118] on icon at bounding box center [17, 116] width 8 height 12
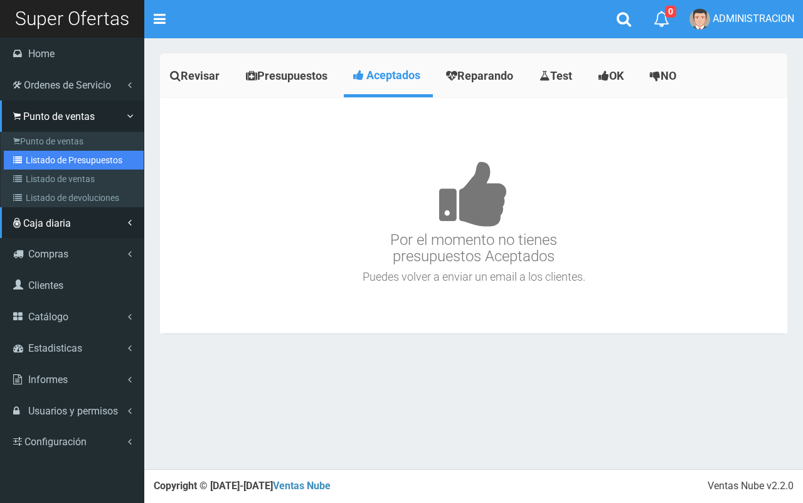
click at [39, 156] on link "Listado de Presupuestos" at bounding box center [74, 160] width 140 height 19
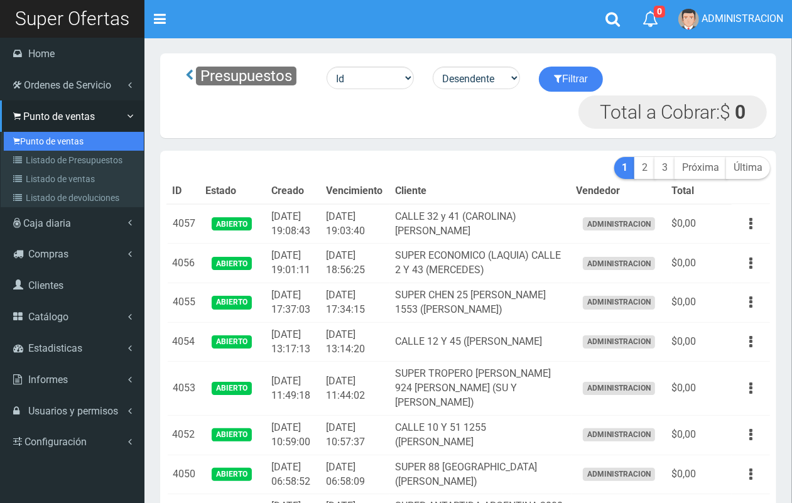
click at [33, 139] on link "Punto de ventas" at bounding box center [74, 141] width 140 height 19
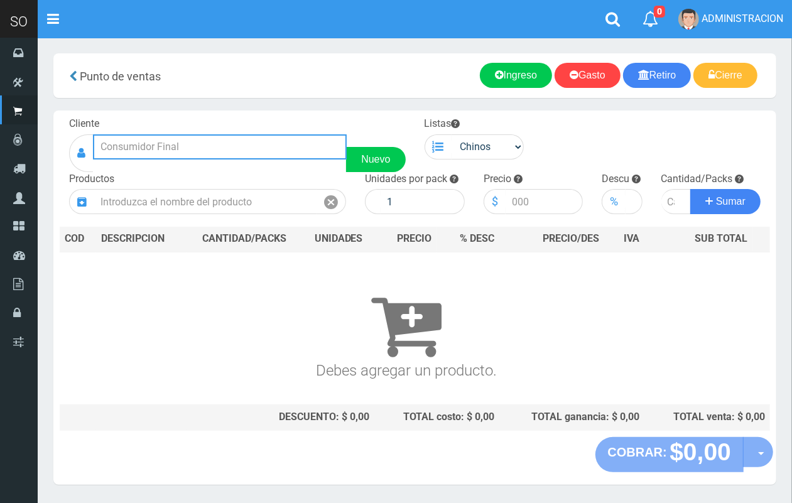
click at [246, 146] on input "text" at bounding box center [220, 146] width 254 height 25
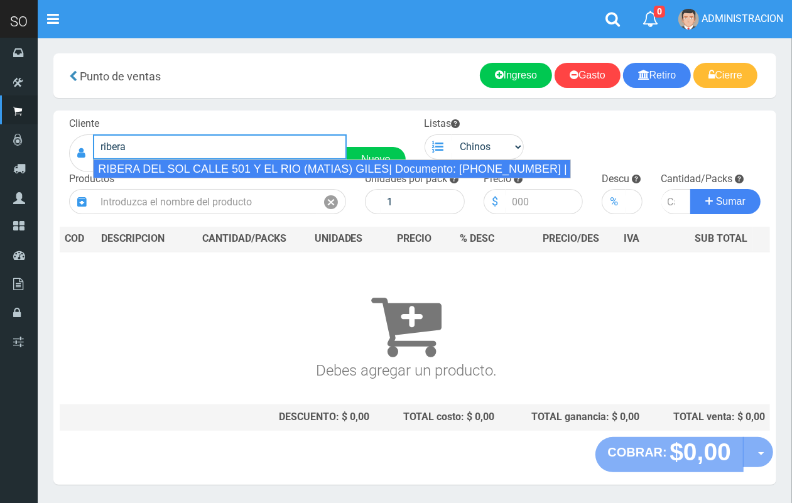
drag, startPoint x: 319, startPoint y: 173, endPoint x: 503, endPoint y: 149, distance: 185.4
click at [320, 171] on div "RIBERA DEL SOL CALLE 501 Y EL RIO (MATIAS) GILES| Documento: [PHONE_NUMBER] | T…" at bounding box center [332, 168] width 478 height 19
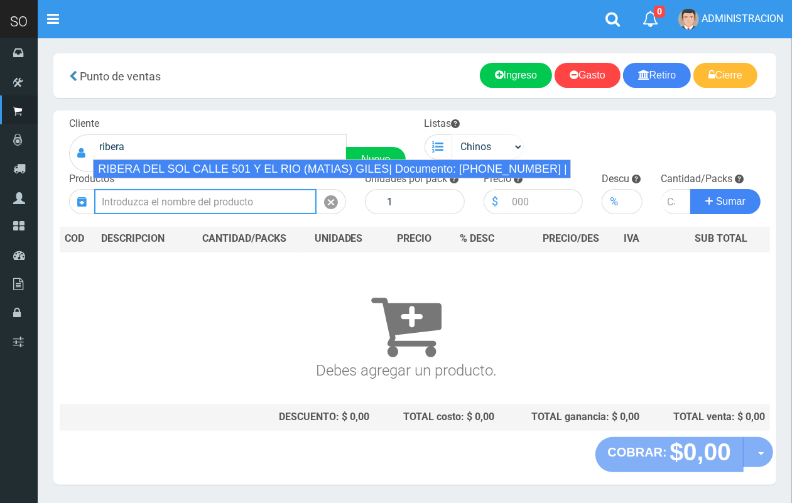
type input "RIBERA DEL SOL CALLE 501 Y EL RIO (MATIAS) GILES| Documento: [PHONE_NUMBER] | T…"
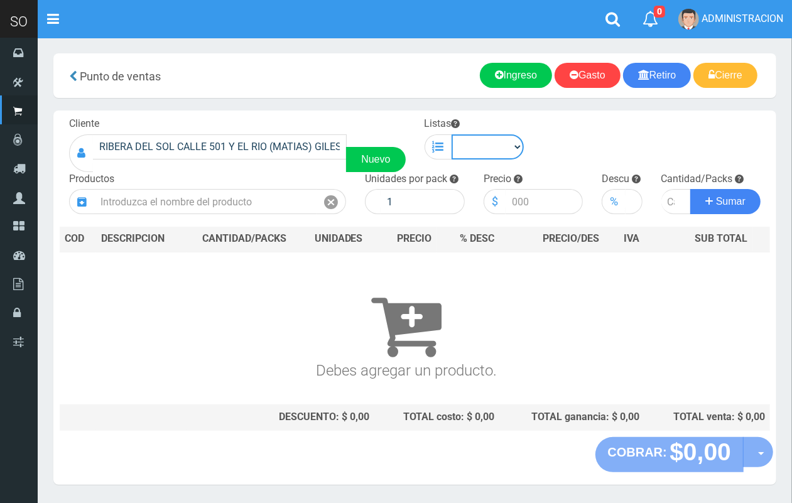
click at [512, 149] on select "Chinos . ." at bounding box center [487, 146] width 73 height 25
select select "1"
click at [451, 134] on select "Chinos . ." at bounding box center [487, 146] width 73 height 25
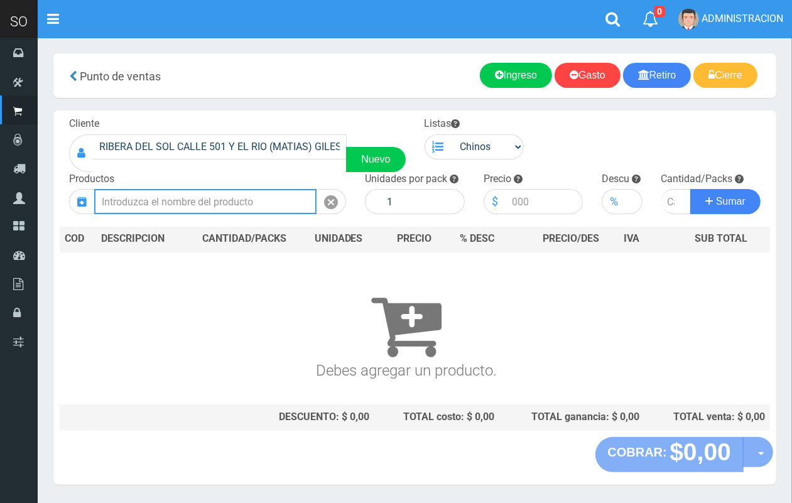
drag, startPoint x: 259, startPoint y: 199, endPoint x: 256, endPoint y: 193, distance: 7.0
click at [259, 199] on input "text" at bounding box center [205, 201] width 222 height 25
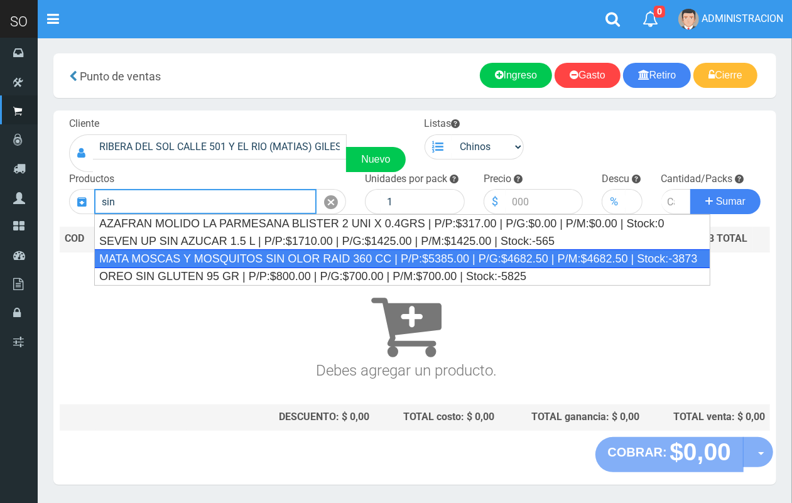
click at [441, 260] on div "MATA MOSCAS Y MOSQUITOS SIN OLOR RAID 360 CC | P/P:$5385.00 | P/G:$4682.50 | P/…" at bounding box center [402, 258] width 616 height 19
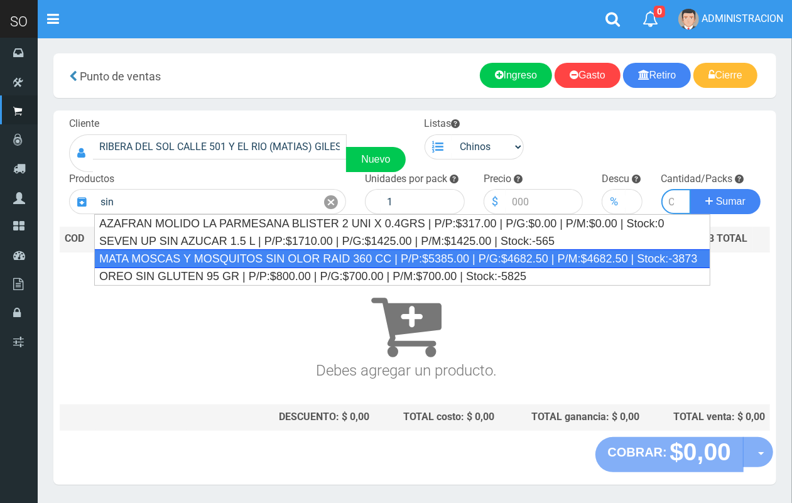
type input "MATA MOSCAS Y MOSQUITOS SIN OLOR RAID 360 CC | P/P:$5385.00 | P/G:$4682.50 | P/…"
type input "12"
type input "5385.00"
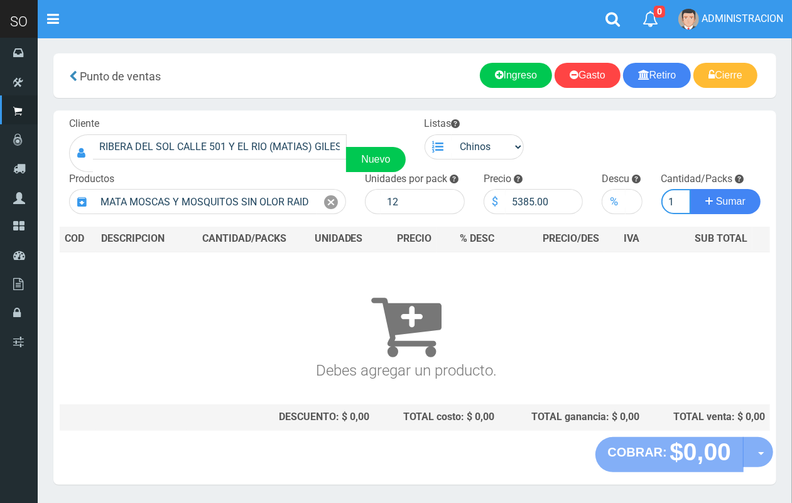
scroll to position [0, 1]
type input "1"
click at [690, 189] on button "Sumar" at bounding box center [725, 201] width 70 height 25
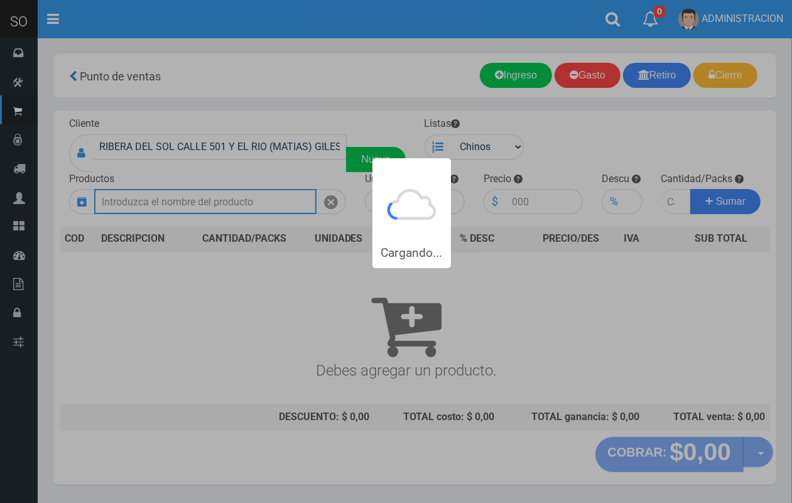
scroll to position [0, 0]
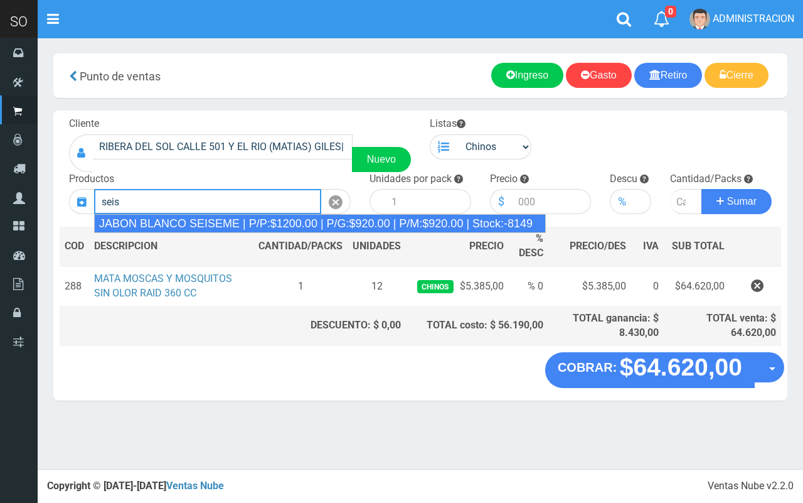
click at [292, 230] on div "JABON BLANCO SEISEME | P/P:$1200.00 | P/G:$920.00 | P/M:$920.00 | Stock:-8149" at bounding box center [320, 223] width 452 height 19
type input "JABON BLANCO SEISEME | P/P:$1200.00 | P/G:$920.00 | P/M:$920.00 | Stock:-8149"
type input "50"
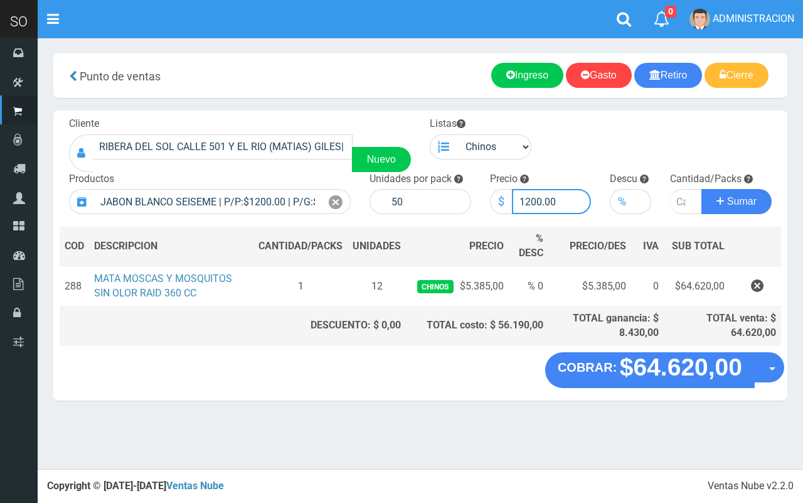
drag, startPoint x: 540, startPoint y: 205, endPoint x: 522, endPoint y: 193, distance: 21.4
click at [522, 196] on input "1200.00" at bounding box center [552, 201] width 80 height 25
type input "1150.00"
click at [679, 198] on input "number" at bounding box center [686, 201] width 32 height 25
type input "5"
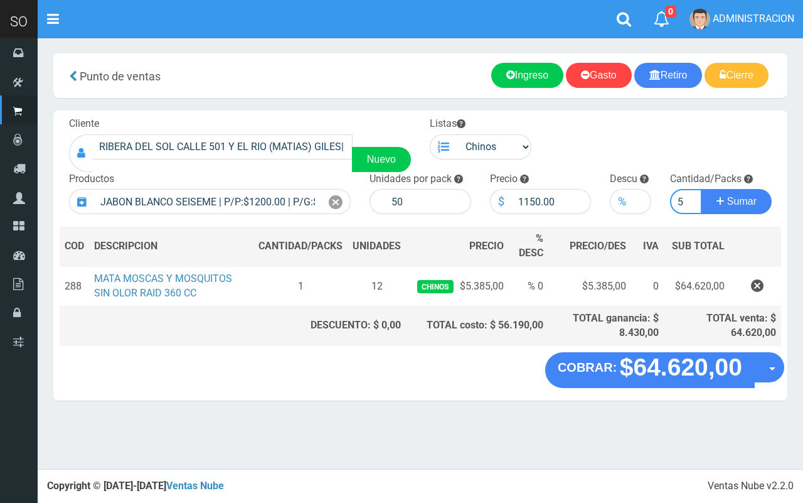
click at [702, 189] on button "Sumar" at bounding box center [737, 201] width 70 height 25
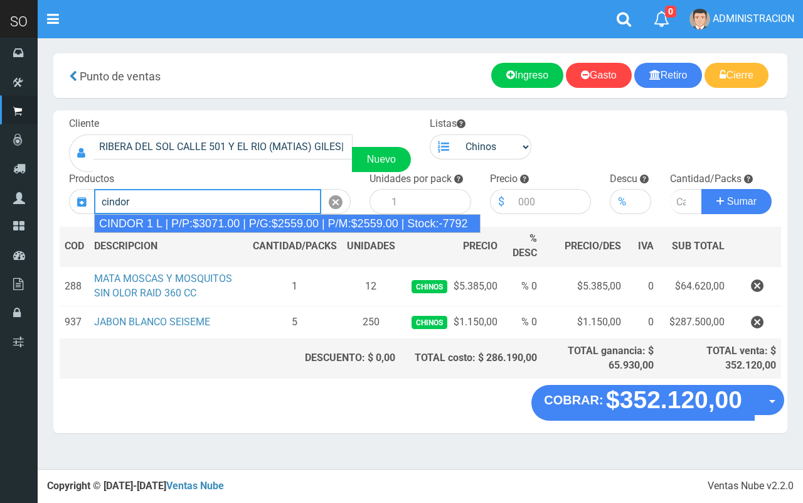
click at [294, 226] on div "CINDOR 1 L | P/P:$3071.00 | P/G:$2559.00 | P/M:$2559.00 | Stock:-7792" at bounding box center [287, 223] width 387 height 19
type input "CINDOR 1 L | P/P:$3071.00 | P/G:$2559.00 | P/M:$2559.00 | Stock:-7792"
type input "12"
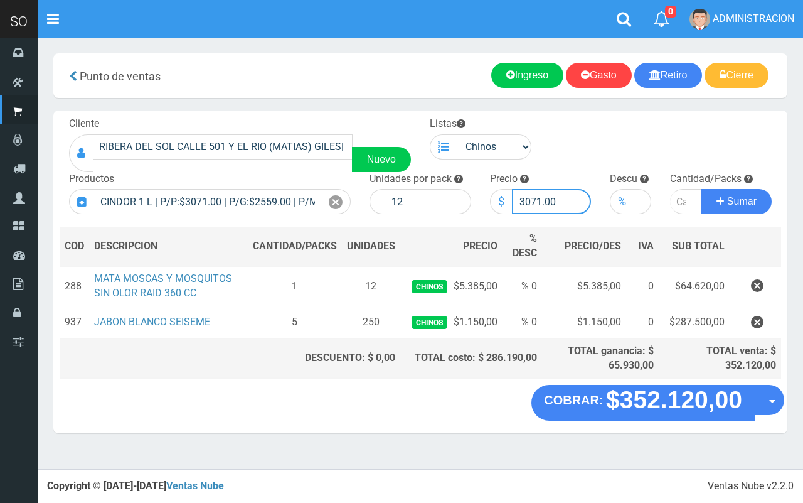
drag, startPoint x: 540, startPoint y: 198, endPoint x: 512, endPoint y: 182, distance: 32.9
click at [517, 191] on input "3071.00" at bounding box center [552, 201] width 80 height 25
type input "2815.00"
click at [675, 198] on input "number" at bounding box center [686, 201] width 32 height 25
type input "5"
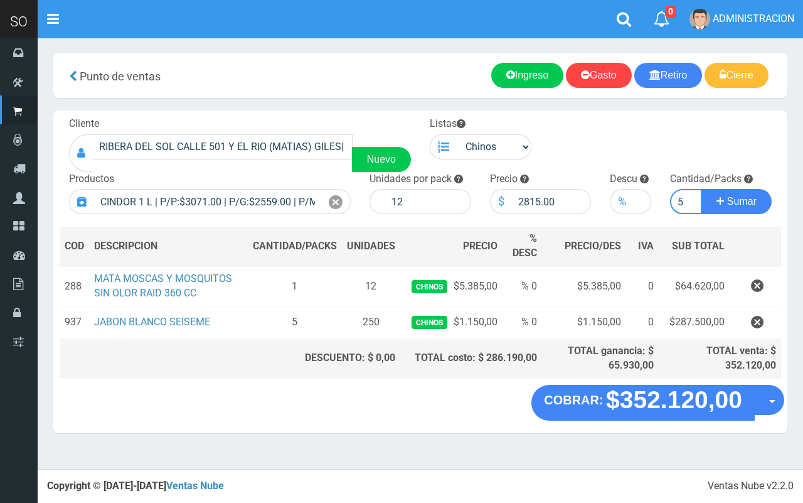
click at [702, 189] on button "Sumar" at bounding box center [737, 201] width 70 height 25
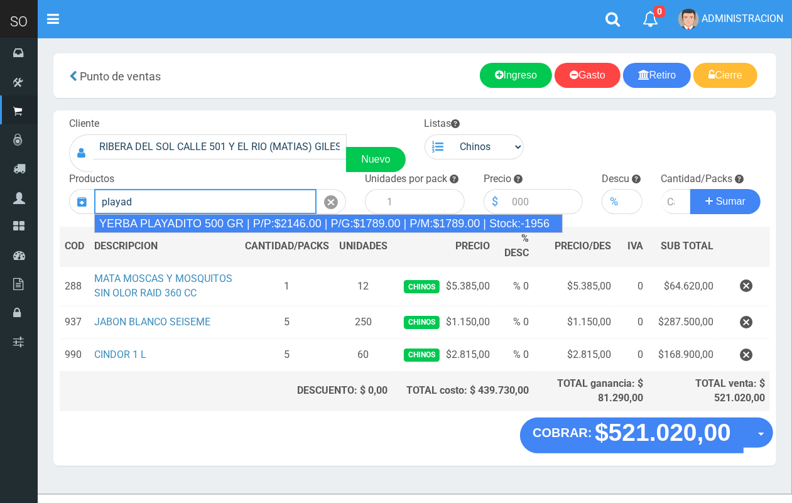
click at [265, 229] on div "YERBA PLAYADITO 500 GR | P/P:$2146.00 | P/G:$1789.00 | P/M:$1789.00 | Stock:-19…" at bounding box center [328, 223] width 468 height 19
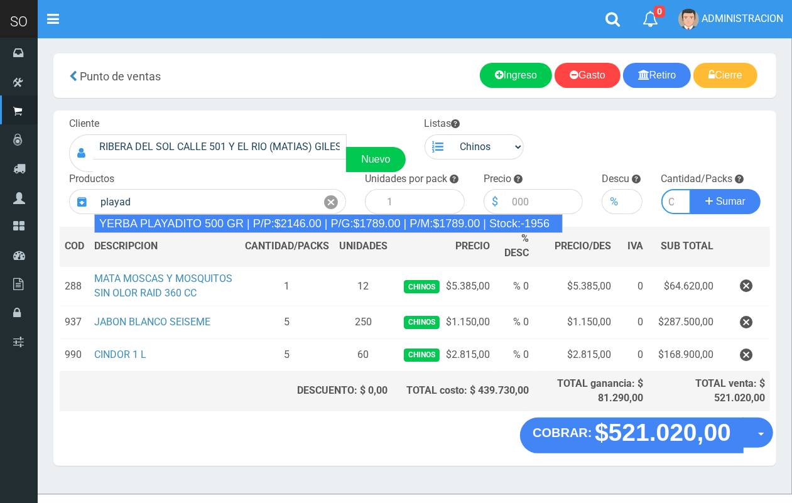
type input "YERBA PLAYADITO 500 GR | P/P:$2146.00 | P/G:$1789.00 | P/M:$1789.00 | Stock:-19…"
type input "10"
type input "2146.00"
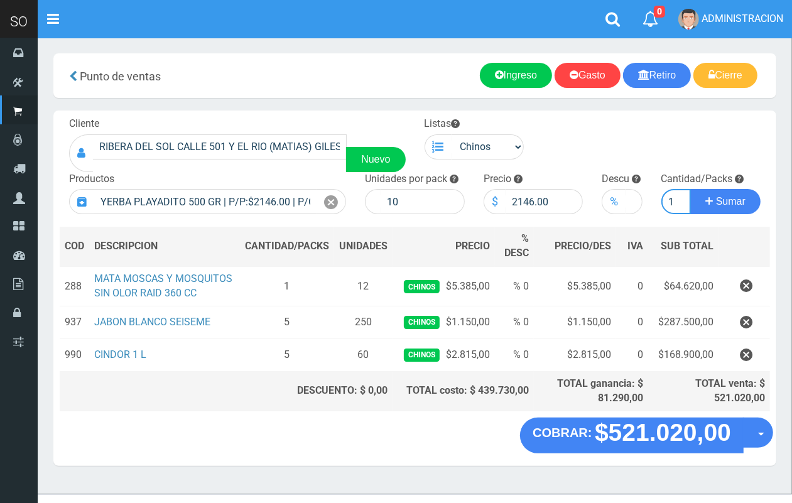
scroll to position [0, 1]
type input "1"
click at [690, 189] on button "Sumar" at bounding box center [725, 201] width 70 height 25
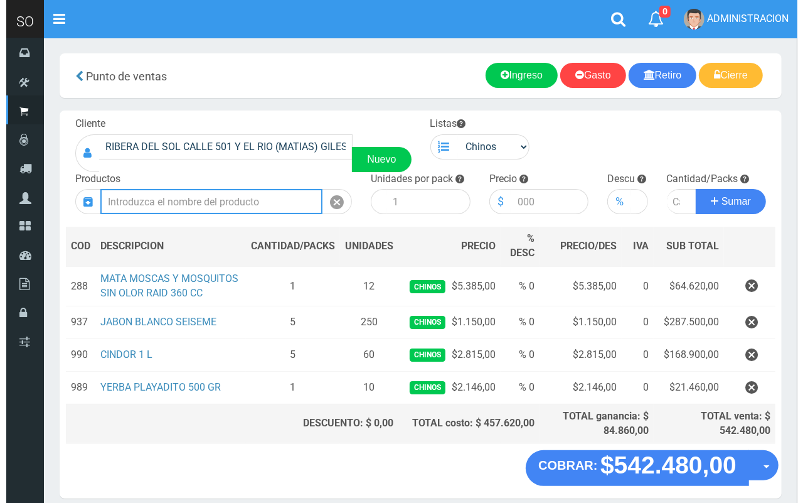
scroll to position [51, 0]
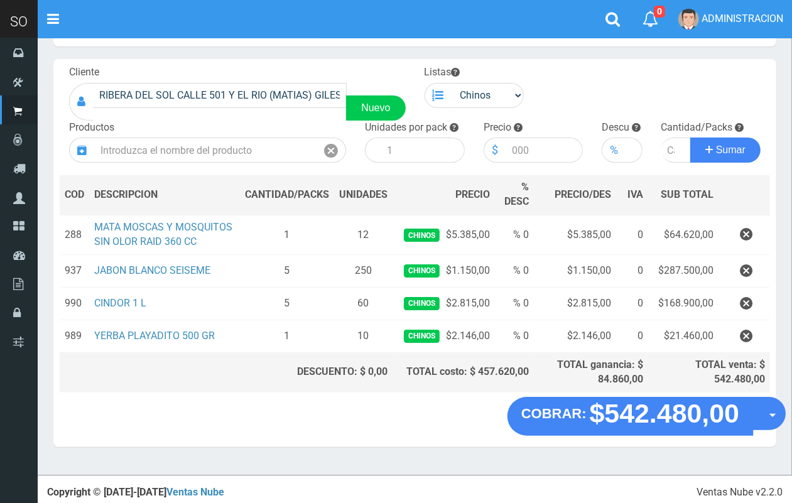
click at [760, 422] on button "Opciones" at bounding box center [768, 413] width 33 height 33
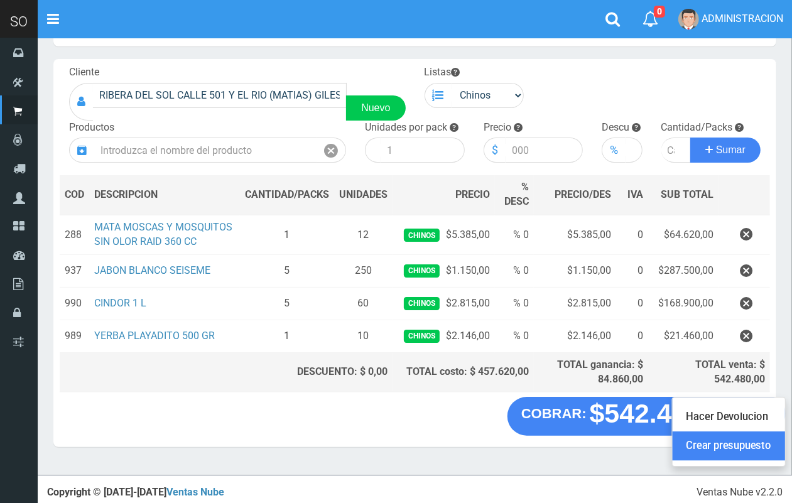
click at [753, 444] on link "Crear presupuesto" at bounding box center [728, 446] width 112 height 29
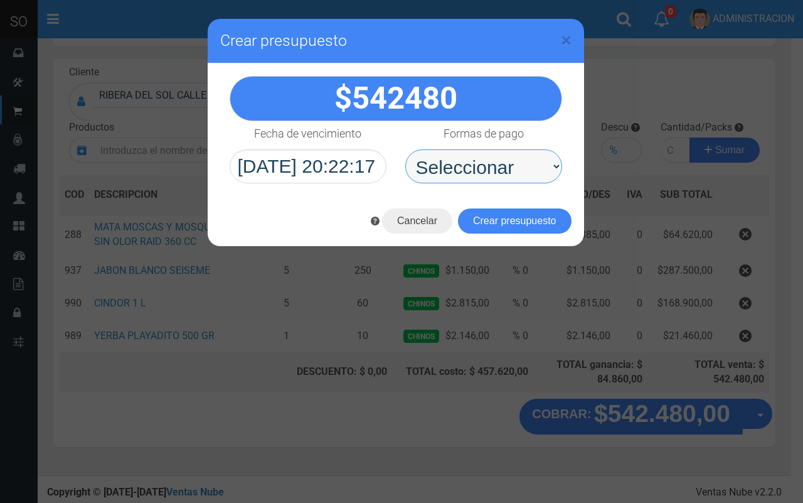
drag, startPoint x: 497, startPoint y: 159, endPoint x: 493, endPoint y: 183, distance: 24.3
click at [497, 161] on select "Seleccionar Efectivo Tarjeta de Crédito Depósito Débito" at bounding box center [483, 166] width 157 height 34
select select "Efectivo"
click at [405, 149] on select "Seleccionar Efectivo Tarjeta de Crédito Depósito Débito" at bounding box center [483, 166] width 157 height 34
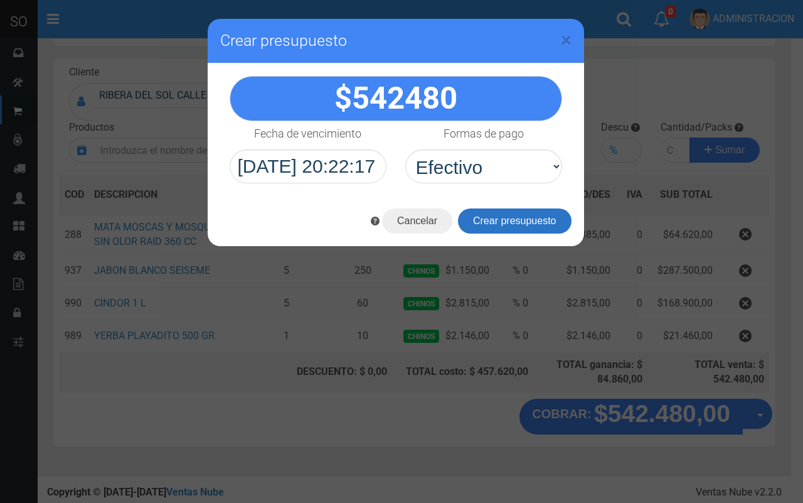
click at [490, 224] on button "Crear presupuesto" at bounding box center [515, 220] width 114 height 25
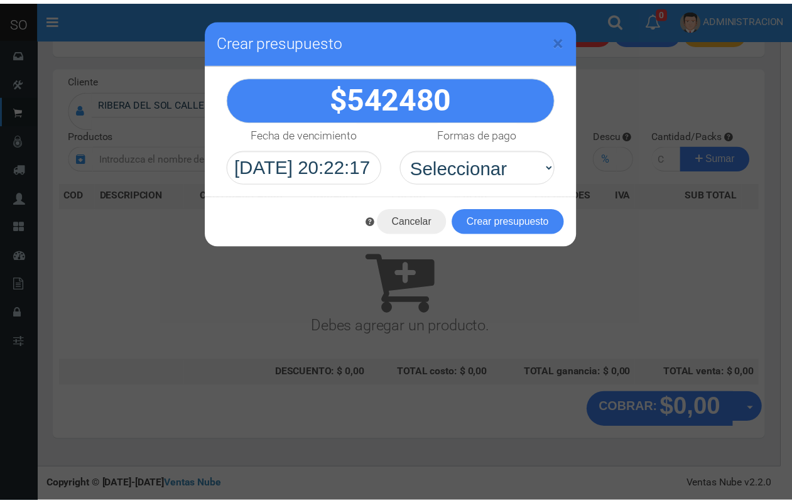
scroll to position [38, 0]
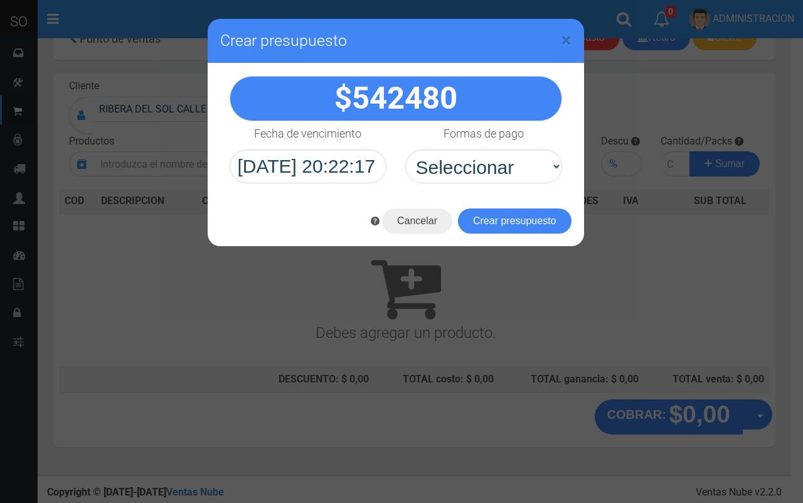
drag, startPoint x: 572, startPoint y: 41, endPoint x: 562, endPoint y: 2, distance: 40.8
click at [572, 38] on div "× Crear presupuesto" at bounding box center [396, 41] width 377 height 45
click at [566, 36] on span "×" at bounding box center [566, 40] width 11 height 24
